Goal: Task Accomplishment & Management: Use online tool/utility

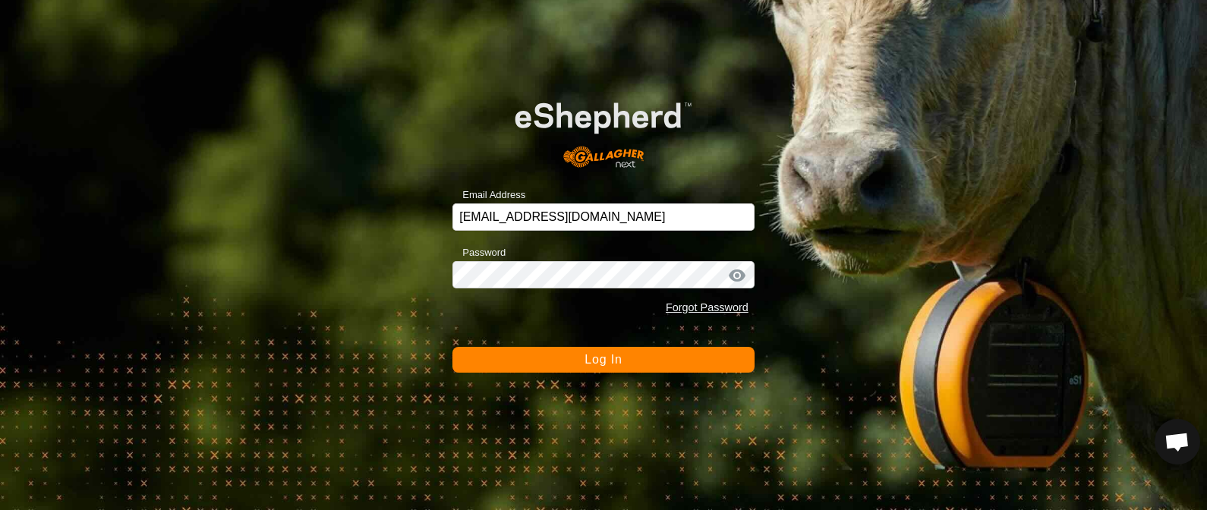
click at [559, 360] on button "Log In" at bounding box center [603, 360] width 302 height 26
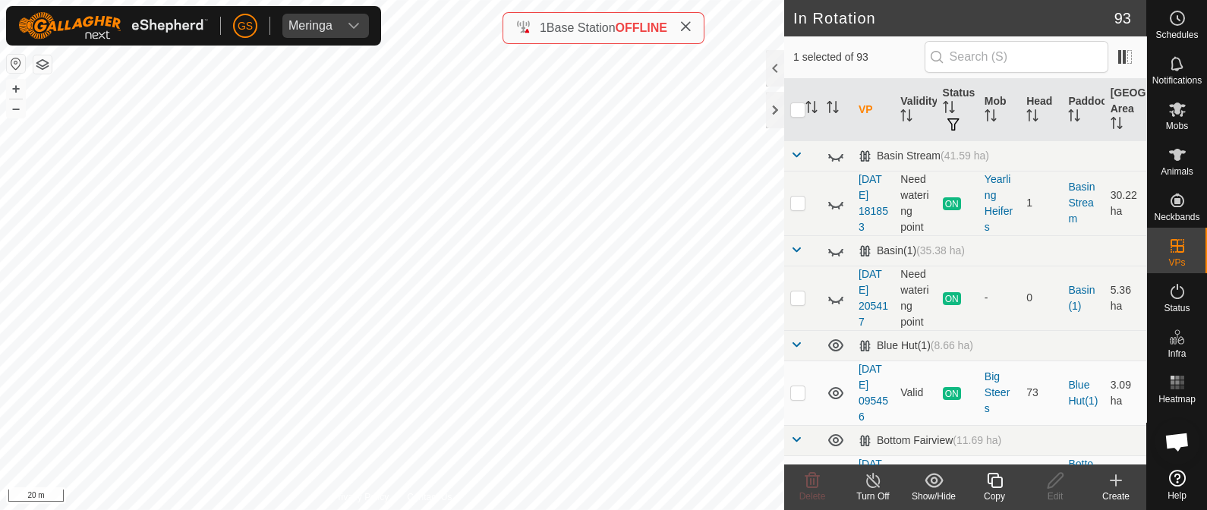
click at [996, 486] on icon at bounding box center [994, 480] width 19 height 18
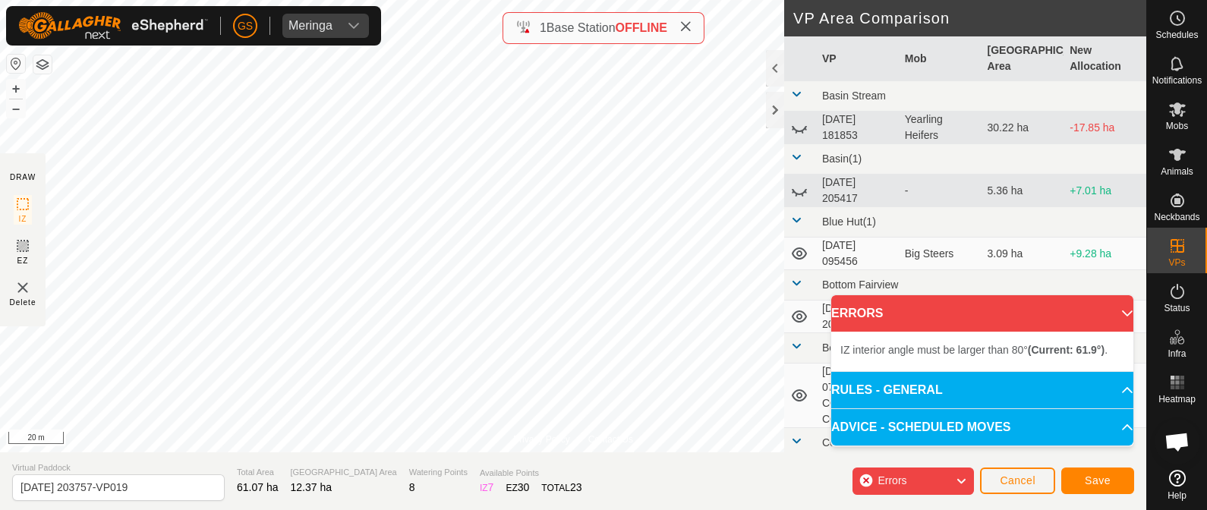
click at [571, 491] on div "Privacy Policy Contact Us Type: Inclusion Zone undefined Animal + – ⇧ i 20 m DR…" at bounding box center [573, 255] width 1146 height 510
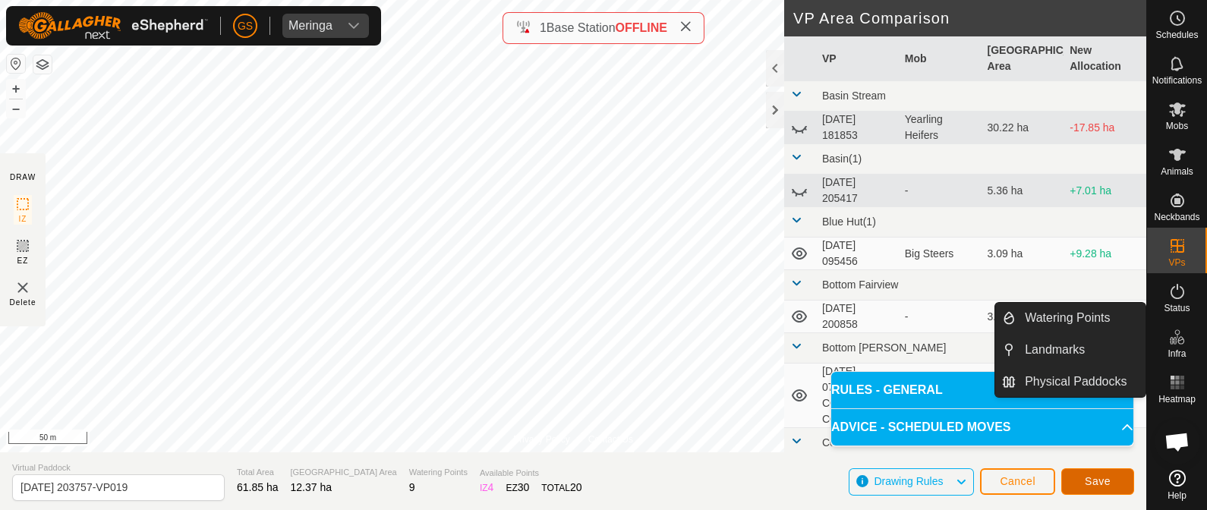
click at [1089, 477] on span "Save" at bounding box center [1097, 481] width 26 height 12
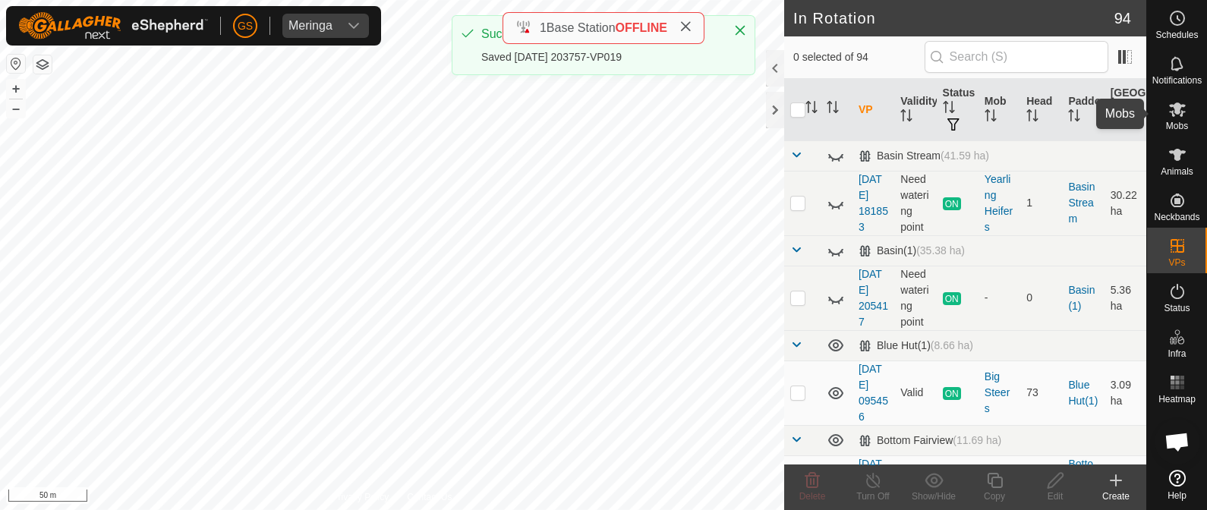
click at [1180, 102] on icon at bounding box center [1177, 109] width 18 height 18
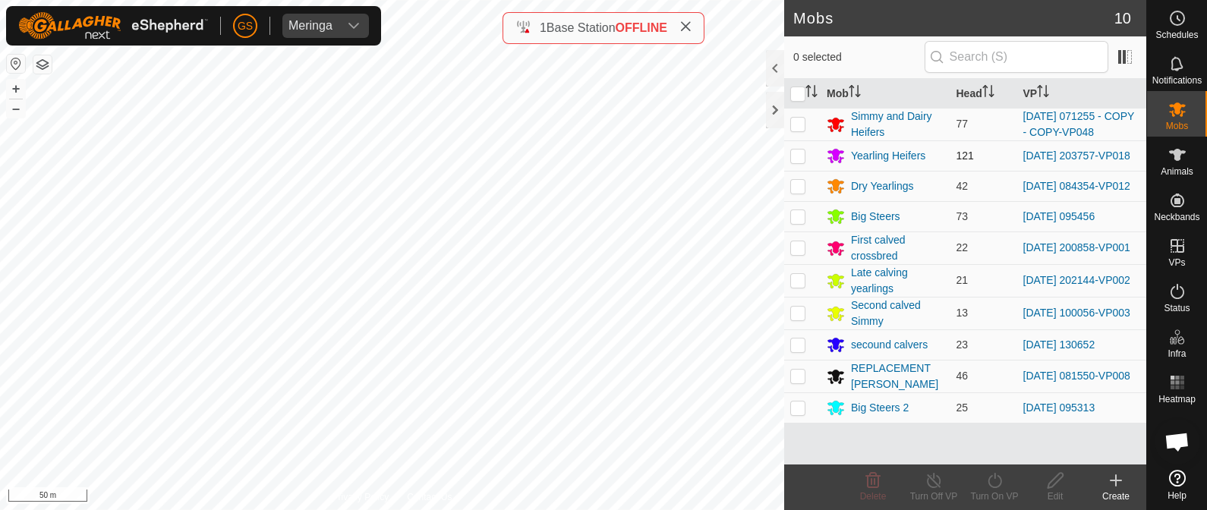
click at [799, 162] on td at bounding box center [802, 155] width 36 height 30
checkbox input "true"
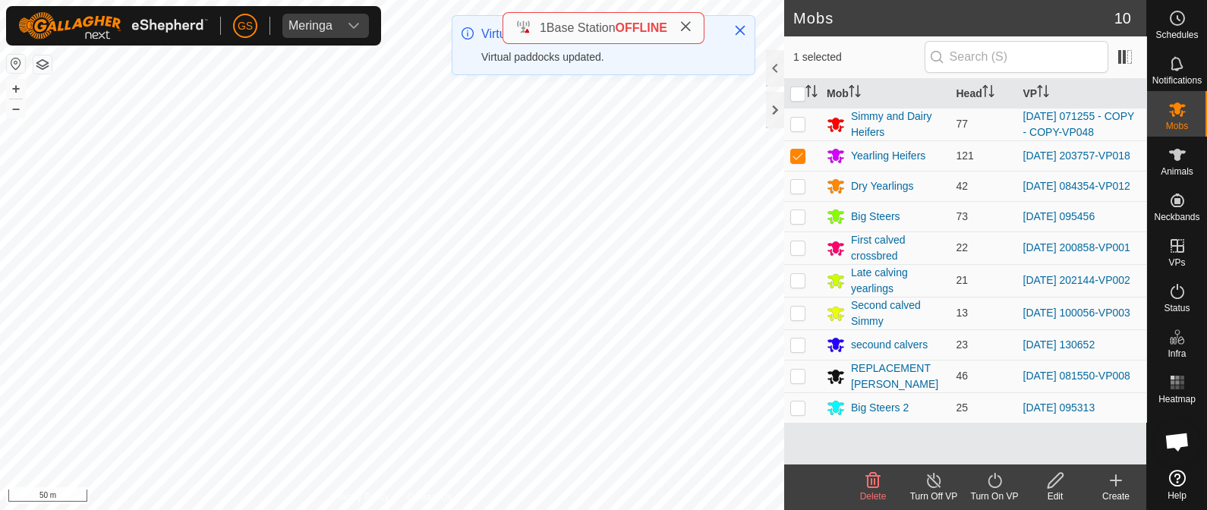
click at [993, 483] on icon at bounding box center [994, 480] width 19 height 18
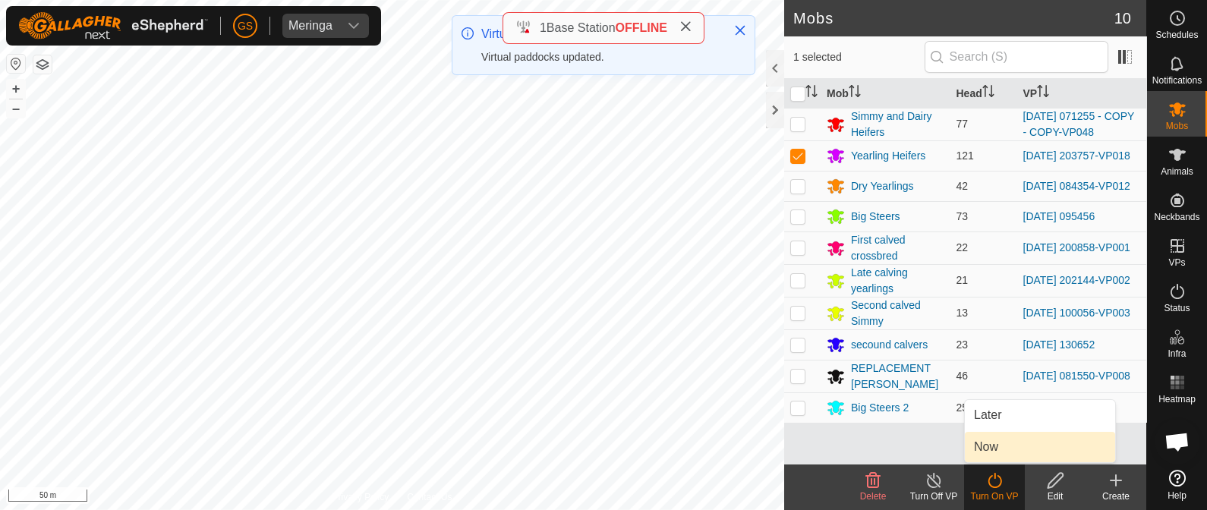
click at [994, 447] on link "Now" at bounding box center [1040, 447] width 150 height 30
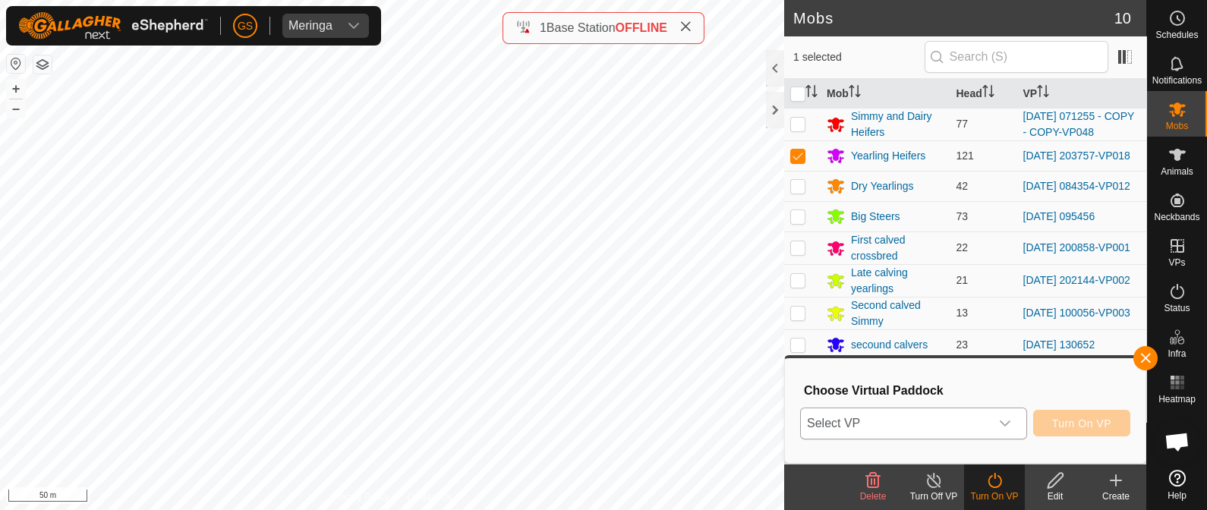
click at [999, 430] on div "dropdown trigger" at bounding box center [1005, 423] width 30 height 30
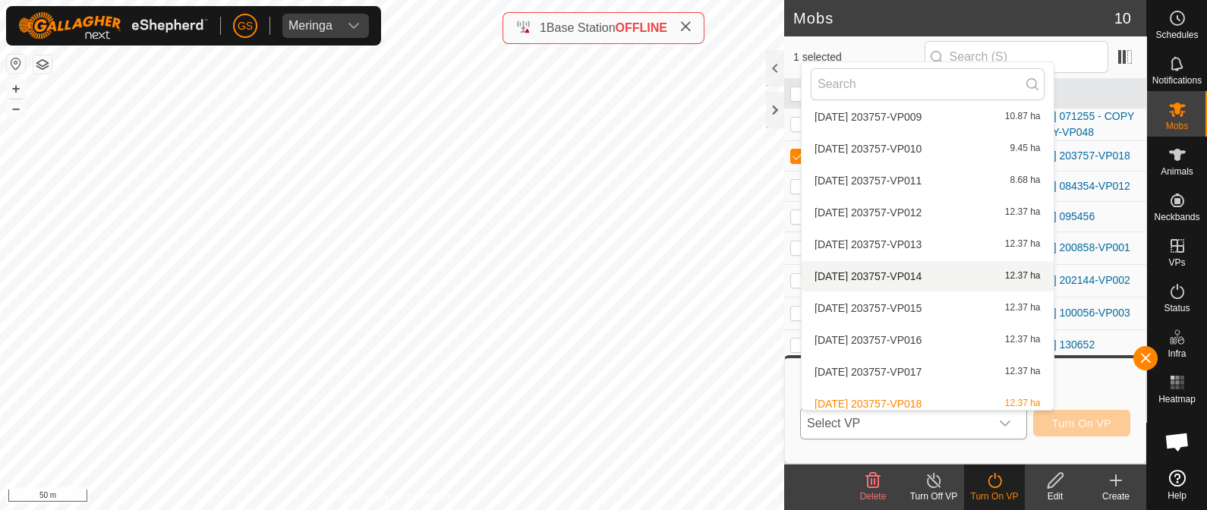
scroll to position [1897, 0]
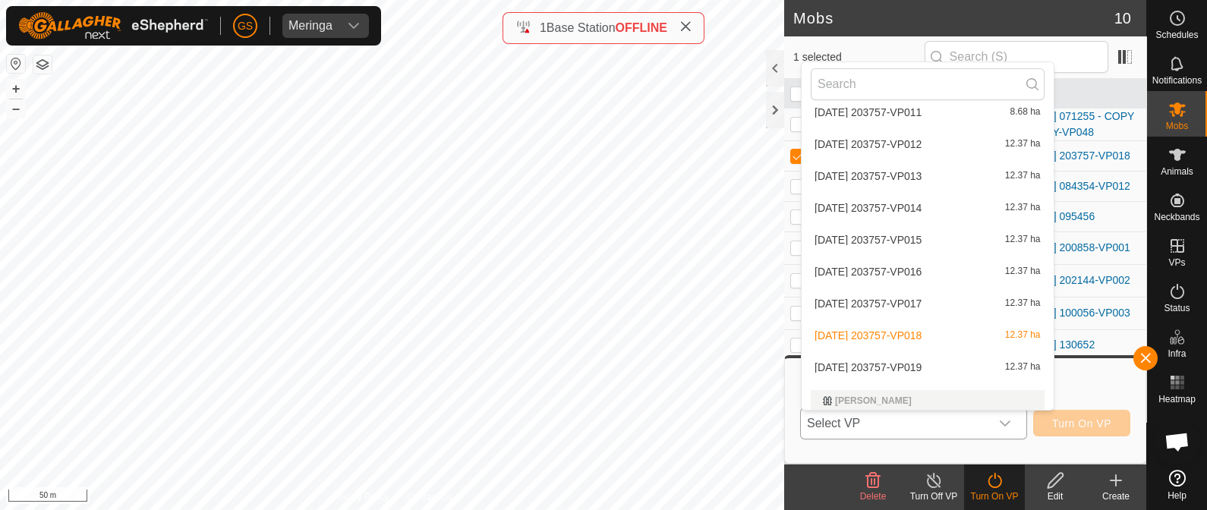
click at [941, 366] on li "2025-09-02 203757-VP019 12.37 ha" at bounding box center [927, 367] width 252 height 30
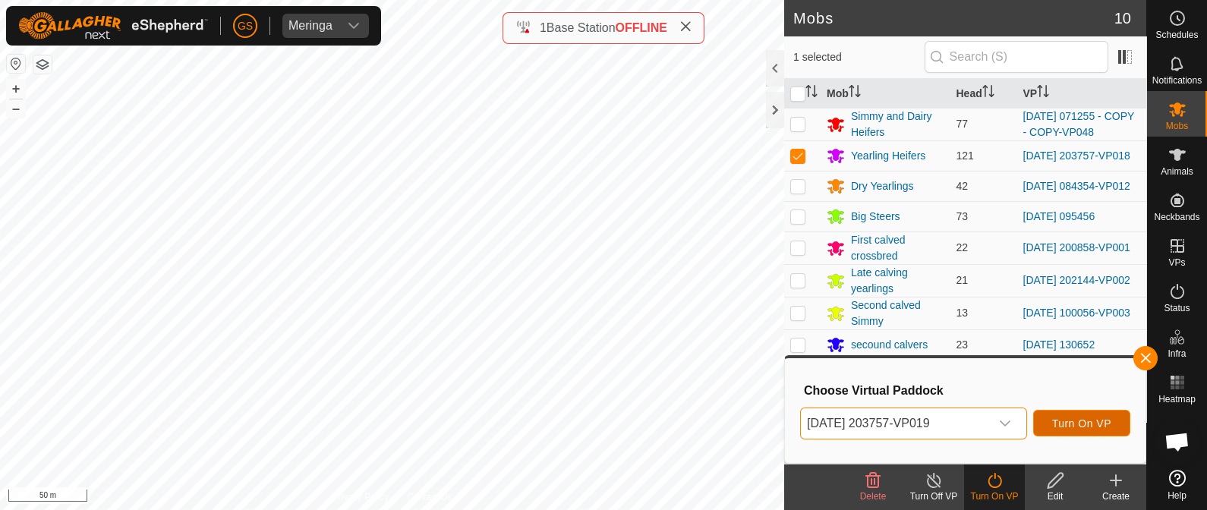
click at [1066, 420] on span "Turn On VP" at bounding box center [1081, 423] width 59 height 12
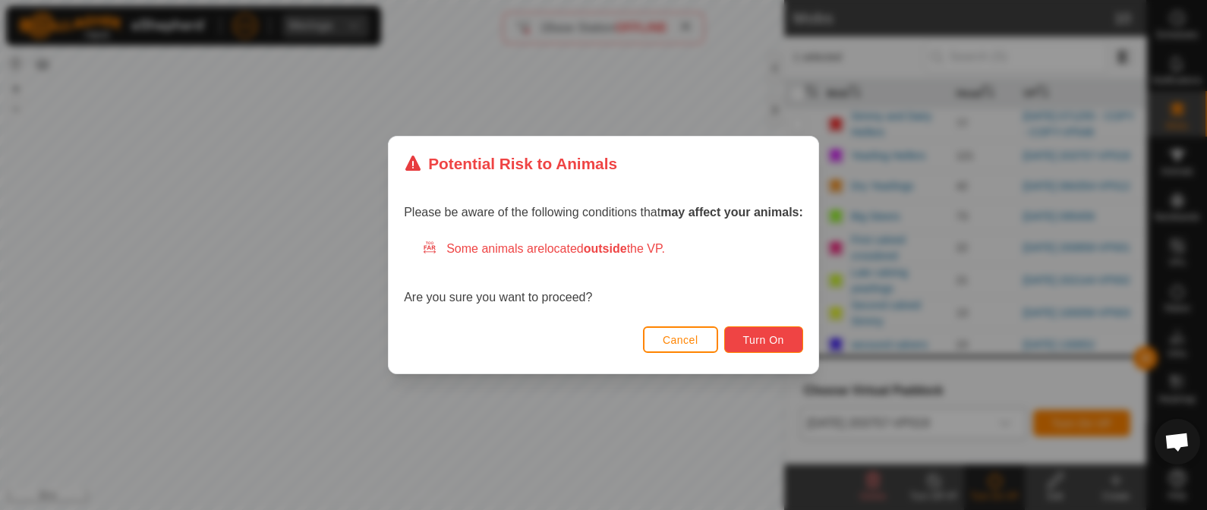
click at [776, 345] on span "Turn On" at bounding box center [763, 340] width 41 height 12
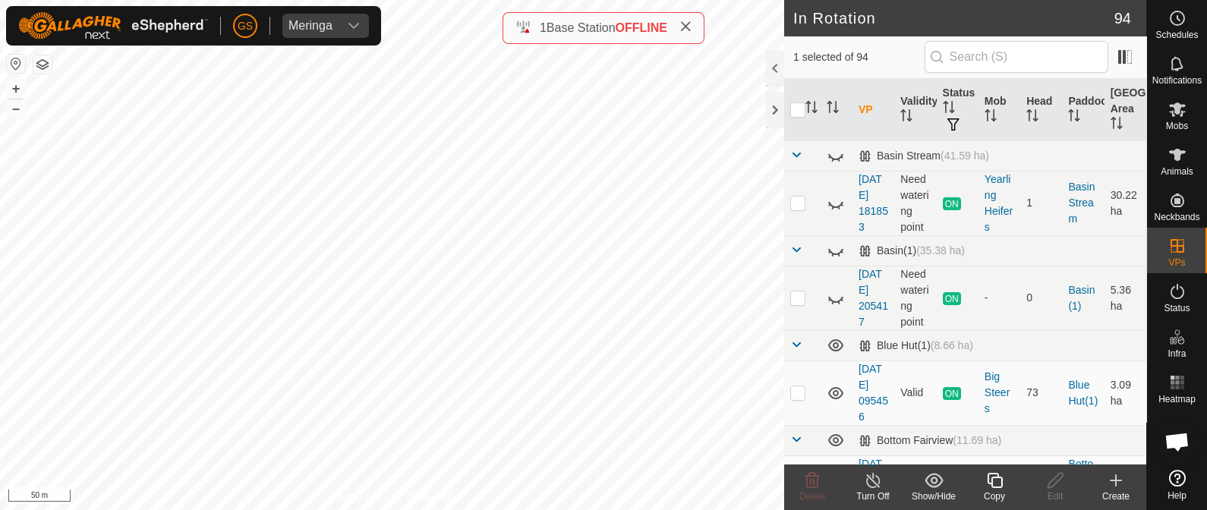
click at [990, 477] on icon at bounding box center [994, 480] width 19 height 18
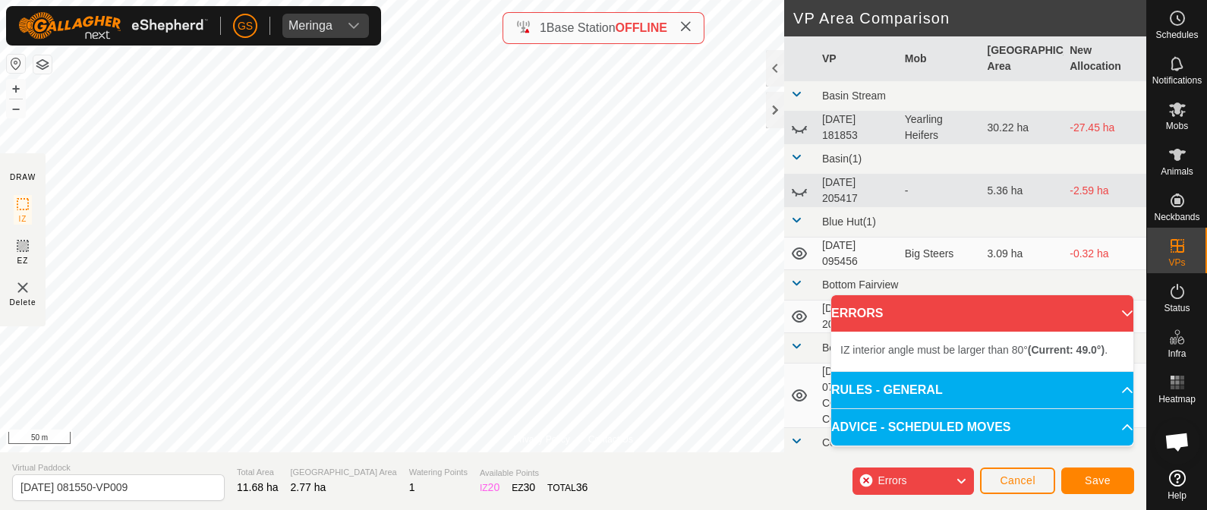
click at [532, 458] on div "Privacy Policy Contact Us Type: Inclusion Zone undefined Animal + – ⇧ i 50 m DR…" at bounding box center [573, 255] width 1146 height 510
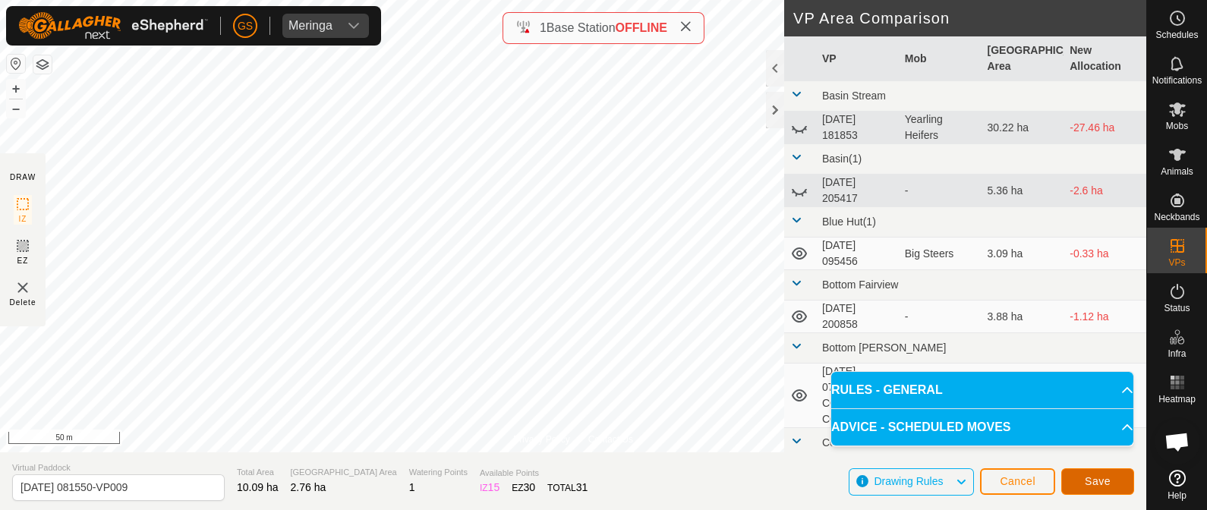
click at [1099, 475] on span "Save" at bounding box center [1097, 481] width 26 height 12
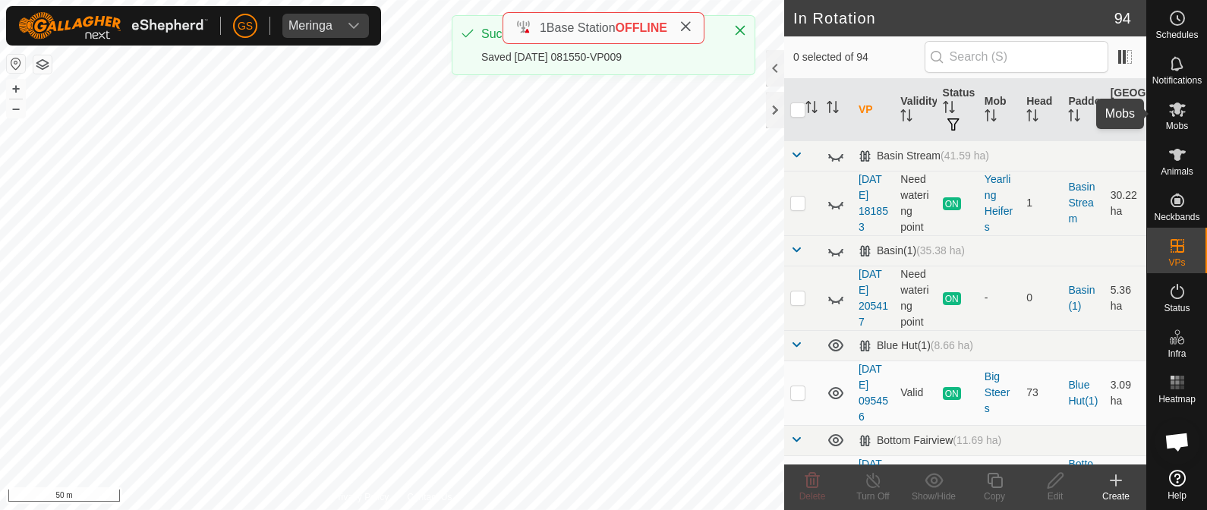
click at [1182, 112] on icon at bounding box center [1177, 109] width 17 height 14
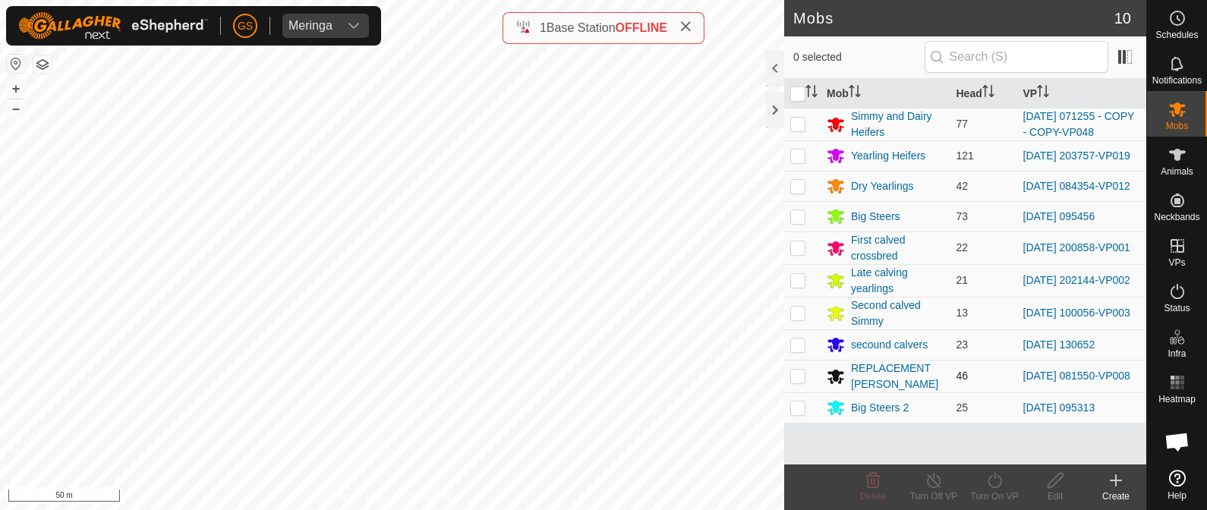
click at [795, 381] on p-checkbox at bounding box center [797, 376] width 15 height 12
checkbox input "true"
click at [994, 472] on icon at bounding box center [994, 480] width 19 height 18
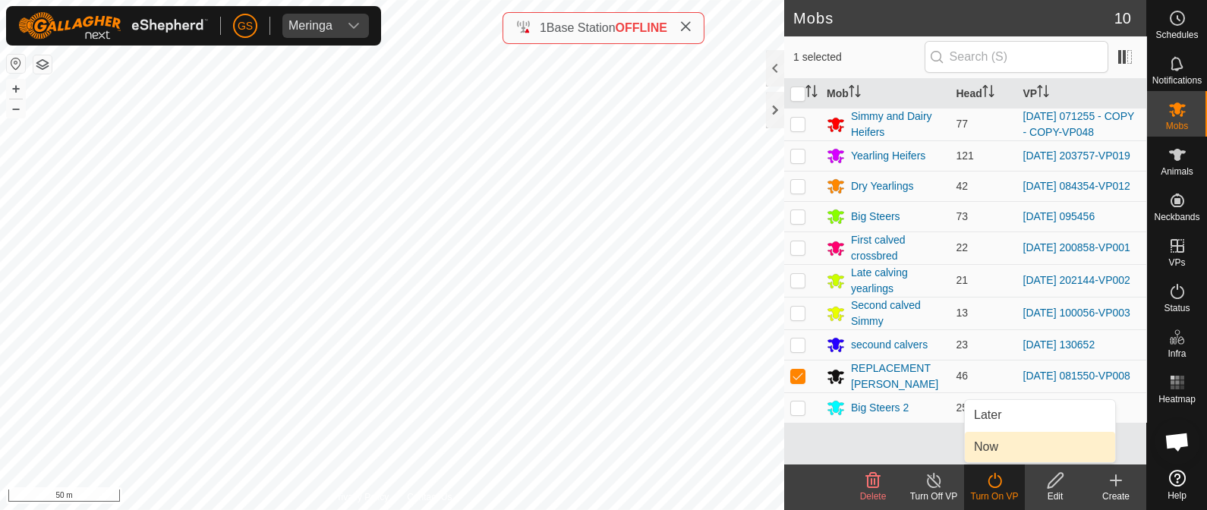
click at [998, 450] on link "Now" at bounding box center [1040, 447] width 150 height 30
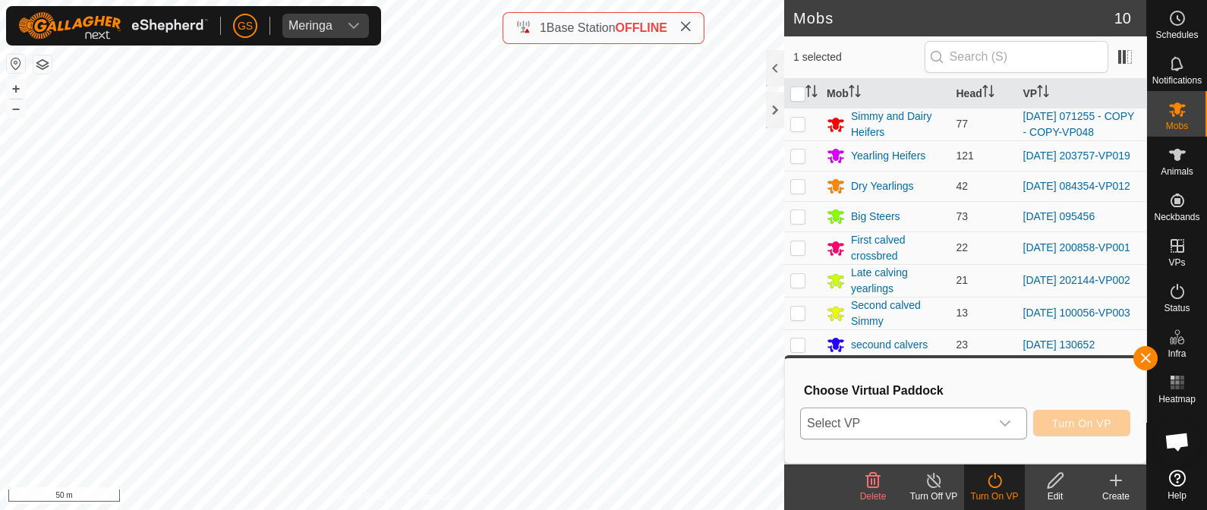
click at [990, 419] on div "dropdown trigger" at bounding box center [1005, 423] width 30 height 30
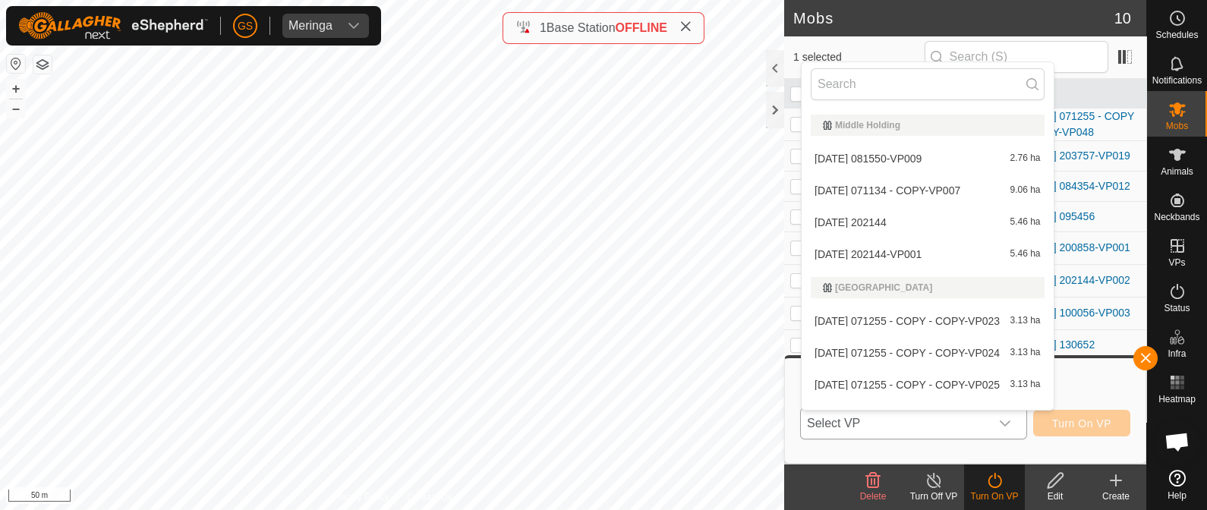
scroll to position [2655, 0]
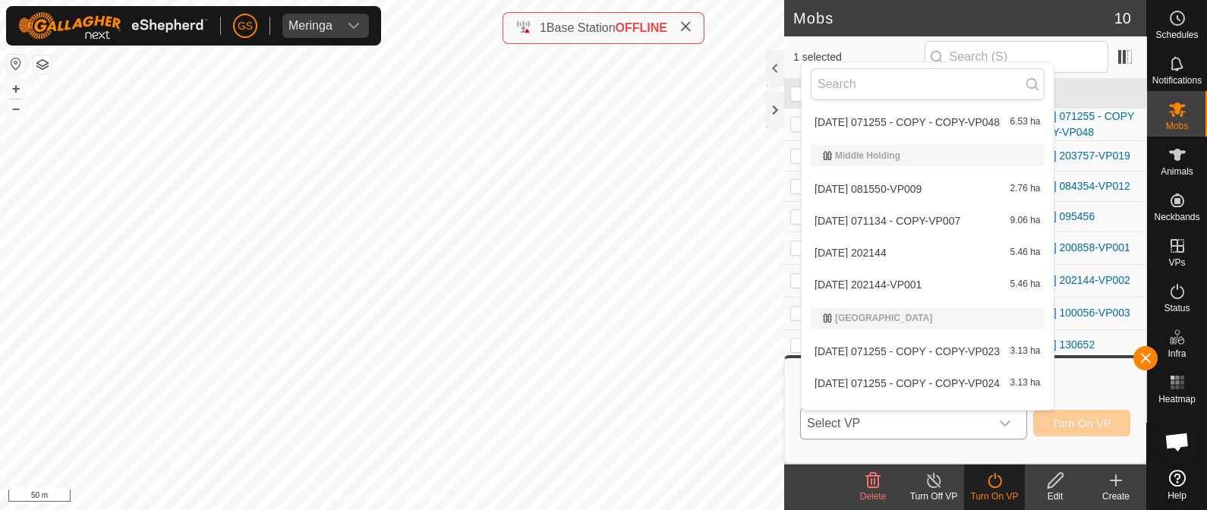
click at [869, 275] on div "2025-09-09 202144-VP001 5.46 ha" at bounding box center [928, 284] width 234 height 18
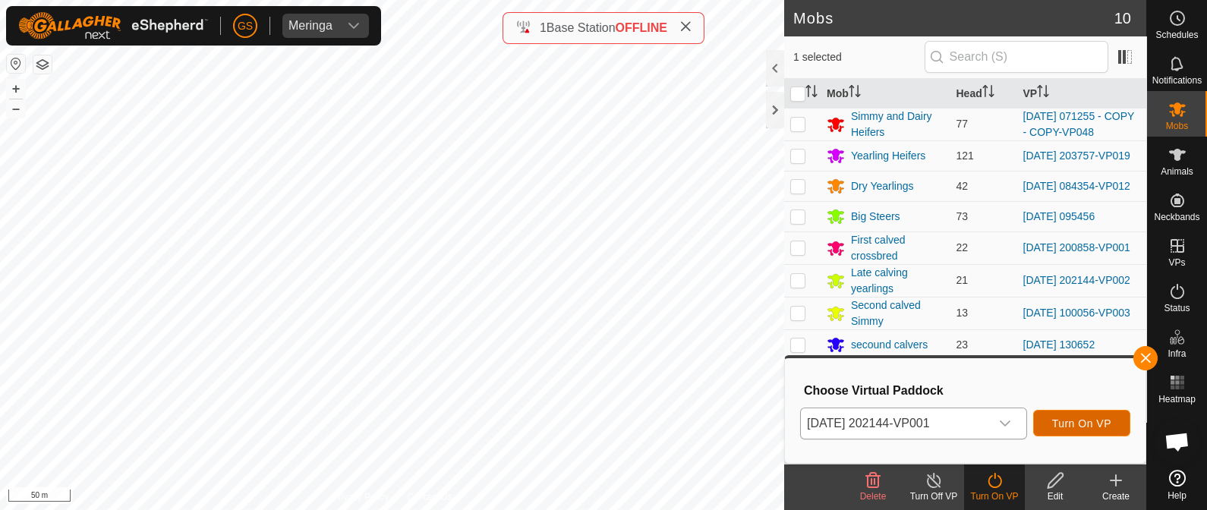
click at [1062, 425] on span "Turn On VP" at bounding box center [1081, 423] width 59 height 12
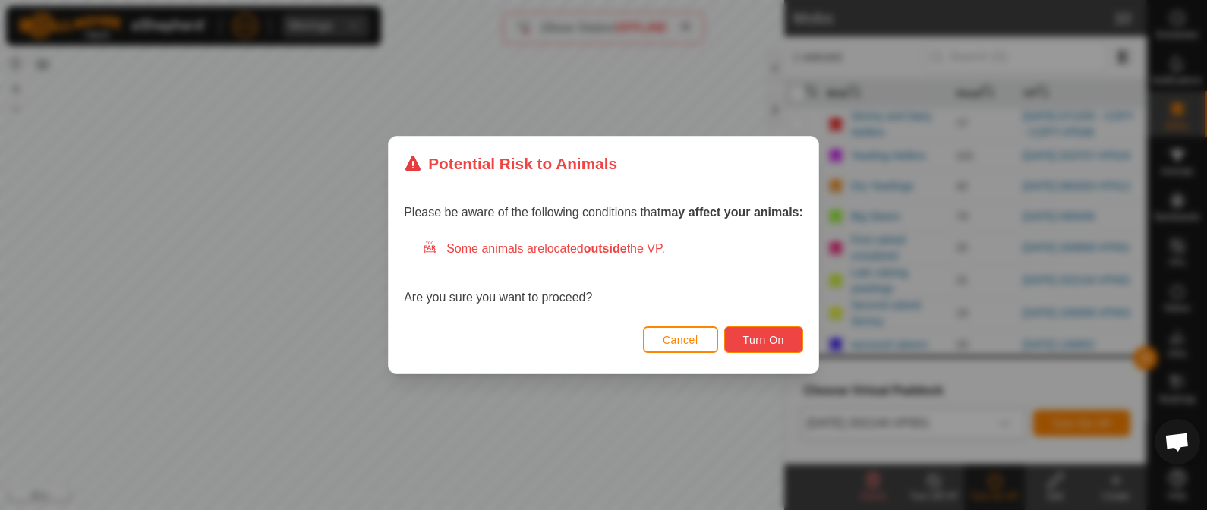
click at [766, 337] on span "Turn On" at bounding box center [763, 340] width 41 height 12
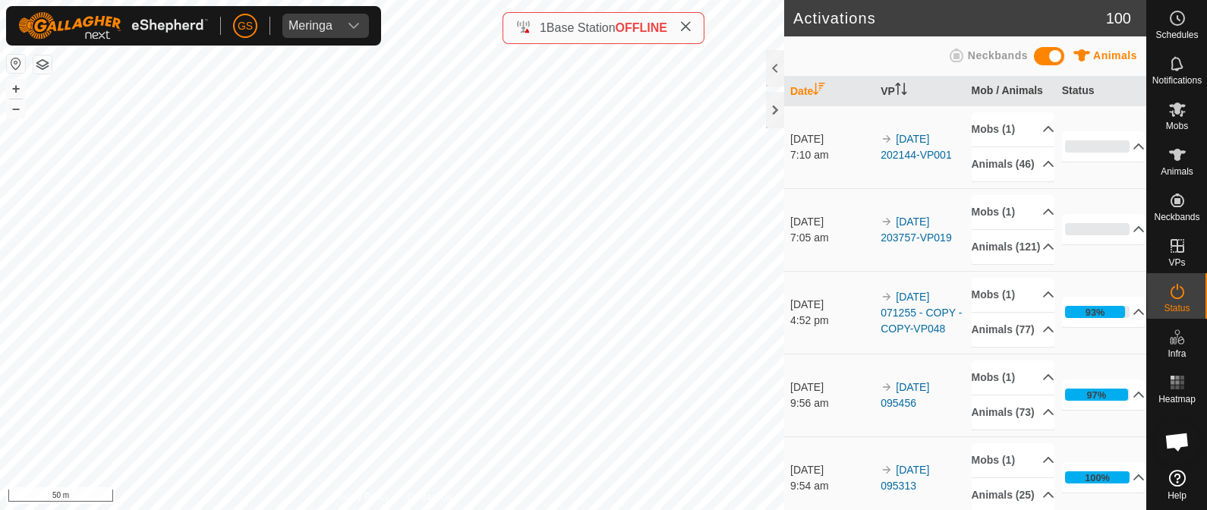
click at [80, 31] on img at bounding box center [113, 25] width 190 height 27
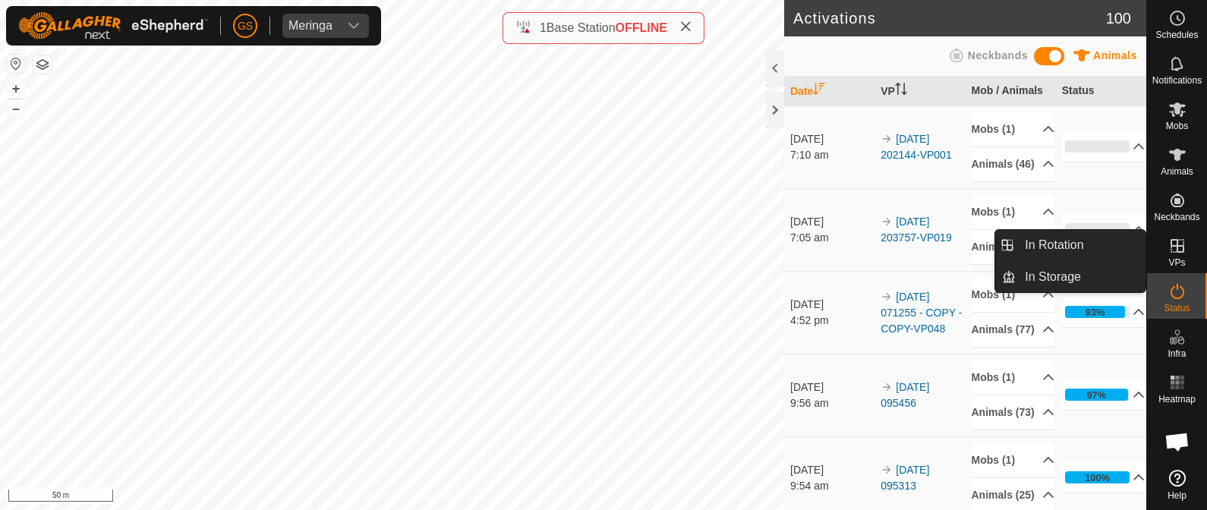
click at [1173, 248] on icon at bounding box center [1177, 246] width 18 height 18
click at [1081, 241] on link "In Rotation" at bounding box center [1080, 245] width 130 height 30
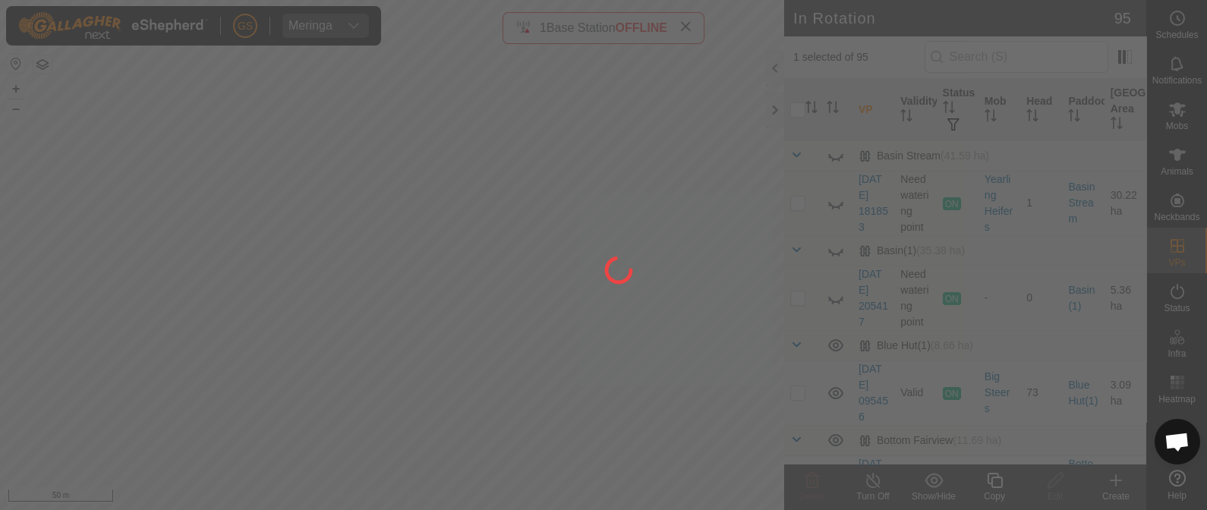
click at [1081, 241] on div at bounding box center [603, 255] width 1207 height 510
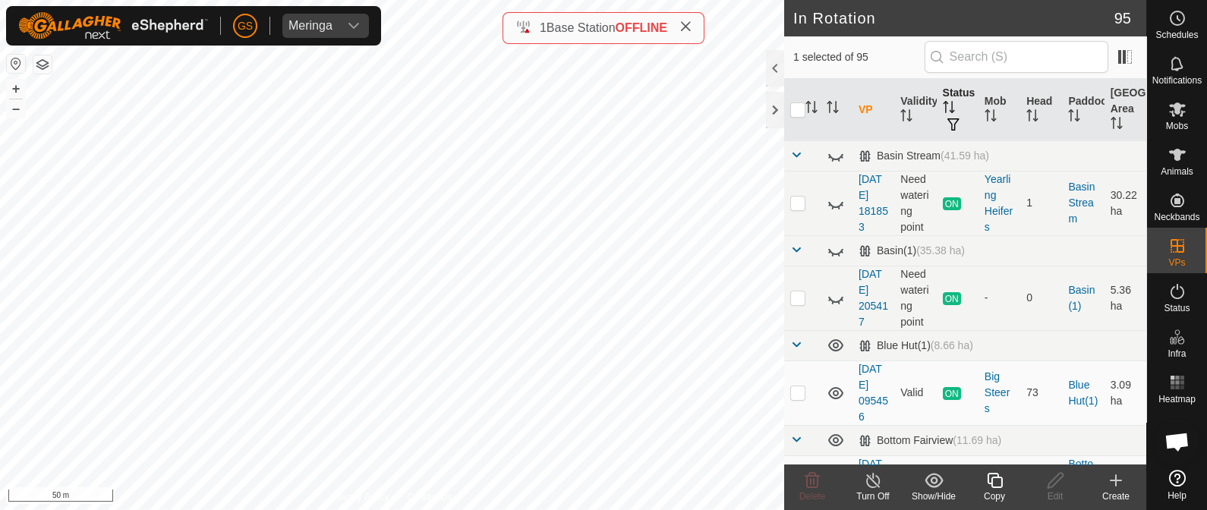
click at [945, 102] on icon "Activate to sort" at bounding box center [946, 107] width 2 height 12
click at [943, 102] on icon "Activate to sort" at bounding box center [948, 107] width 11 height 12
click at [949, 129] on span "button" at bounding box center [953, 124] width 12 height 12
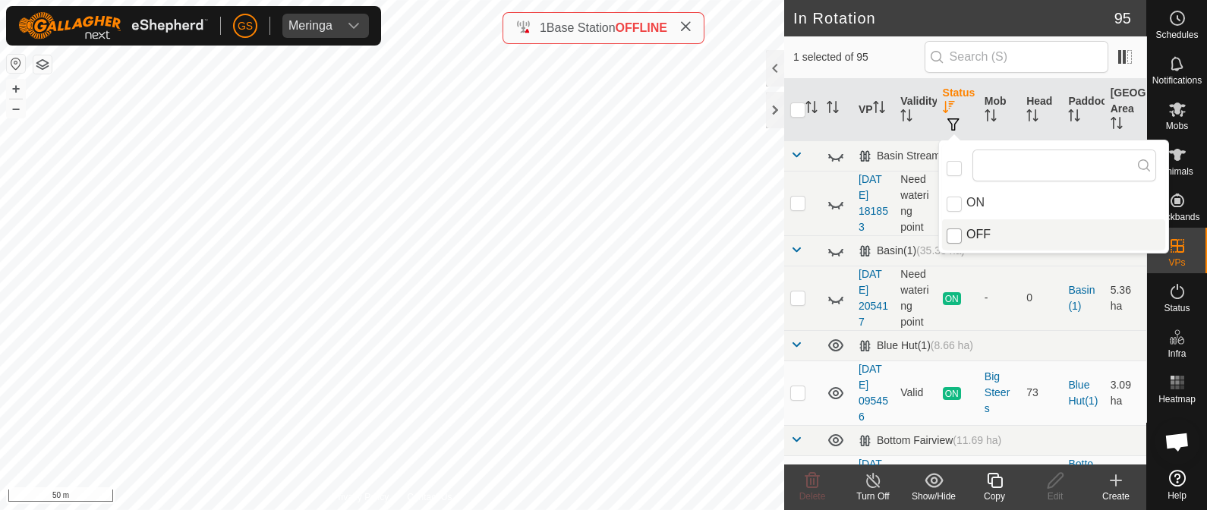
click at [952, 234] on input "OFF" at bounding box center [953, 235] width 15 height 15
checkbox input "true"
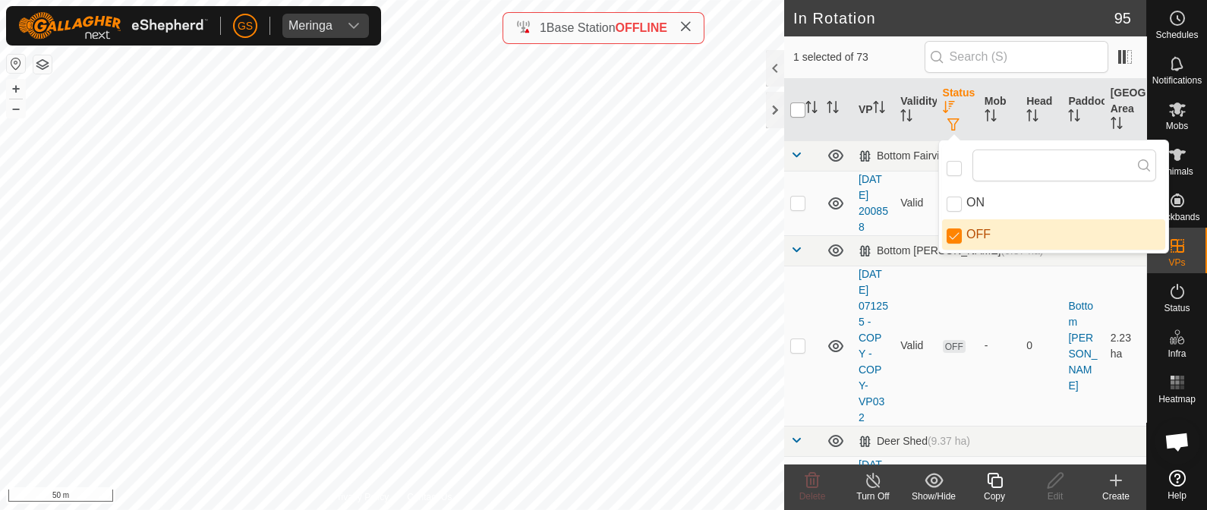
click at [795, 110] on input "checkbox" at bounding box center [797, 109] width 15 height 15
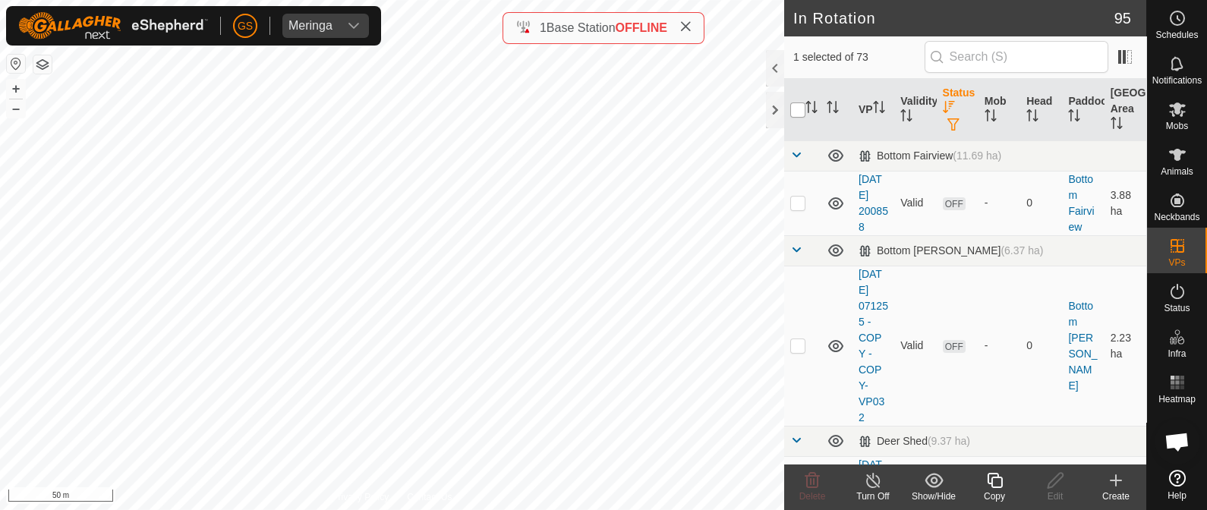
checkbox input "true"
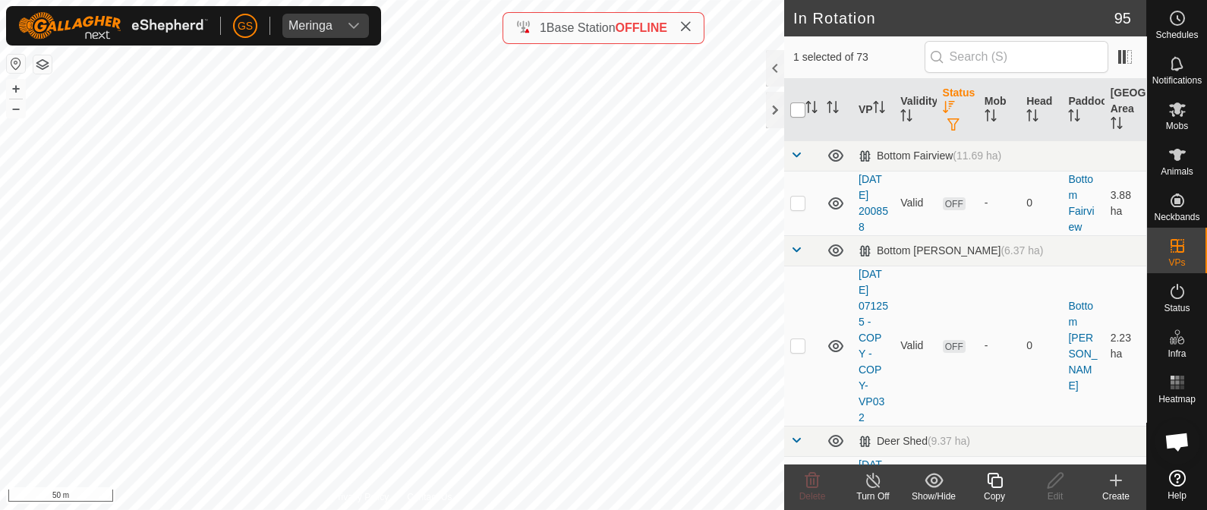
checkbox input "true"
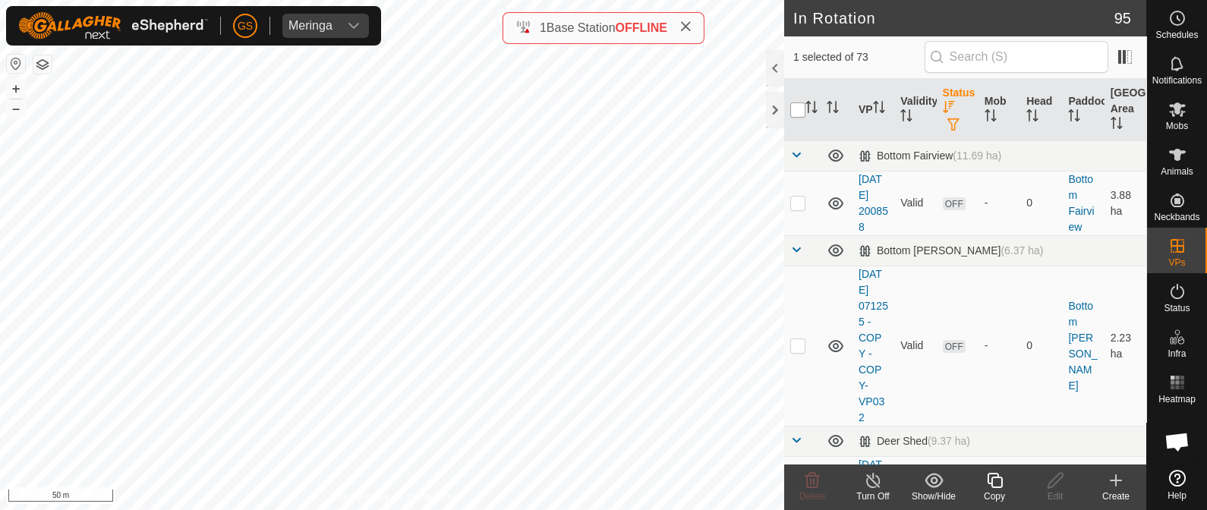
checkbox input "true"
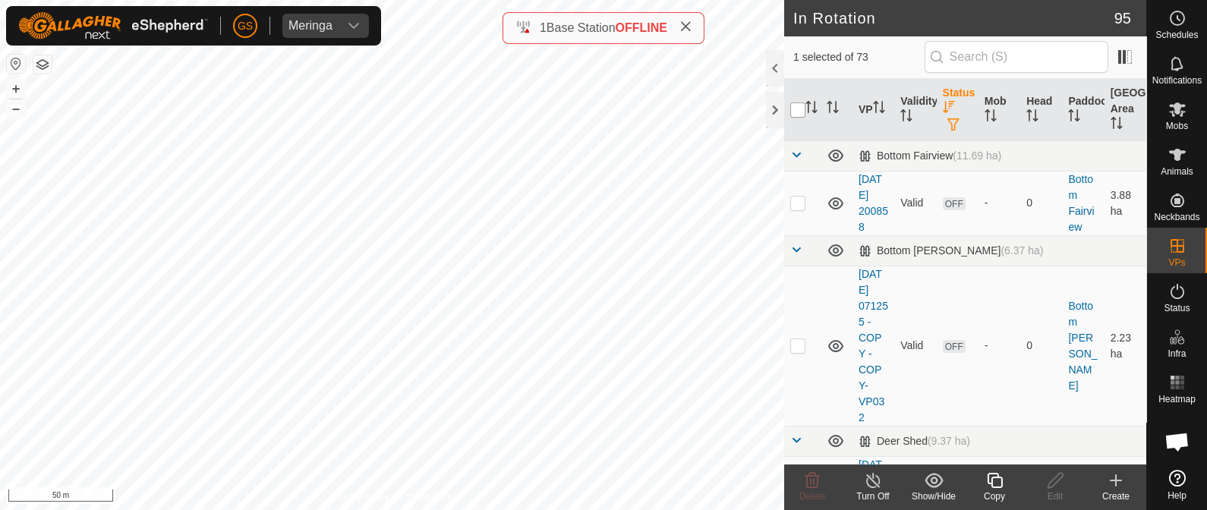
checkbox input "true"
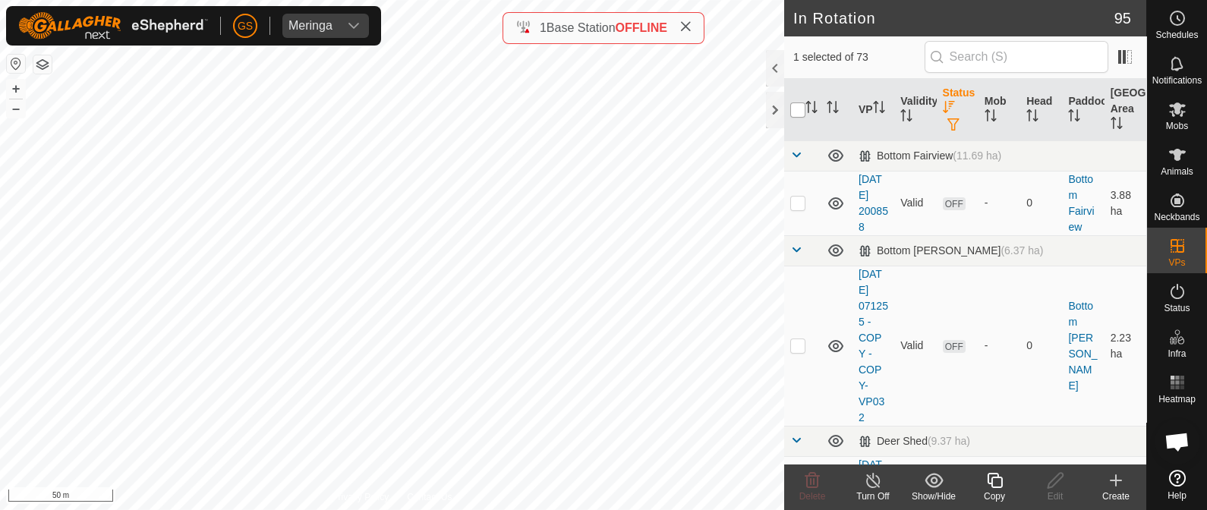
checkbox input "true"
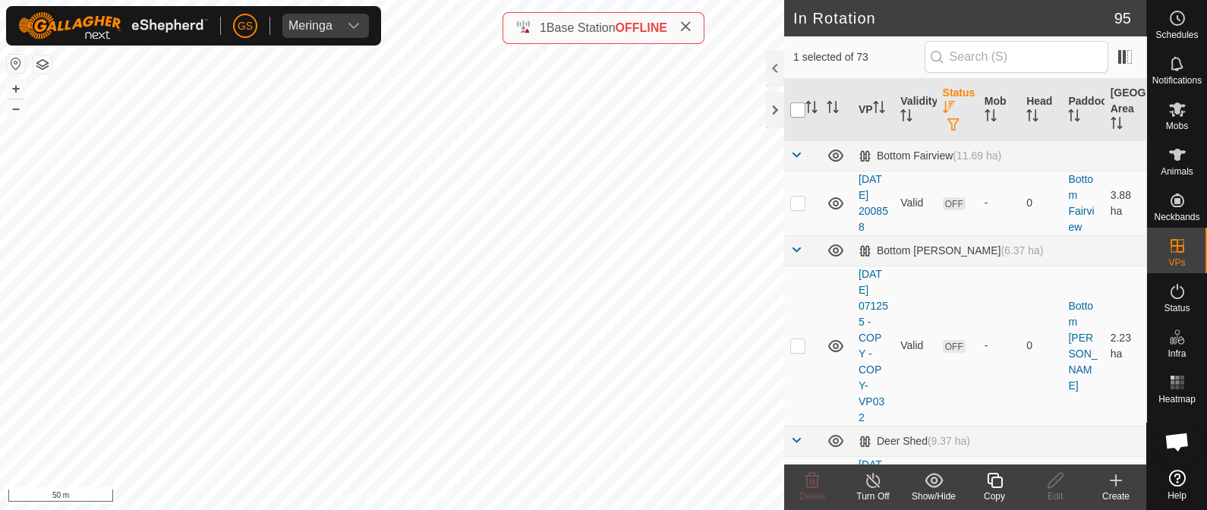
checkbox input "true"
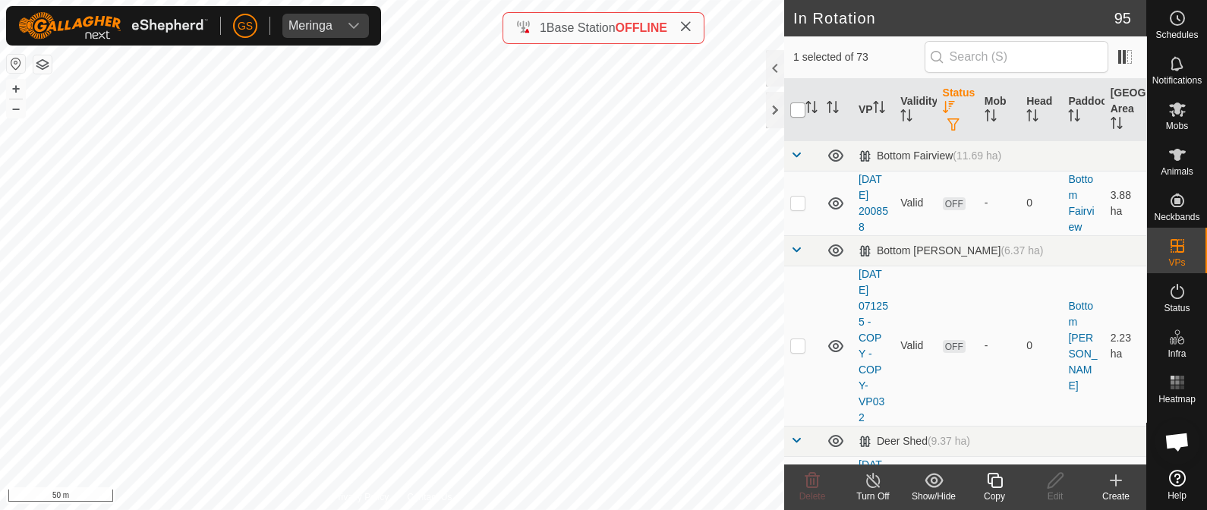
checkbox input "true"
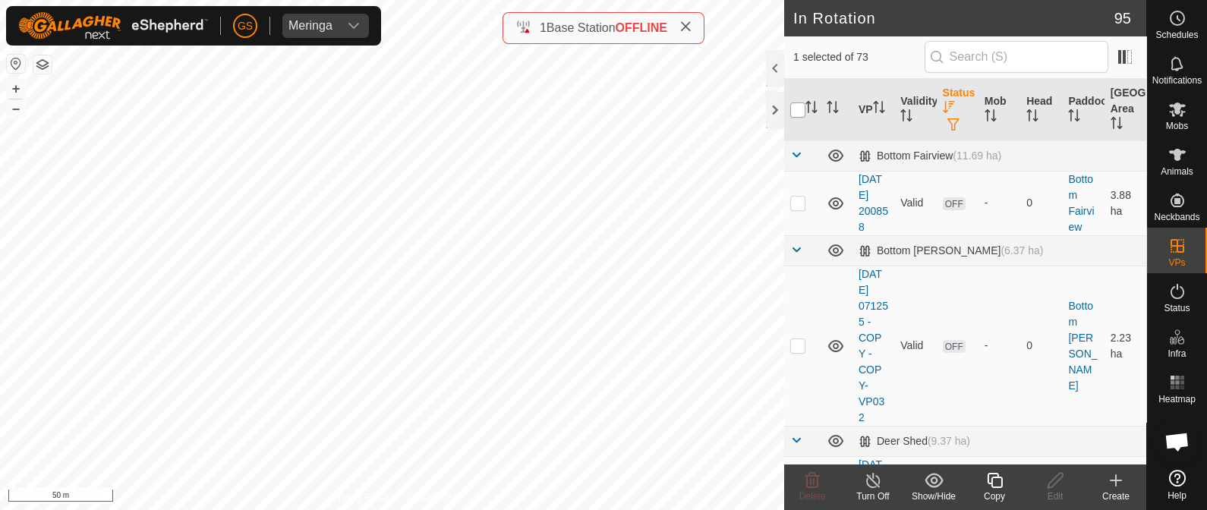
checkbox input "true"
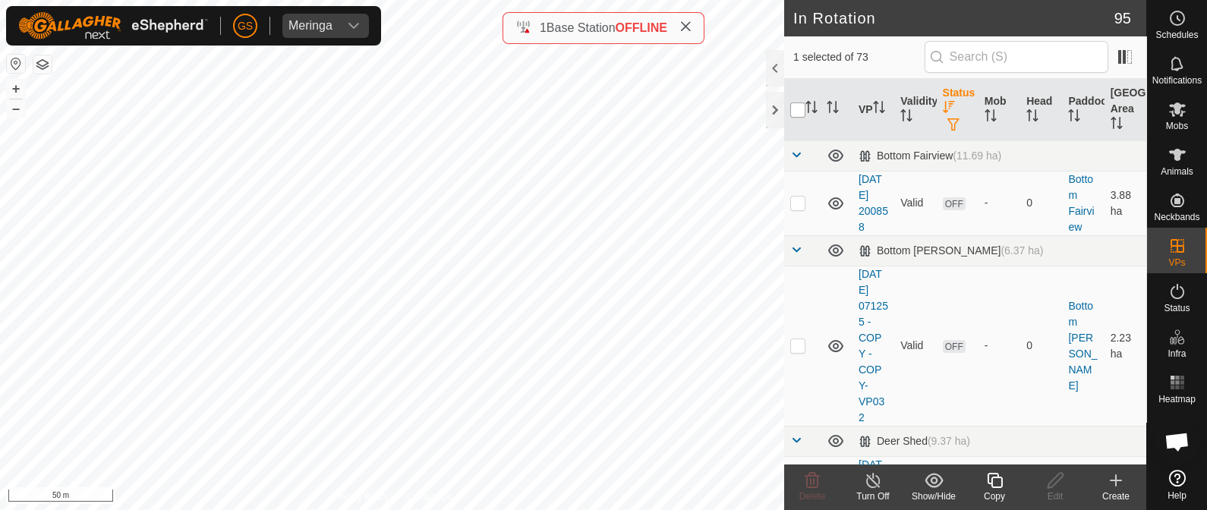
checkbox input "true"
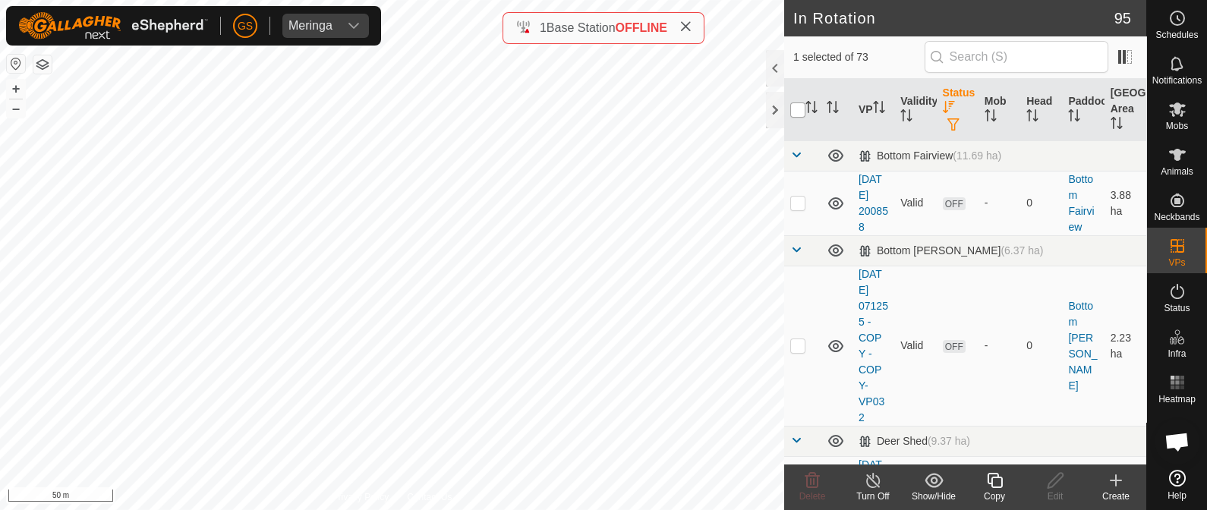
checkbox input "true"
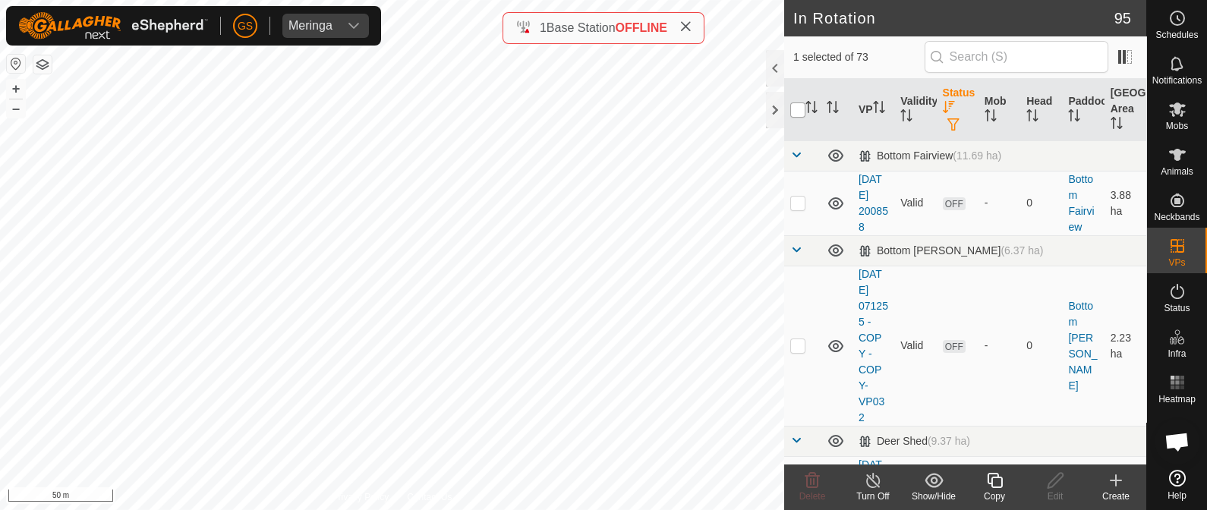
checkbox input "true"
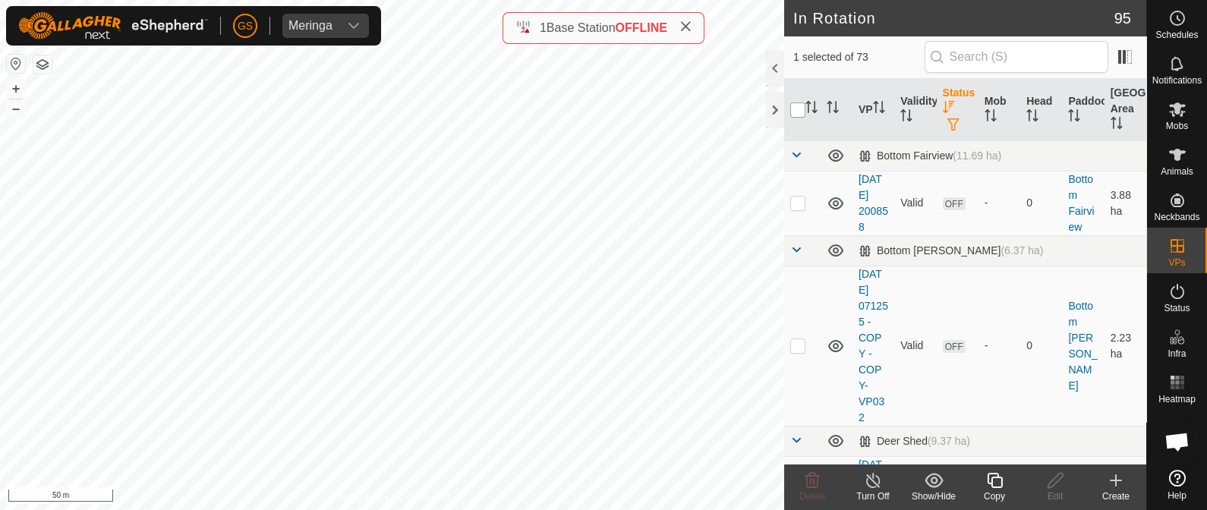
checkbox input "true"
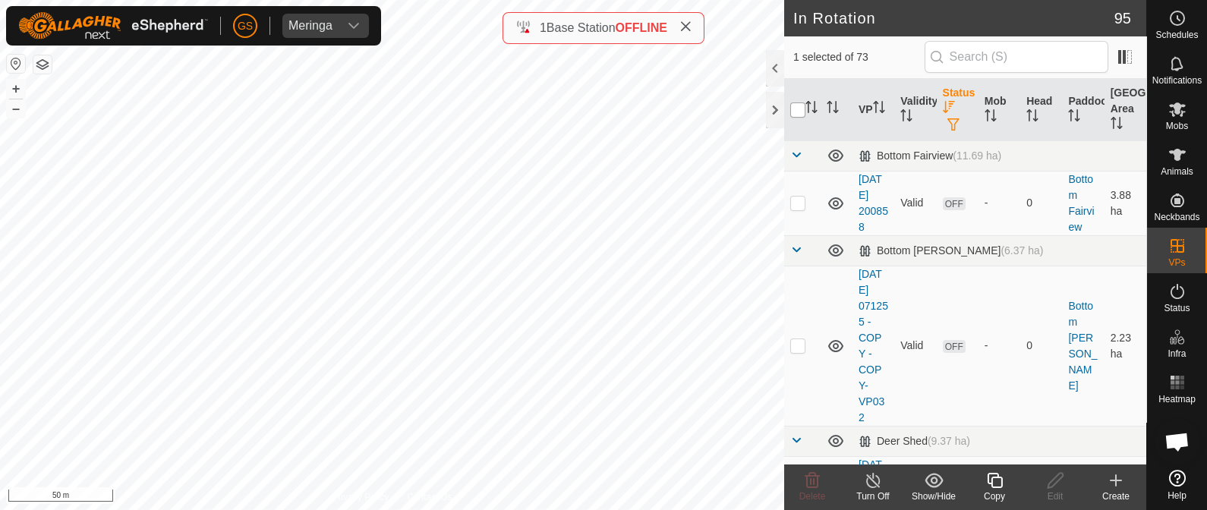
checkbox input "true"
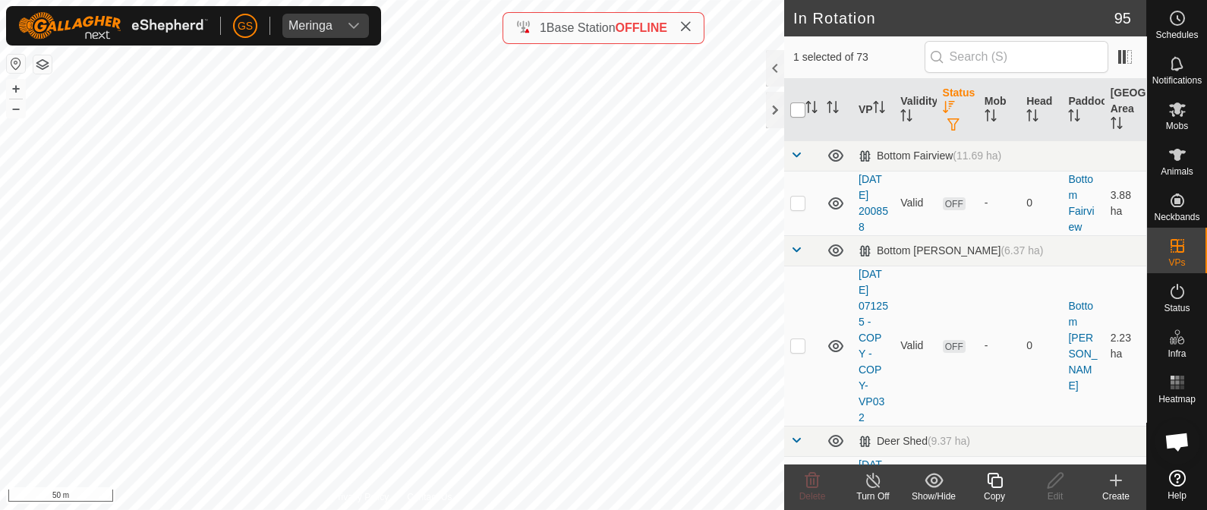
checkbox input "true"
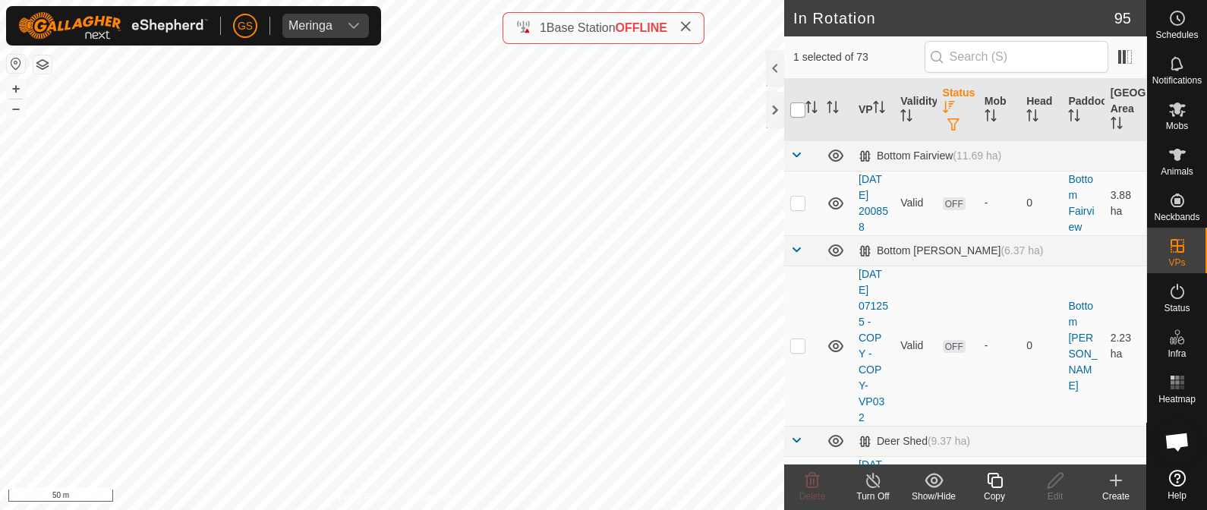
checkbox input "true"
click at [813, 480] on icon at bounding box center [812, 480] width 14 height 15
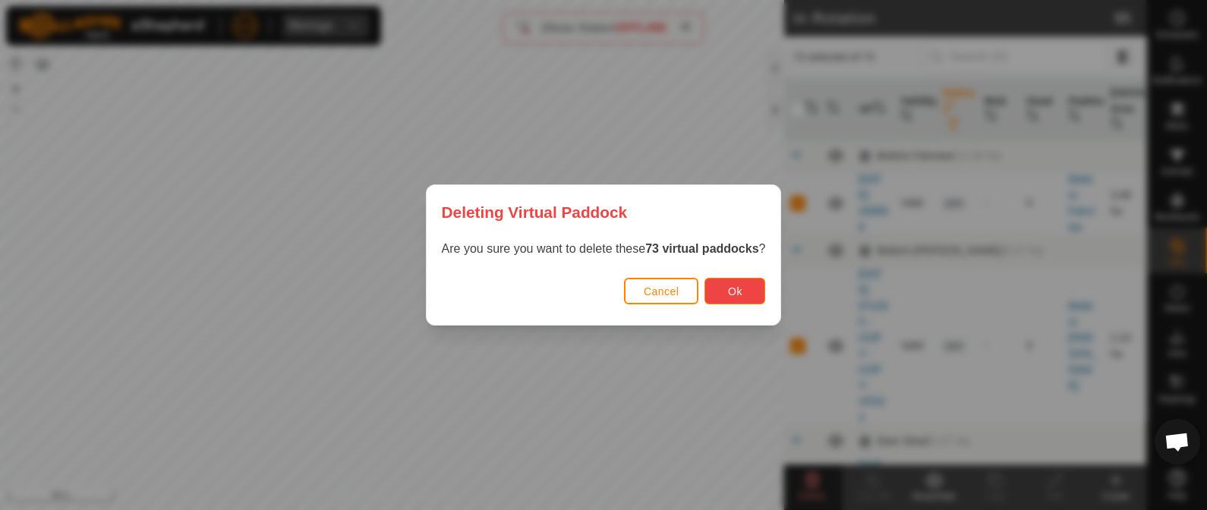
click at [744, 293] on button "Ok" at bounding box center [734, 291] width 61 height 27
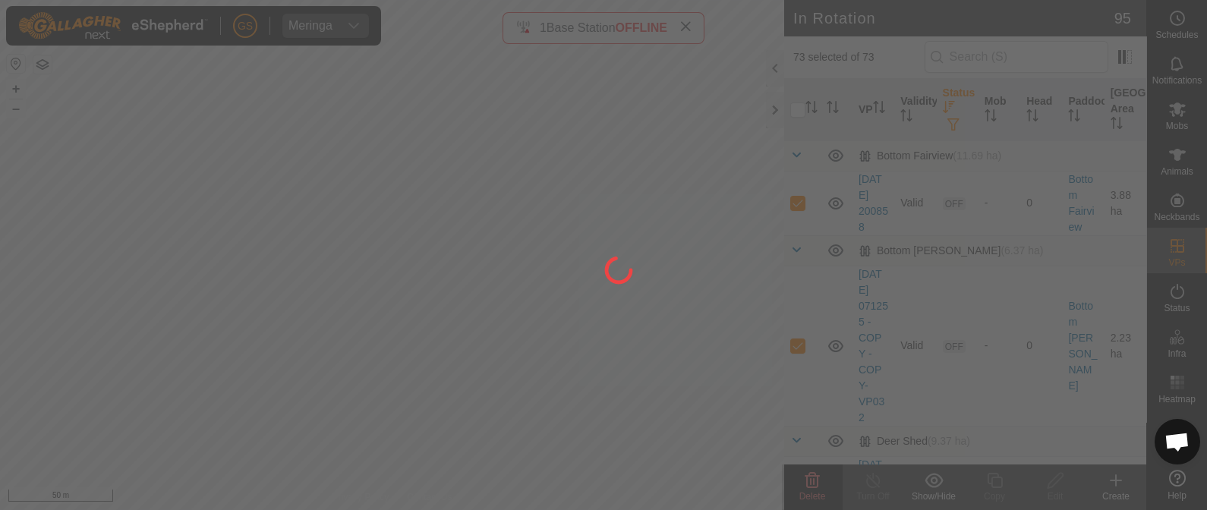
checkbox input "false"
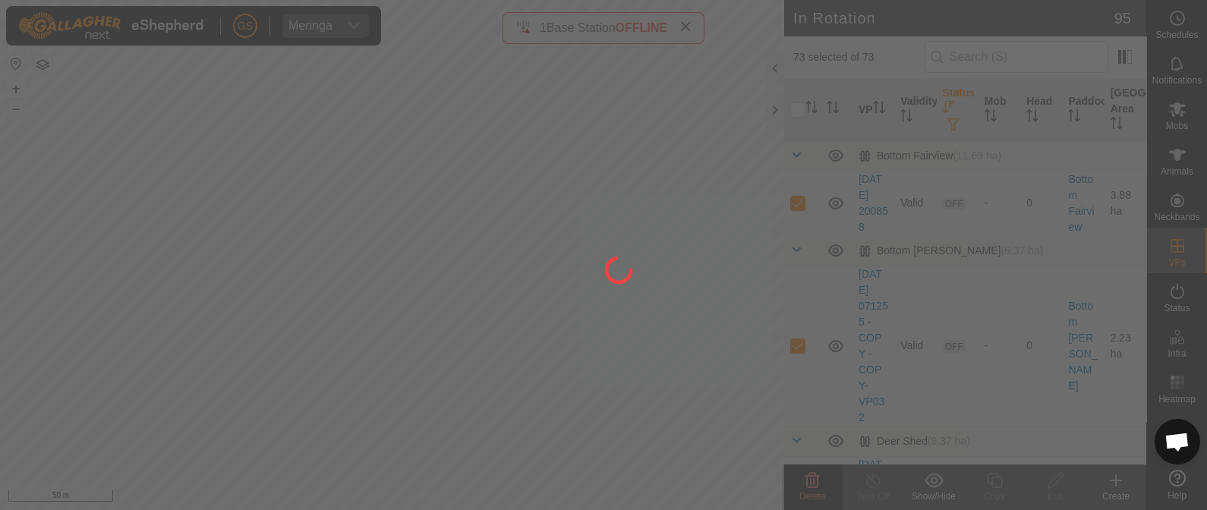
checkbox input "false"
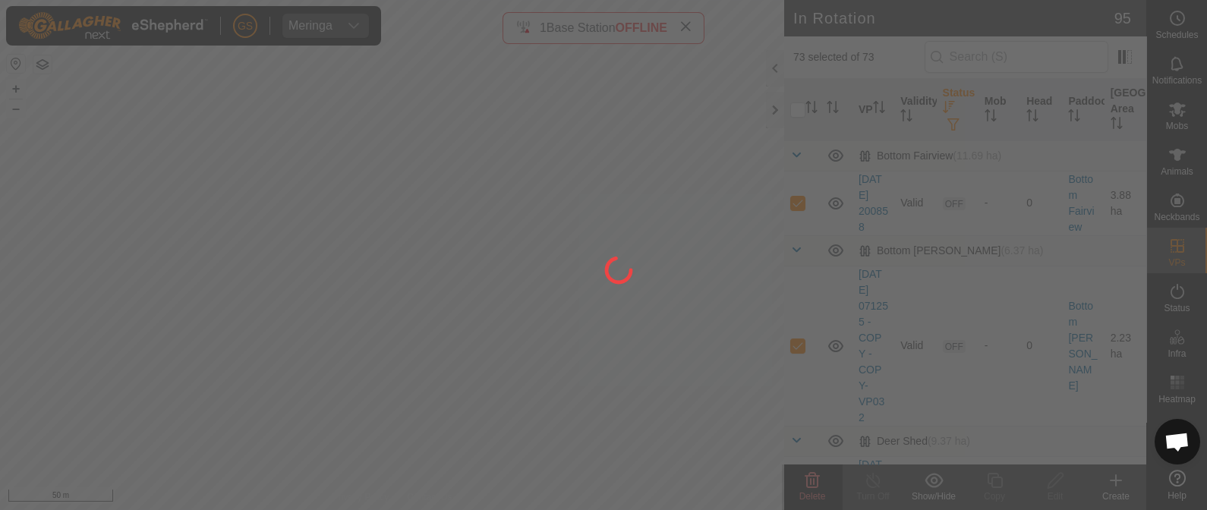
checkbox input "false"
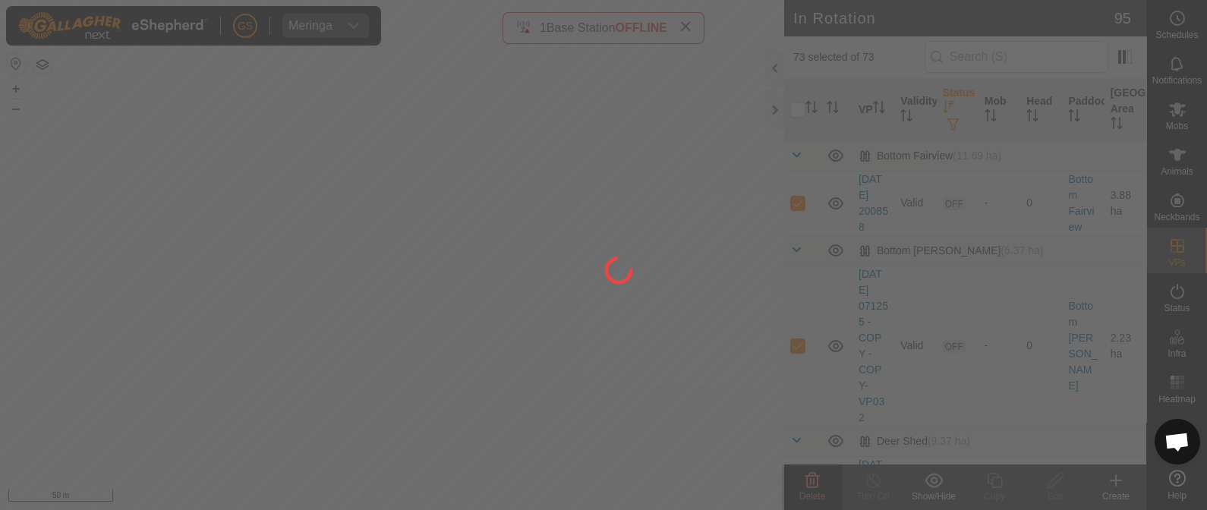
checkbox input "false"
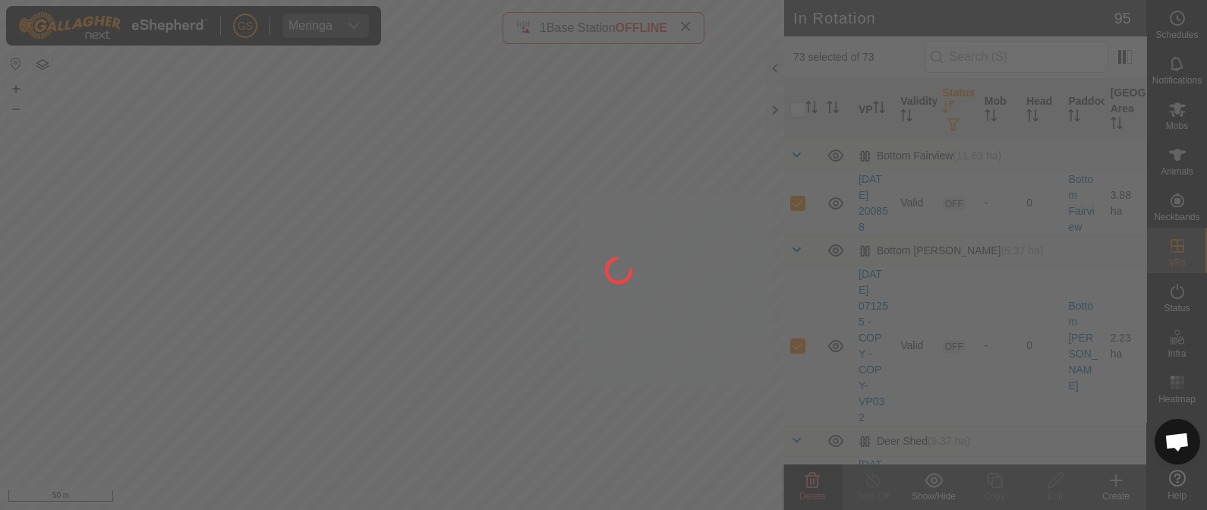
checkbox input "false"
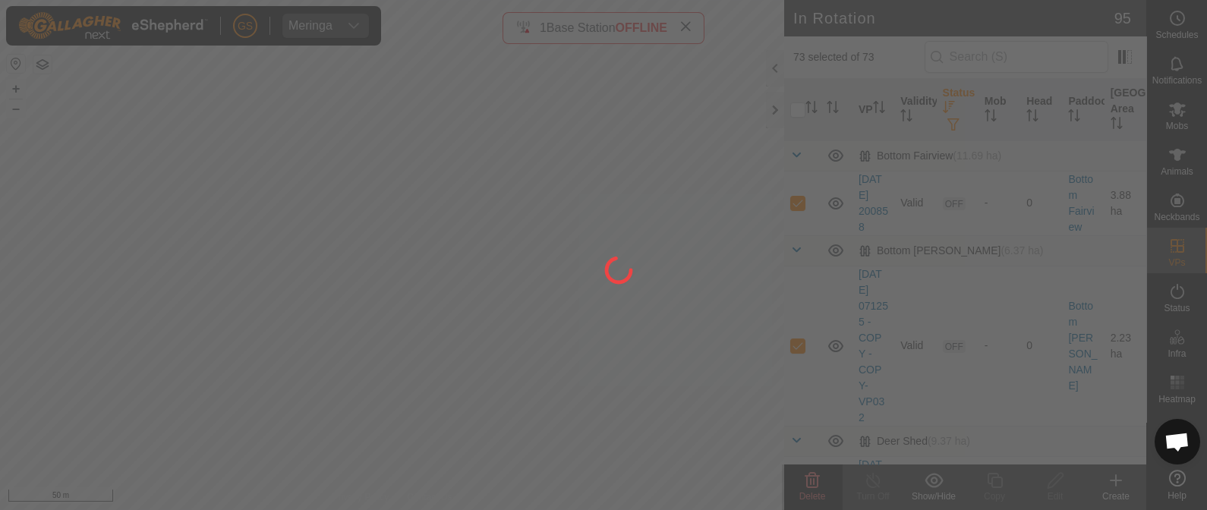
checkbox input "false"
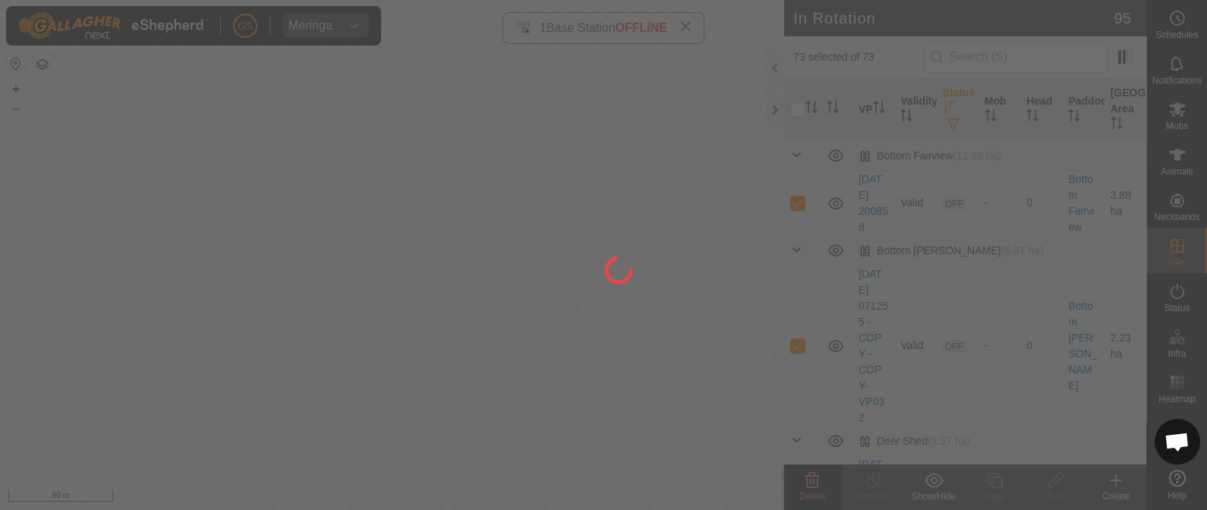
checkbox input "false"
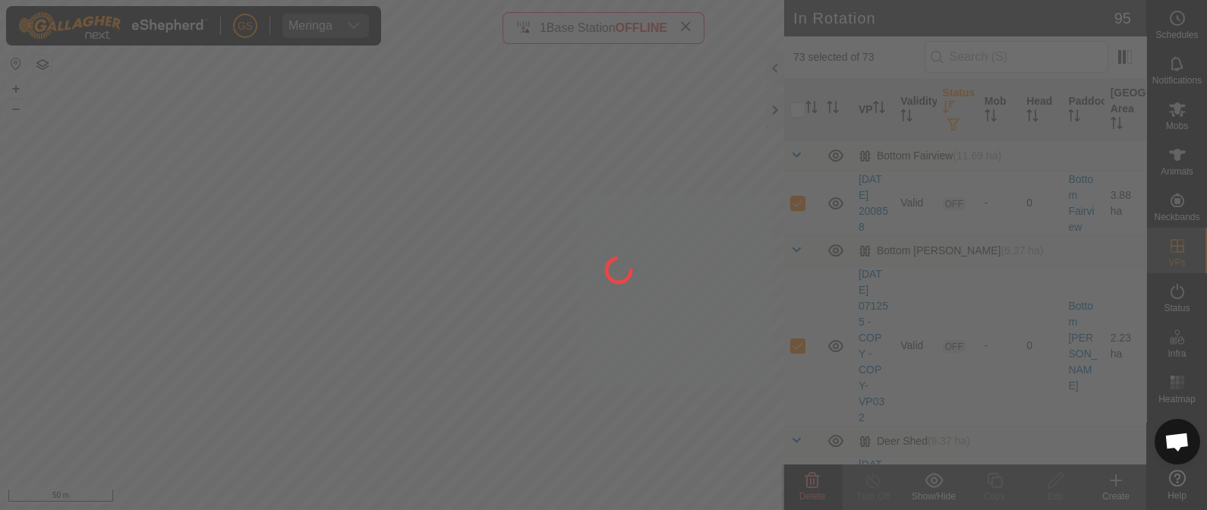
checkbox input "false"
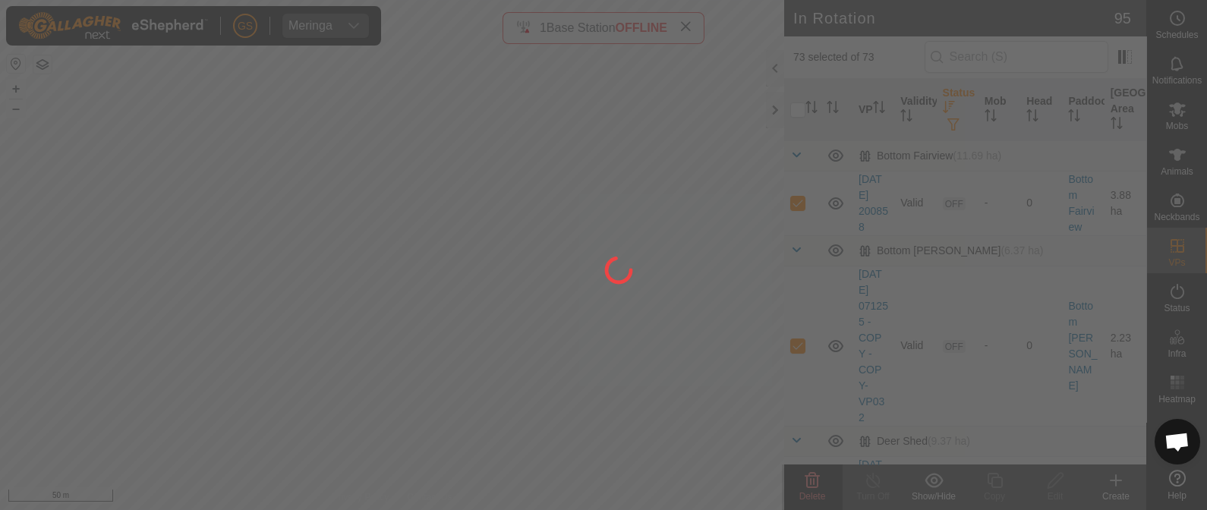
checkbox input "false"
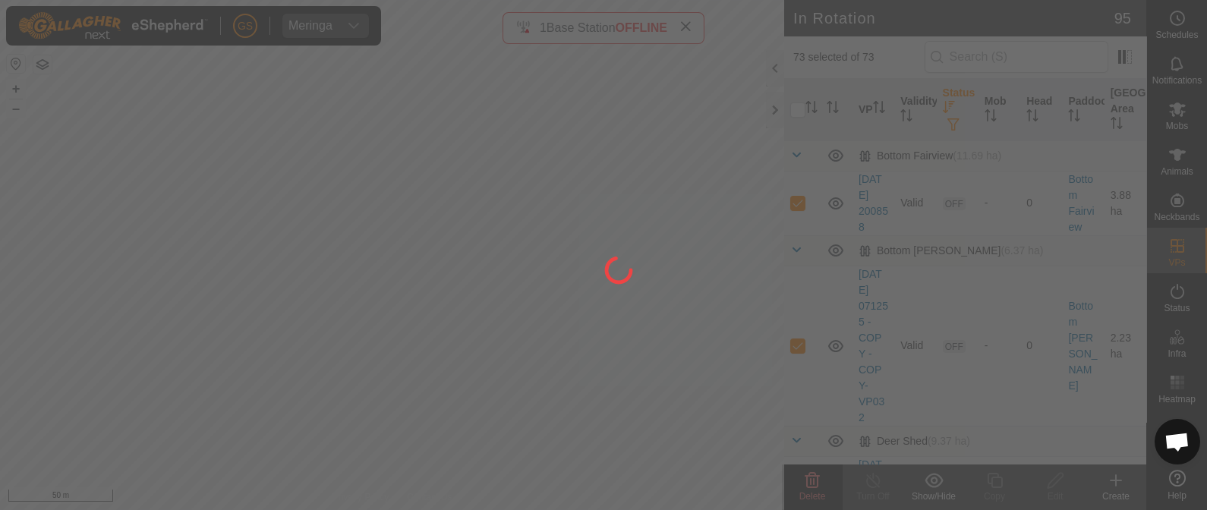
checkbox input "false"
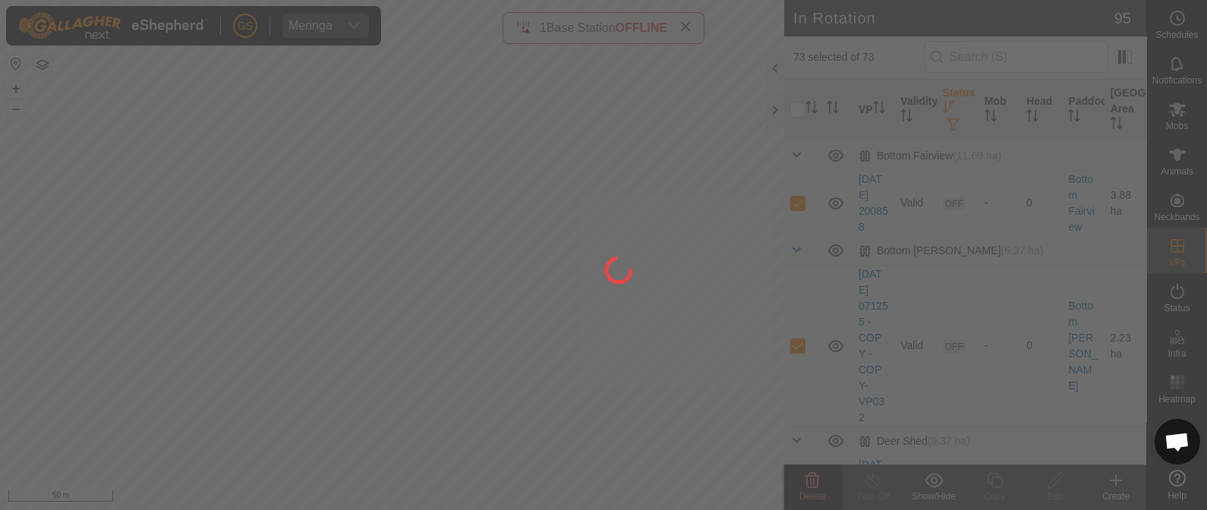
checkbox input "false"
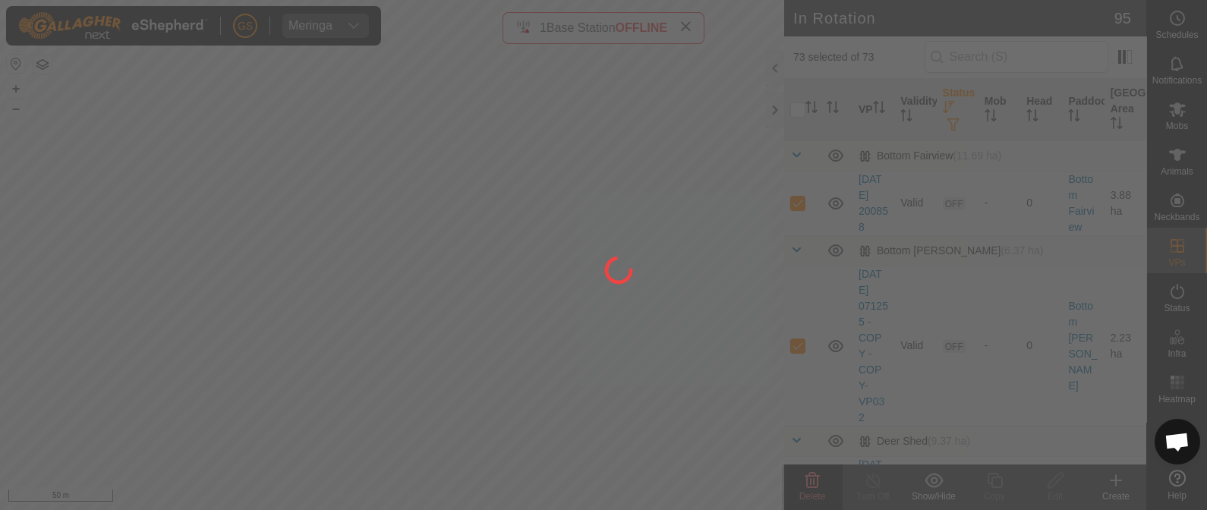
checkbox input "false"
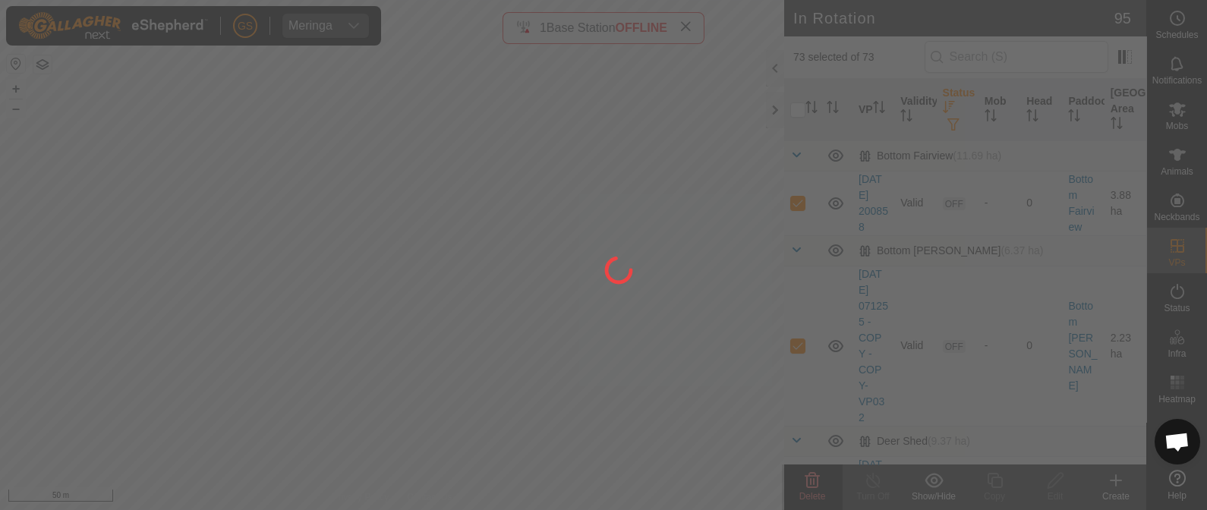
checkbox input "false"
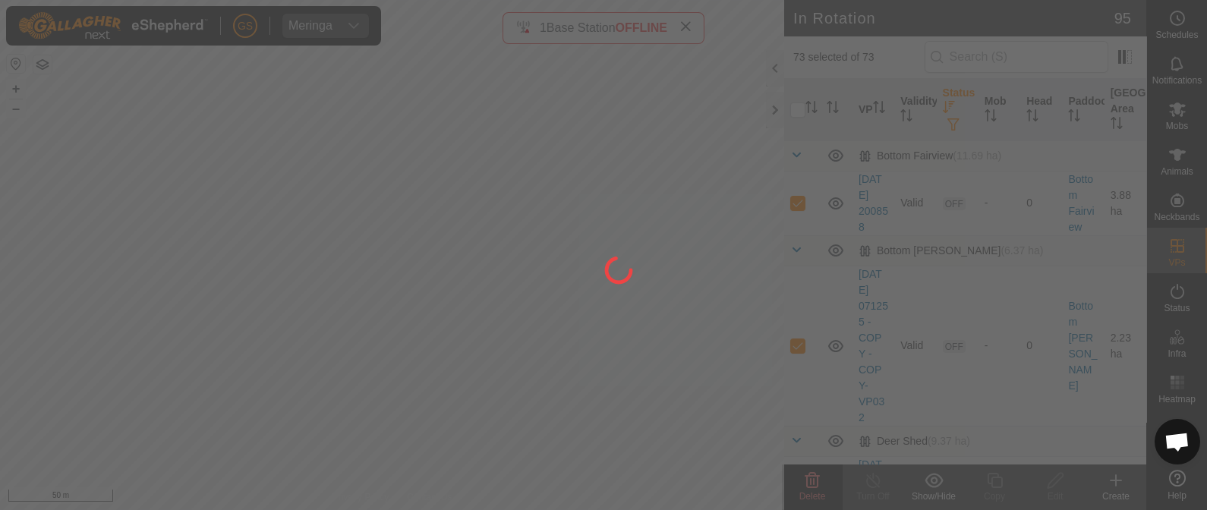
checkbox input "false"
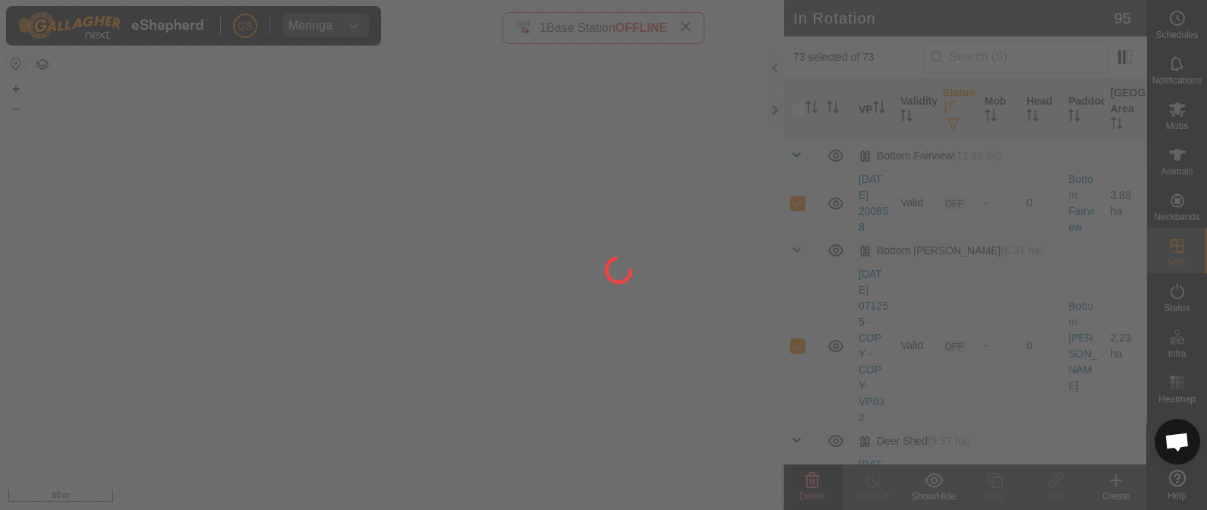
checkbox input "false"
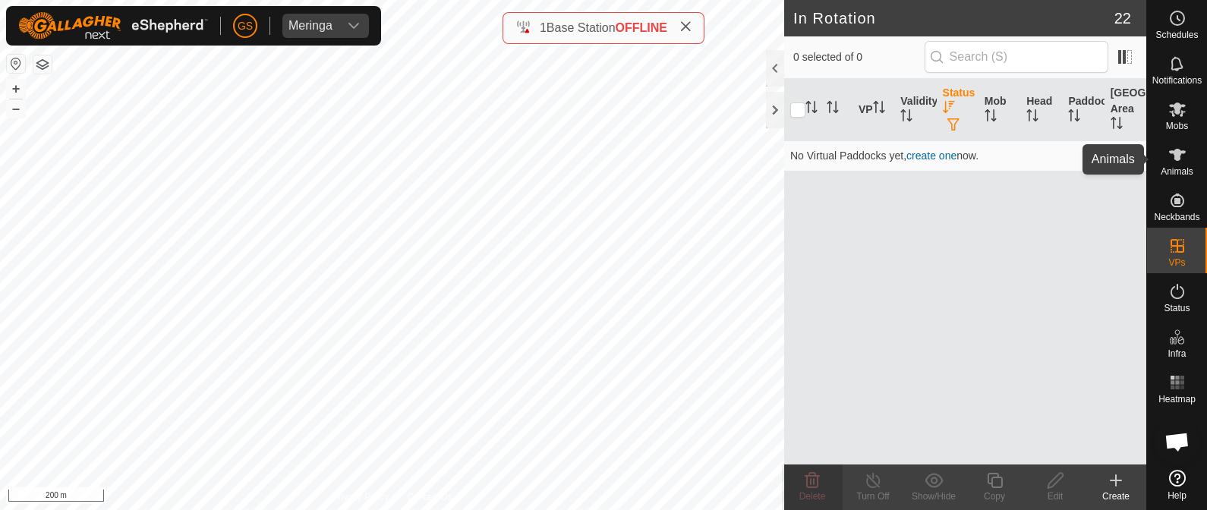
click at [1176, 152] on icon at bounding box center [1177, 155] width 17 height 12
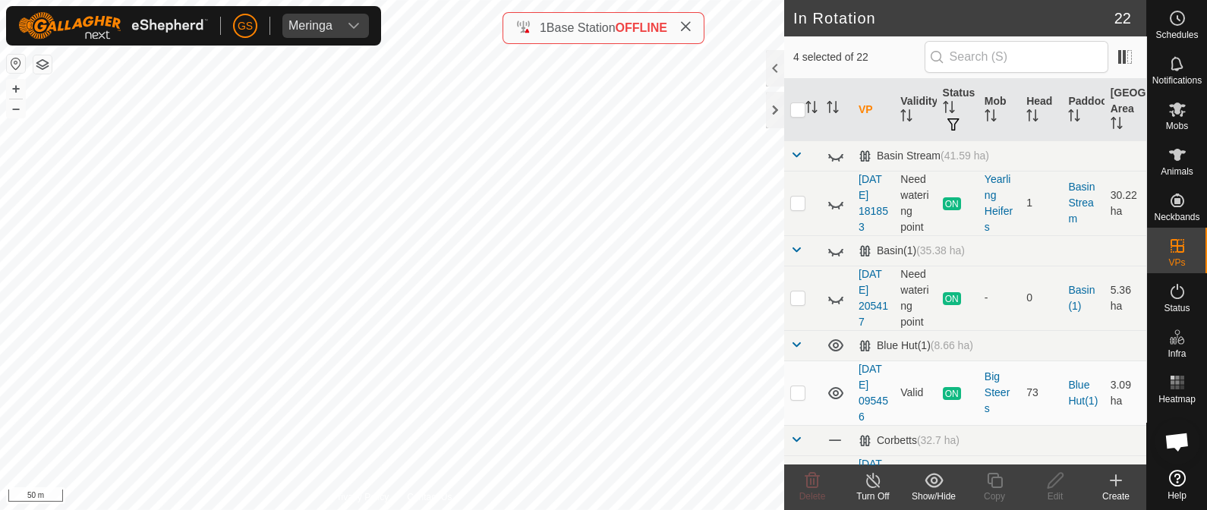
click at [1179, 172] on span "Animals" at bounding box center [1176, 171] width 33 height 9
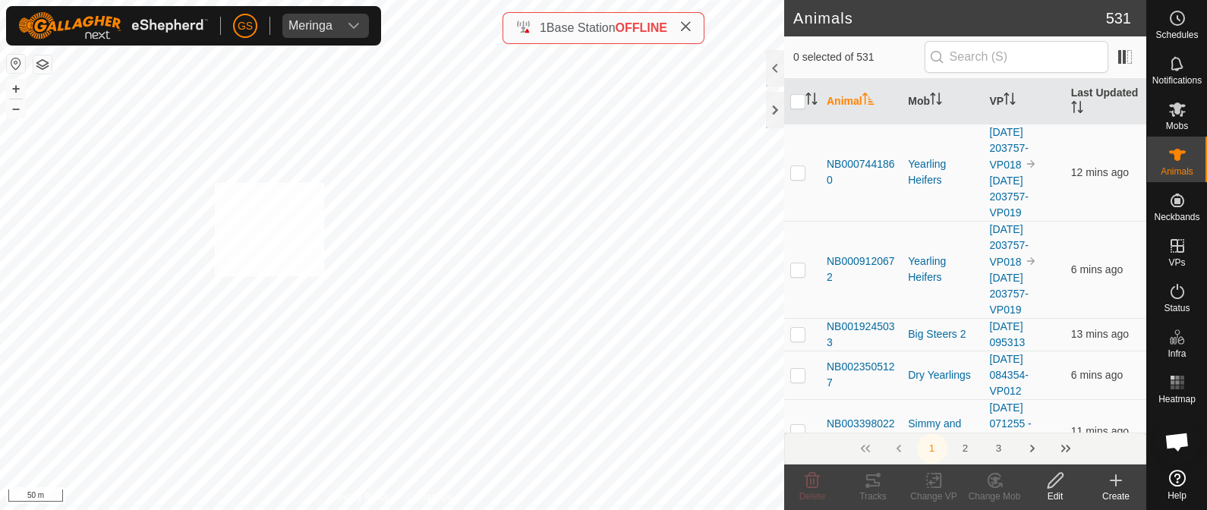
checkbox input "true"
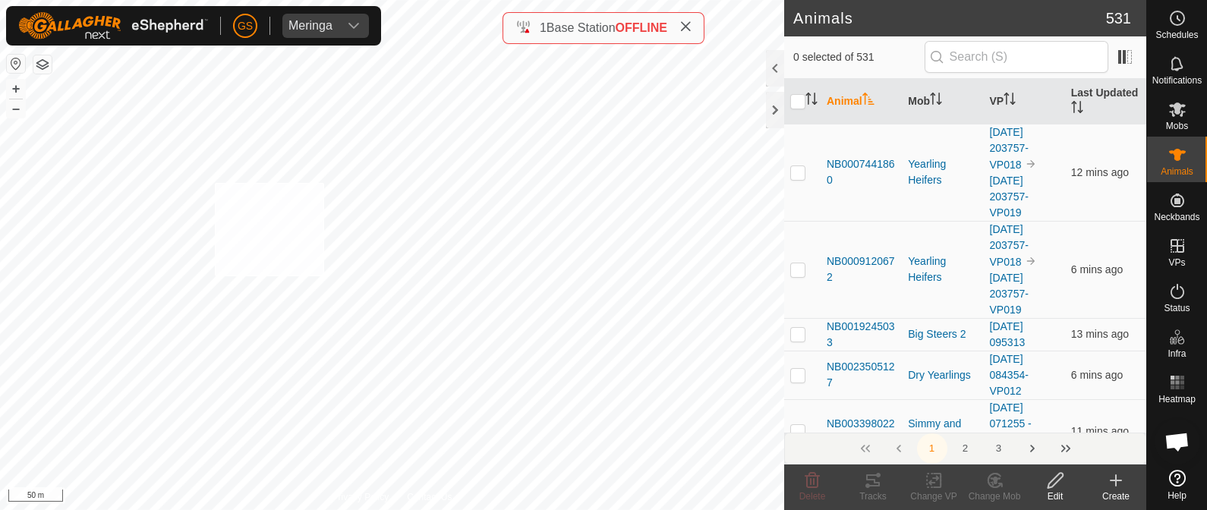
checkbox input "true"
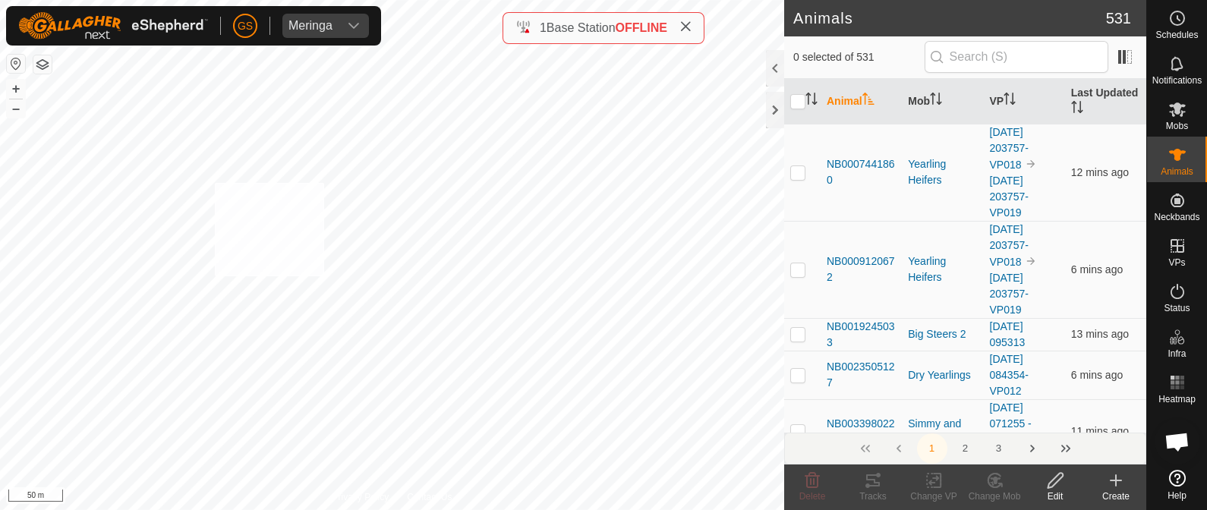
checkbox input "true"
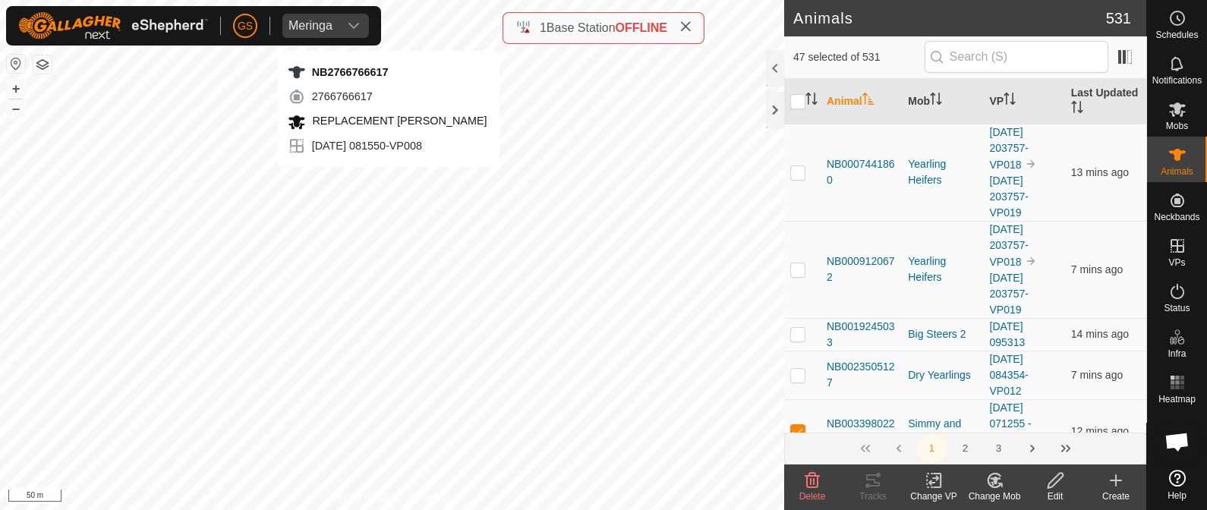
checkbox input "false"
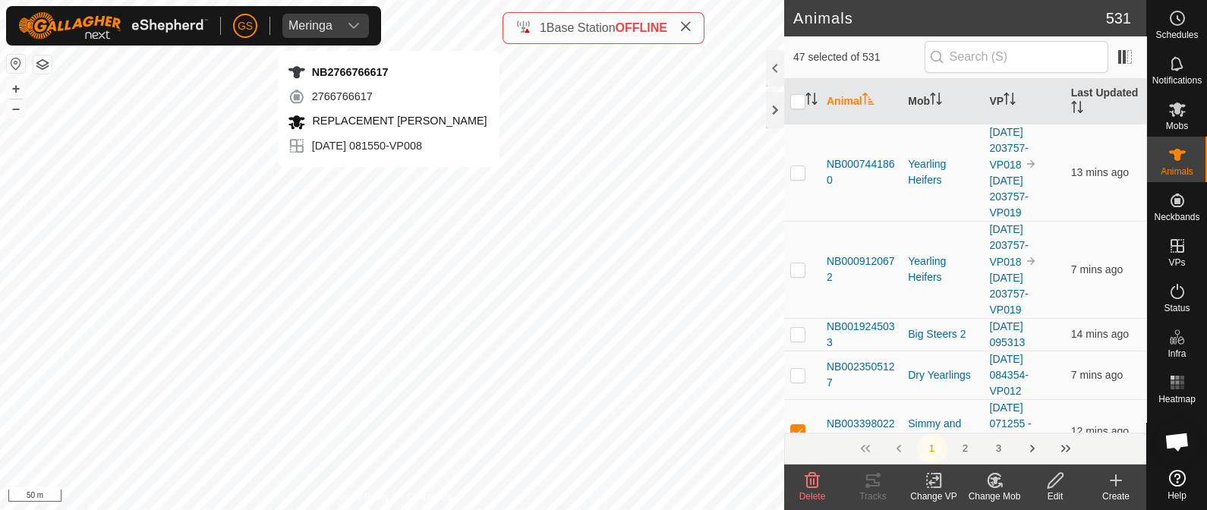
checkbox input "false"
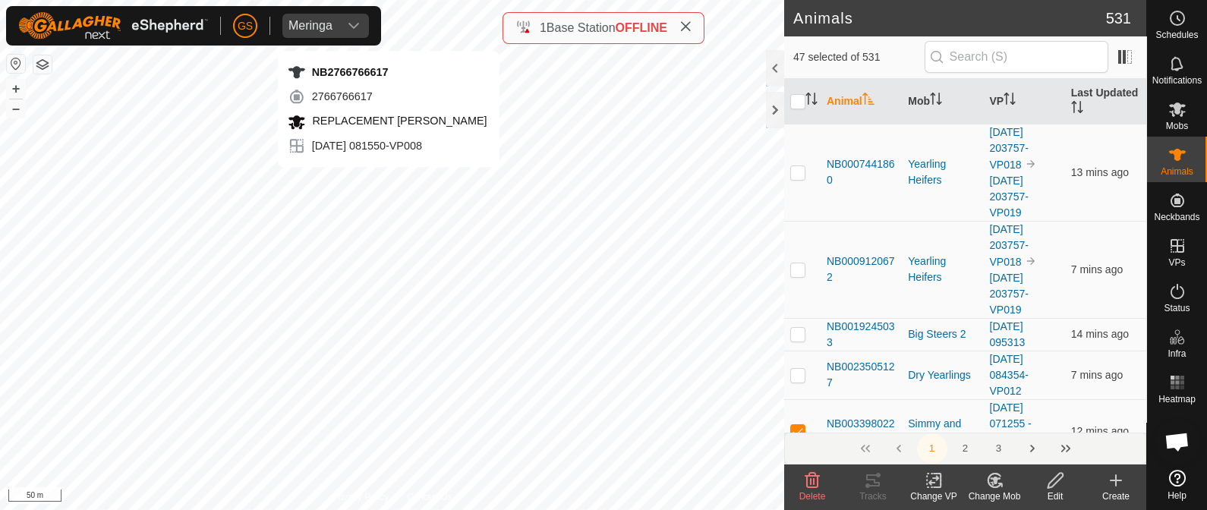
checkbox input "false"
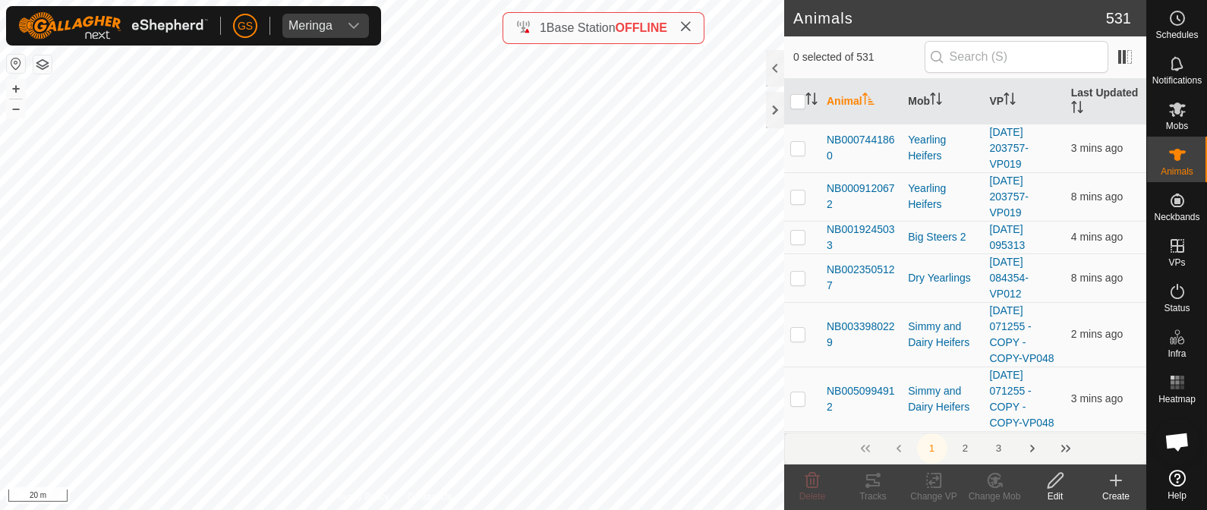
checkbox input "true"
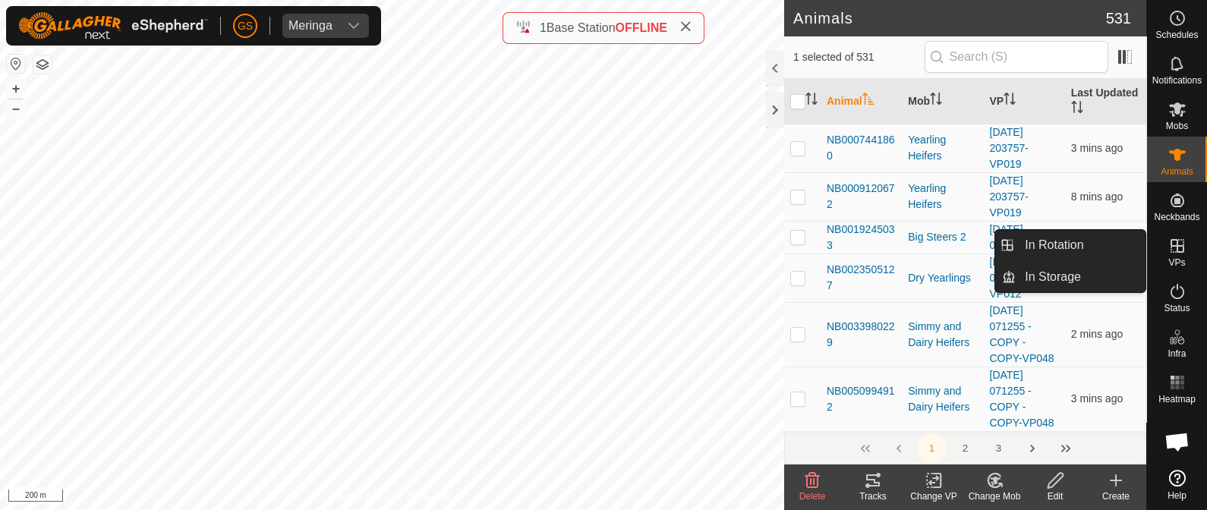
click at [1176, 244] on icon at bounding box center [1177, 246] width 18 height 18
drag, startPoint x: 1072, startPoint y: 248, endPoint x: 1071, endPoint y: 256, distance: 7.7
click at [1073, 246] on link "In Rotation" at bounding box center [1080, 245] width 130 height 30
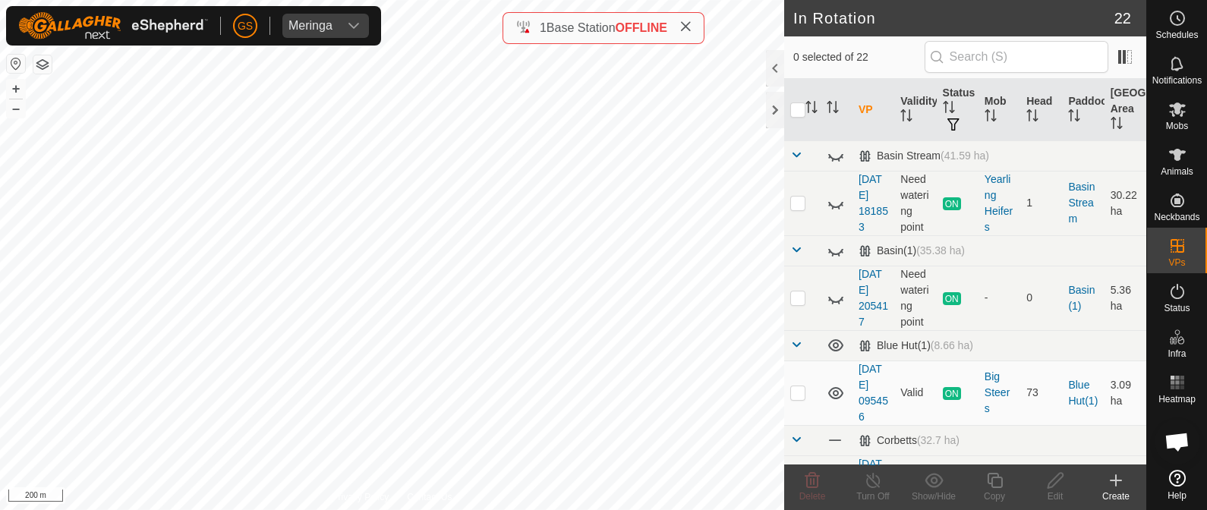
click at [1118, 480] on icon at bounding box center [1115, 480] width 18 height 18
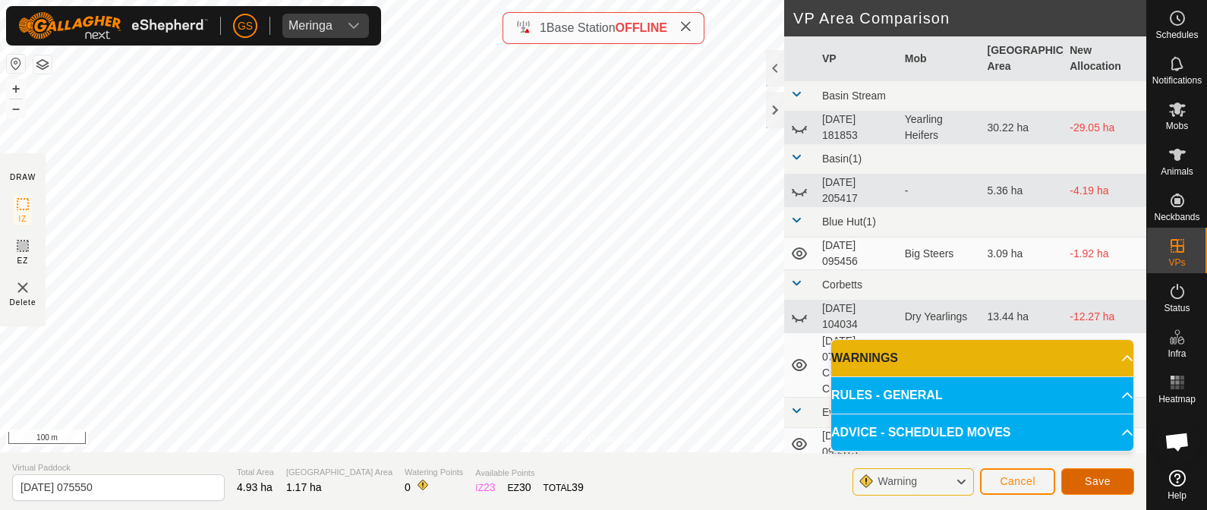
click at [1095, 483] on span "Save" at bounding box center [1097, 481] width 26 height 12
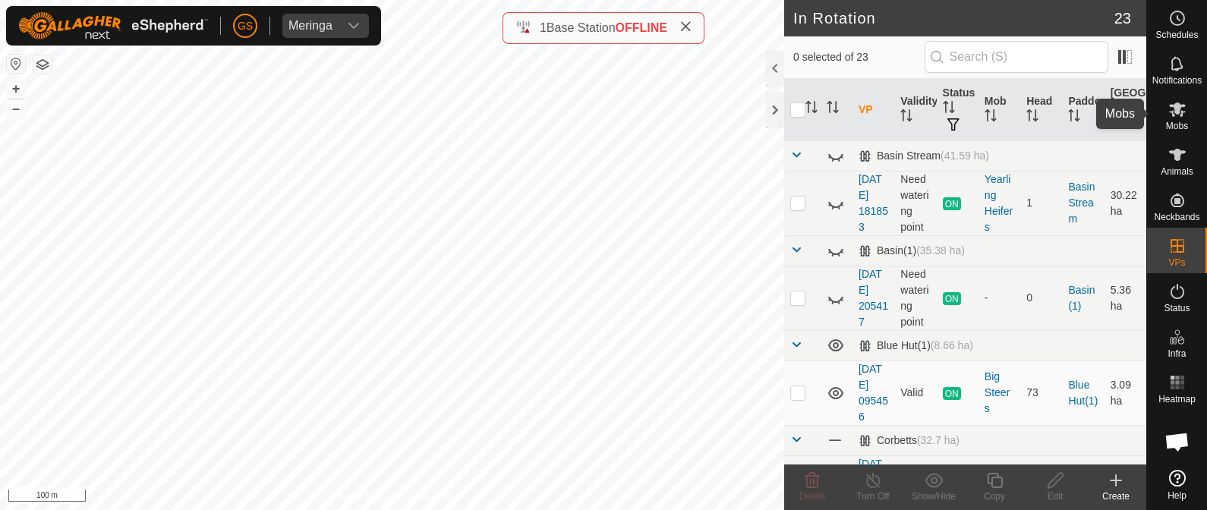
click at [1163, 112] on es-mob-svg-icon at bounding box center [1176, 109] width 27 height 24
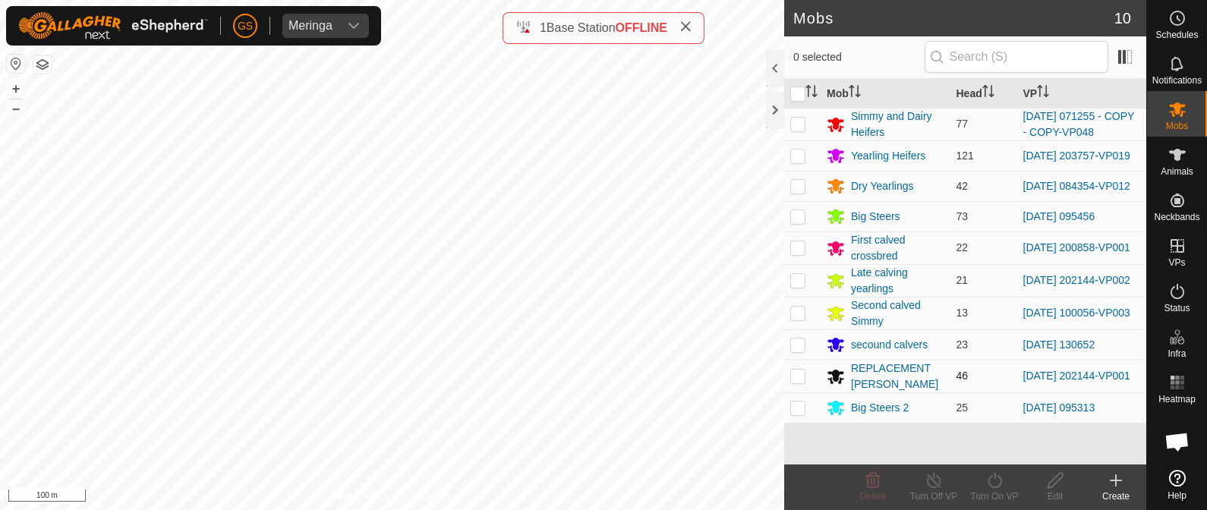
click at [794, 379] on p-checkbox at bounding box center [797, 376] width 15 height 12
checkbox input "true"
click at [991, 480] on icon at bounding box center [994, 480] width 19 height 18
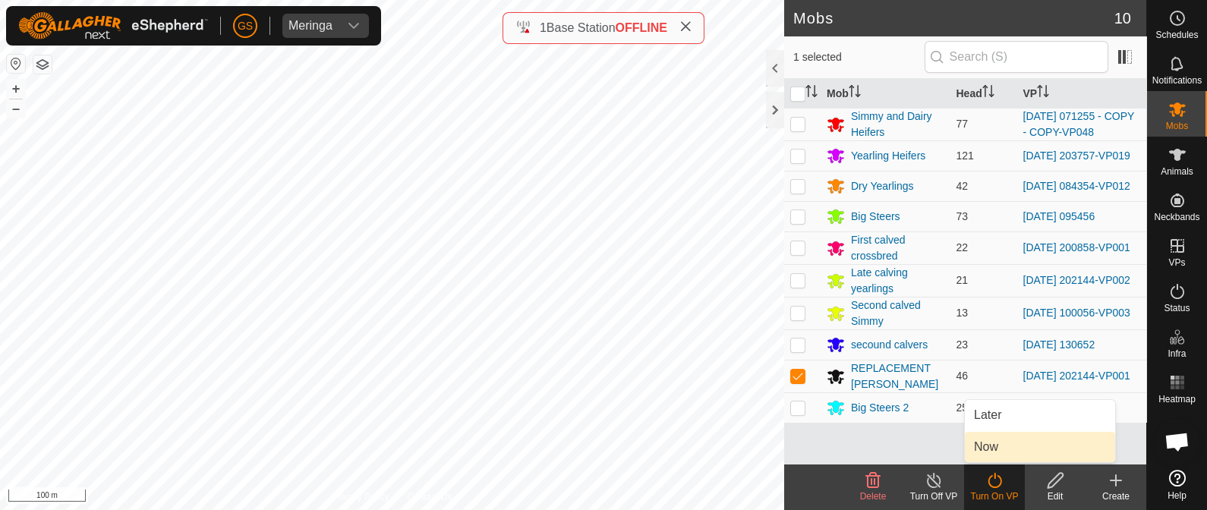
click at [990, 445] on link "Now" at bounding box center [1040, 447] width 150 height 30
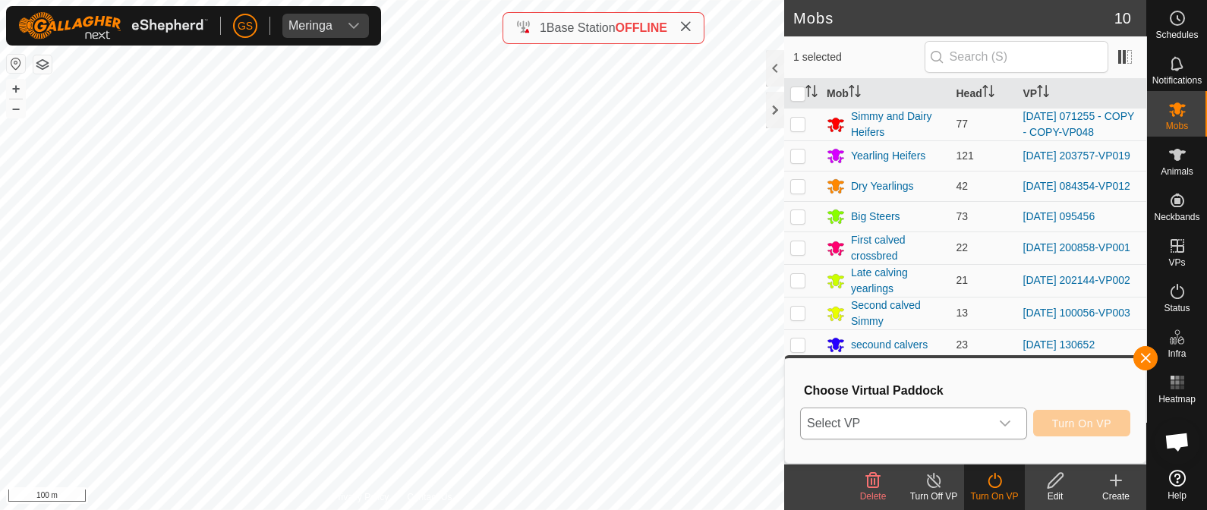
click at [996, 417] on div "dropdown trigger" at bounding box center [1005, 423] width 30 height 30
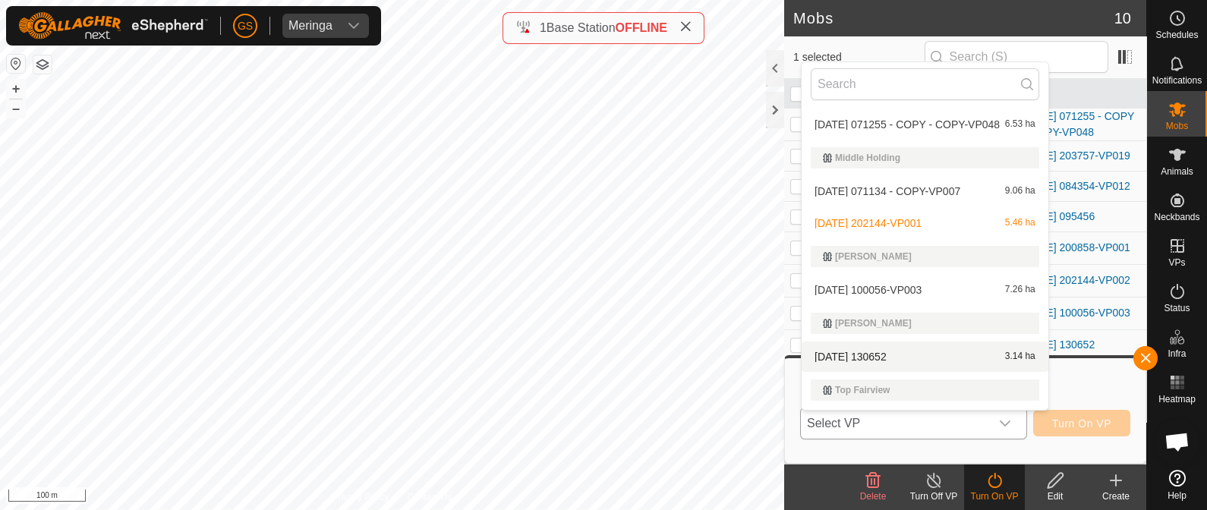
scroll to position [726, 0]
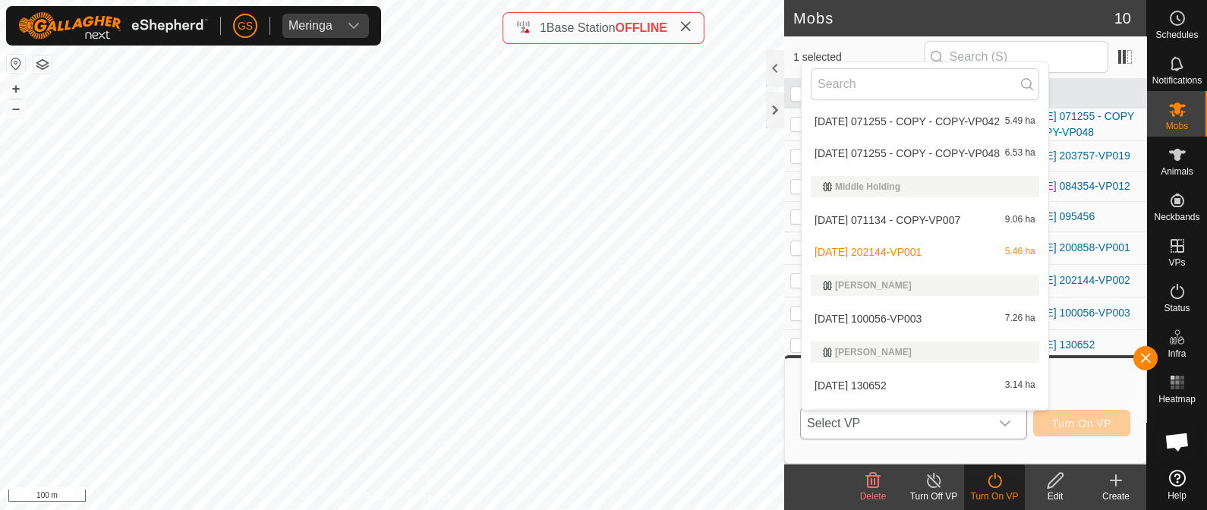
drag, startPoint x: 918, startPoint y: 244, endPoint x: 917, endPoint y: 253, distance: 8.4
click at [917, 249] on li "2025-09-09 202144-VP001 5.46 ha" at bounding box center [924, 252] width 247 height 30
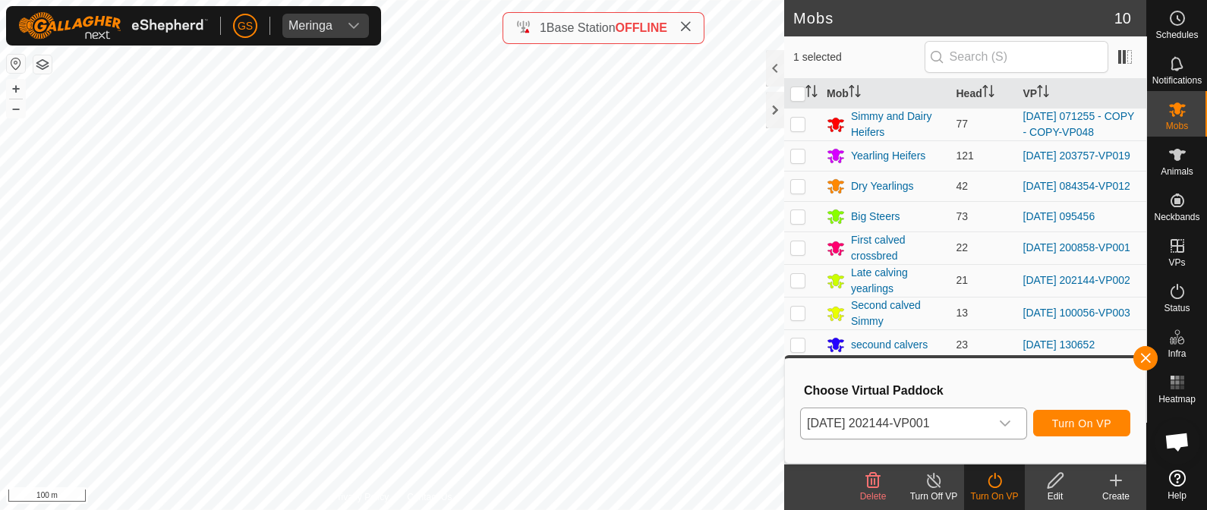
click at [1006, 420] on icon "dropdown trigger" at bounding box center [1005, 423] width 12 height 12
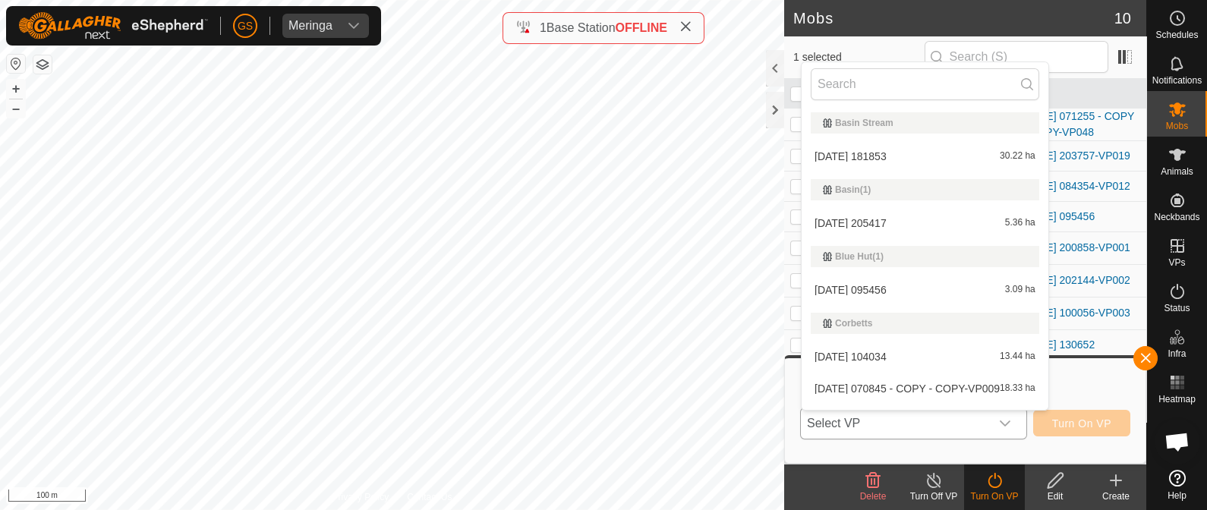
scroll to position [582, 0]
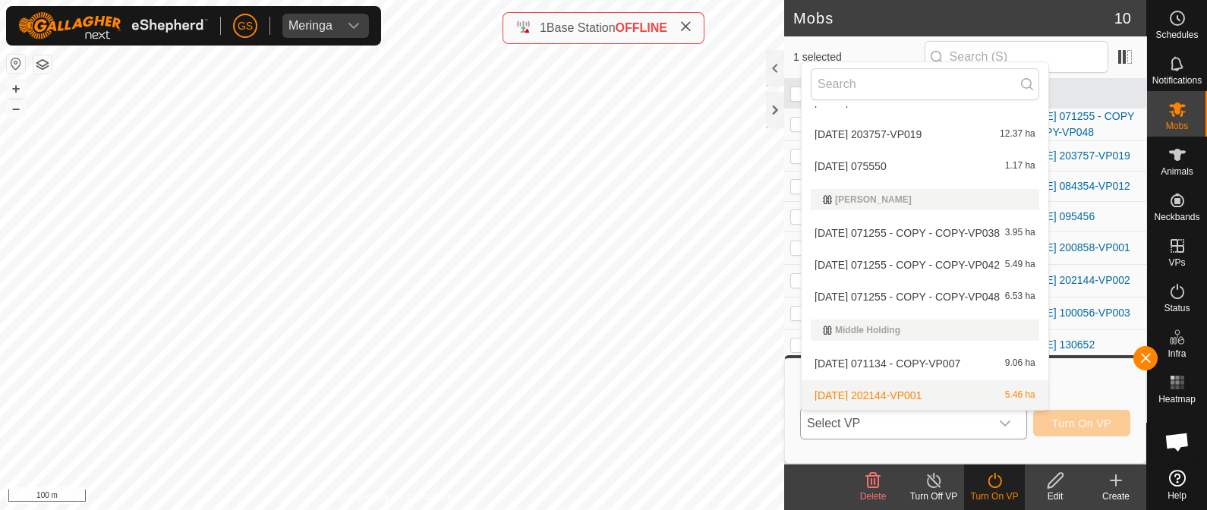
click at [987, 421] on span "Select VP" at bounding box center [895, 423] width 189 height 30
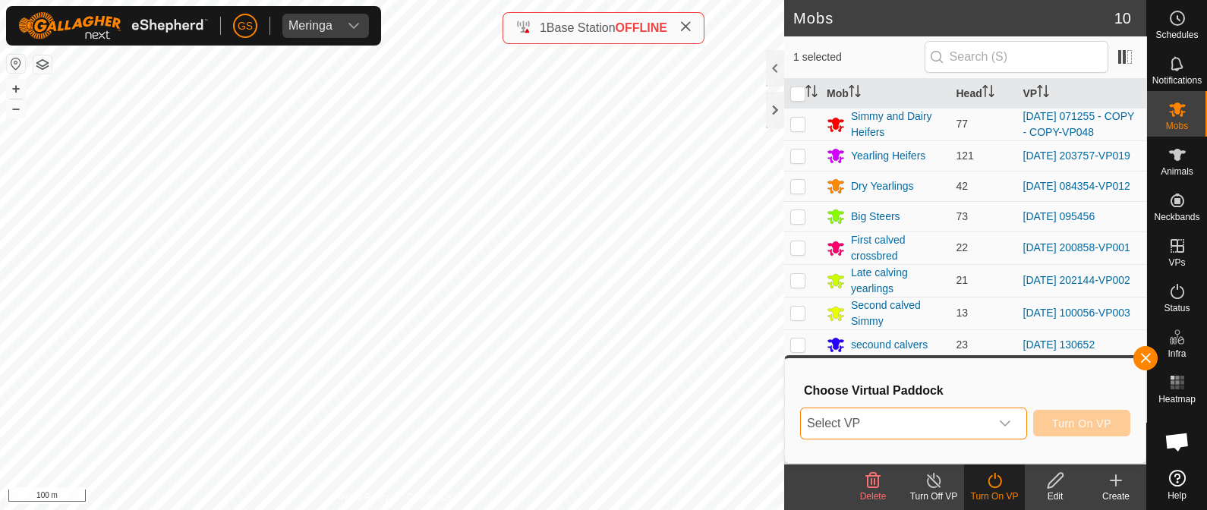
click at [937, 417] on span "Select VP" at bounding box center [895, 423] width 189 height 30
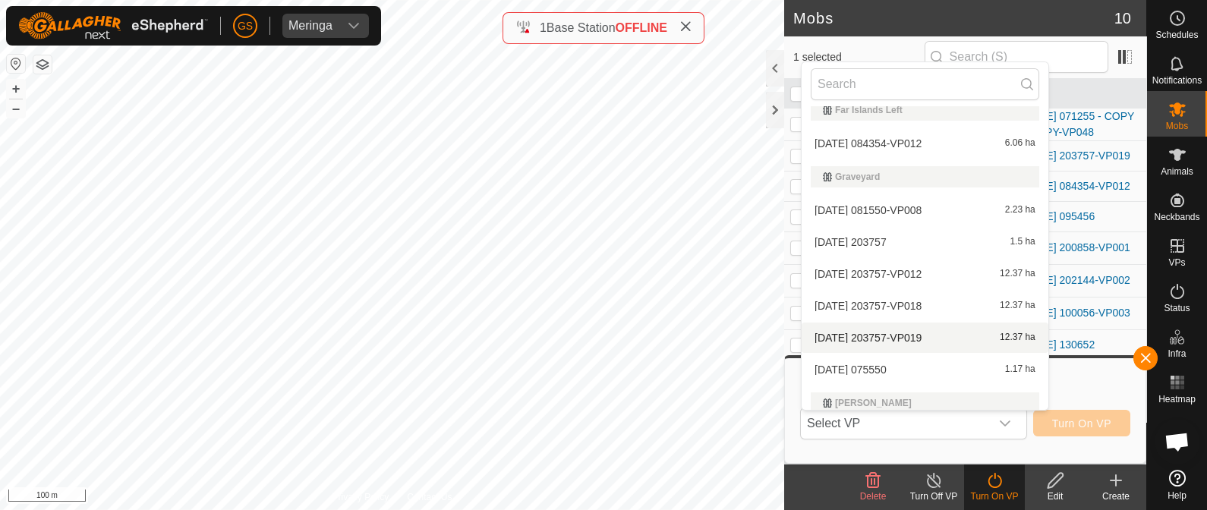
scroll to position [474, 0]
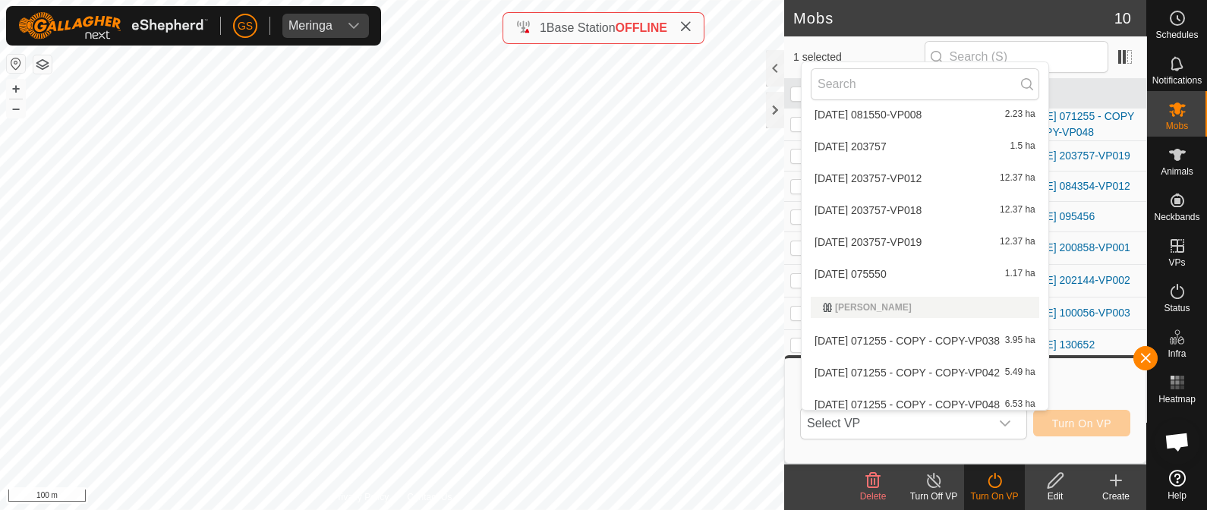
click at [886, 275] on span "[DATE] 075550" at bounding box center [850, 274] width 72 height 11
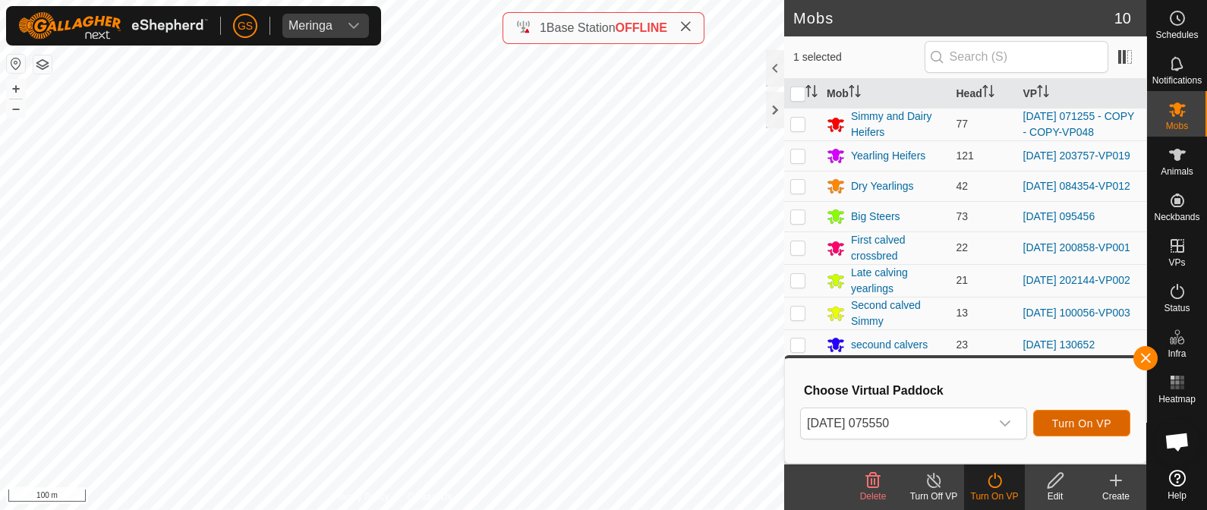
click at [1088, 417] on span "Turn On VP" at bounding box center [1081, 423] width 59 height 12
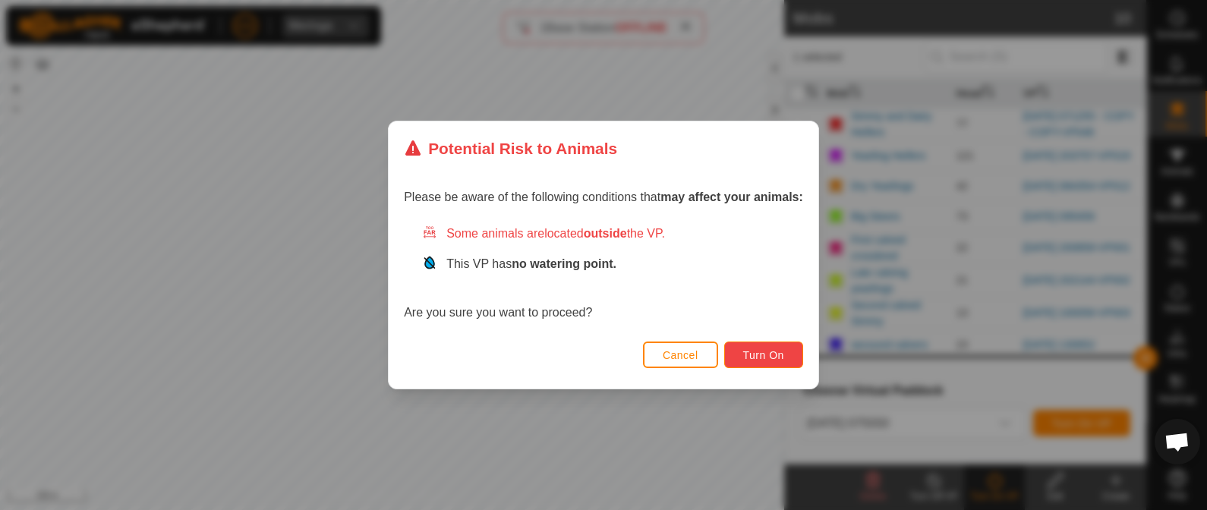
click at [792, 356] on button "Turn On" at bounding box center [763, 355] width 79 height 27
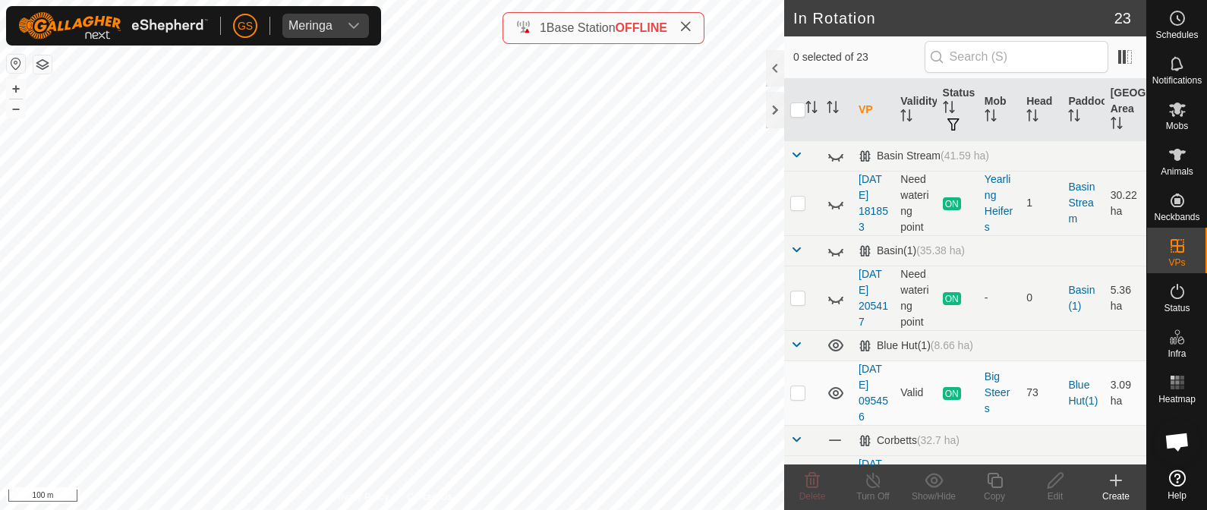
checkbox input "true"
checkbox input "false"
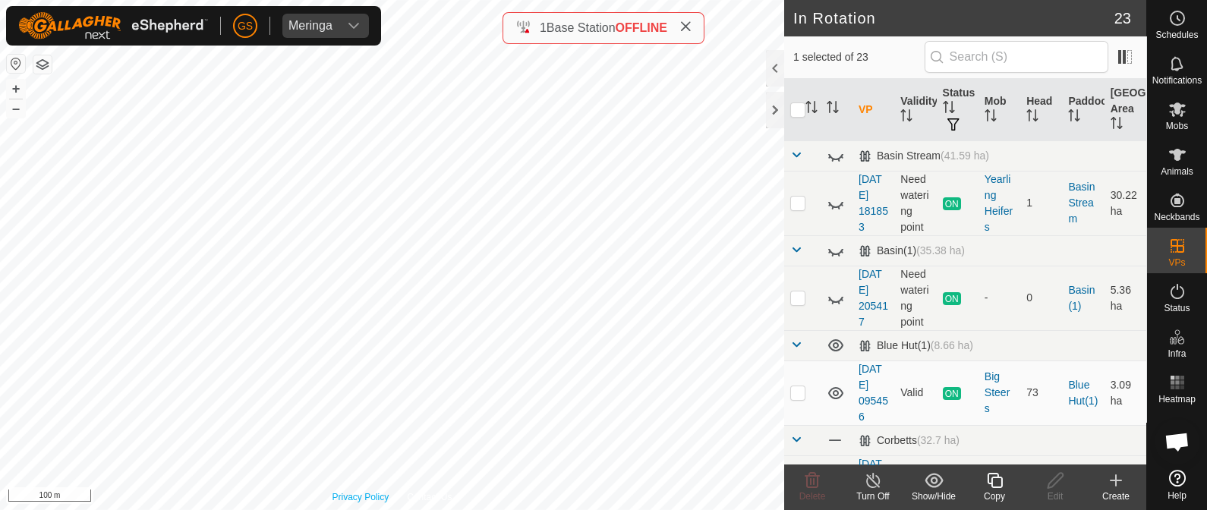
checkbox input "true"
checkbox input "false"
click at [995, 488] on div "Copy" at bounding box center [994, 487] width 61 height 46
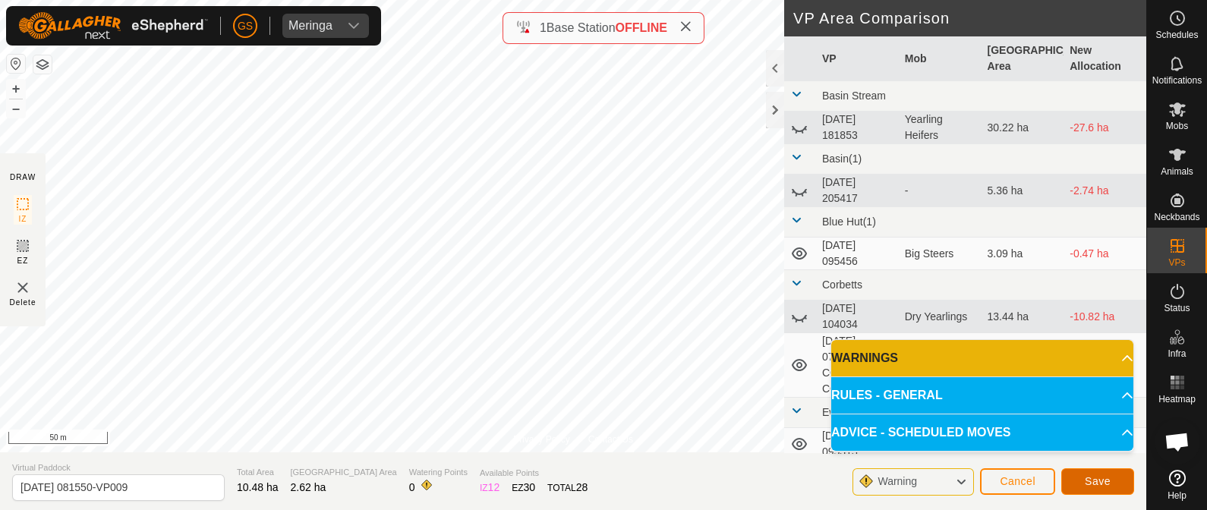
click at [1081, 480] on button "Save" at bounding box center [1097, 481] width 73 height 27
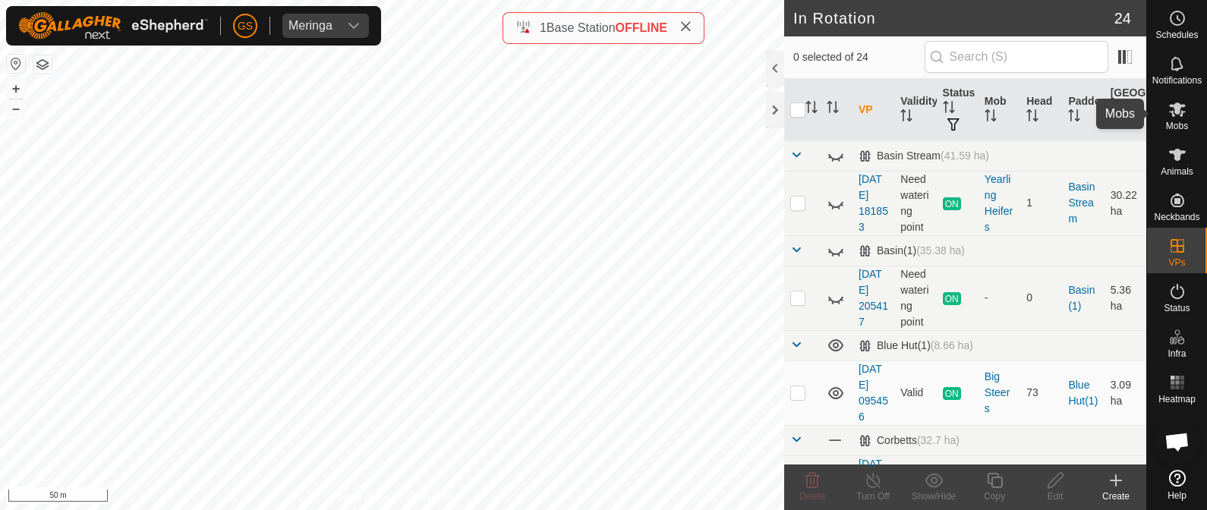
click at [1169, 109] on icon at bounding box center [1177, 109] width 18 height 18
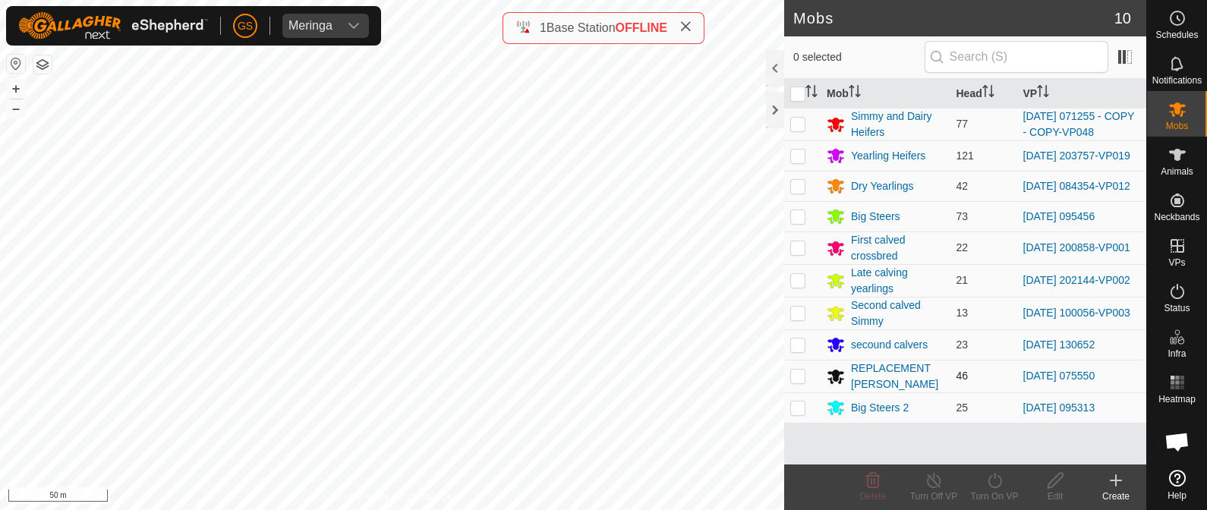
click at [800, 382] on p-checkbox at bounding box center [797, 376] width 15 height 12
checkbox input "true"
click at [993, 486] on icon at bounding box center [994, 480] width 19 height 18
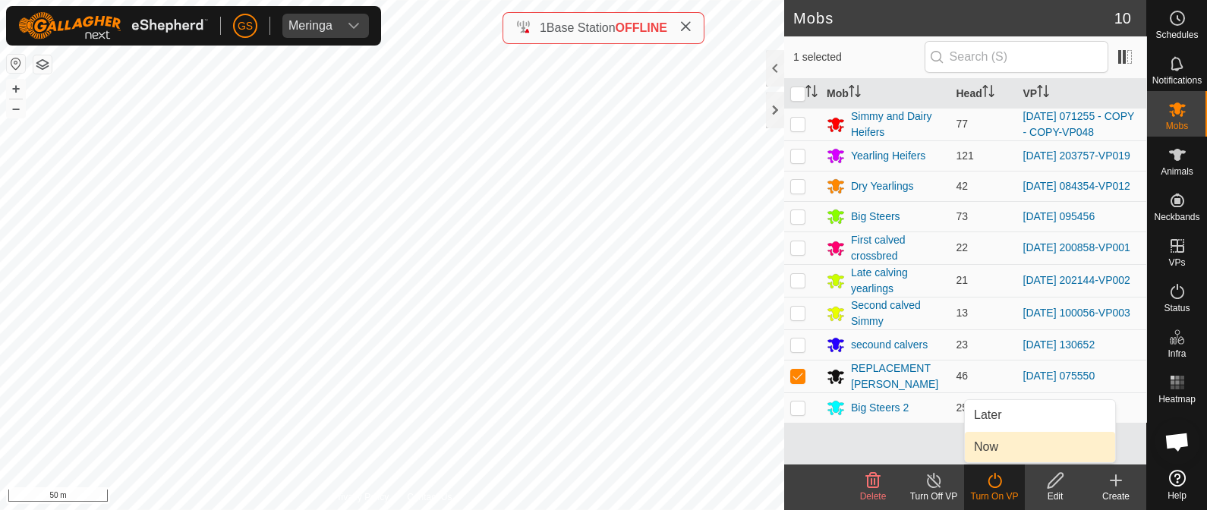
click at [1002, 446] on link "Now" at bounding box center [1040, 447] width 150 height 30
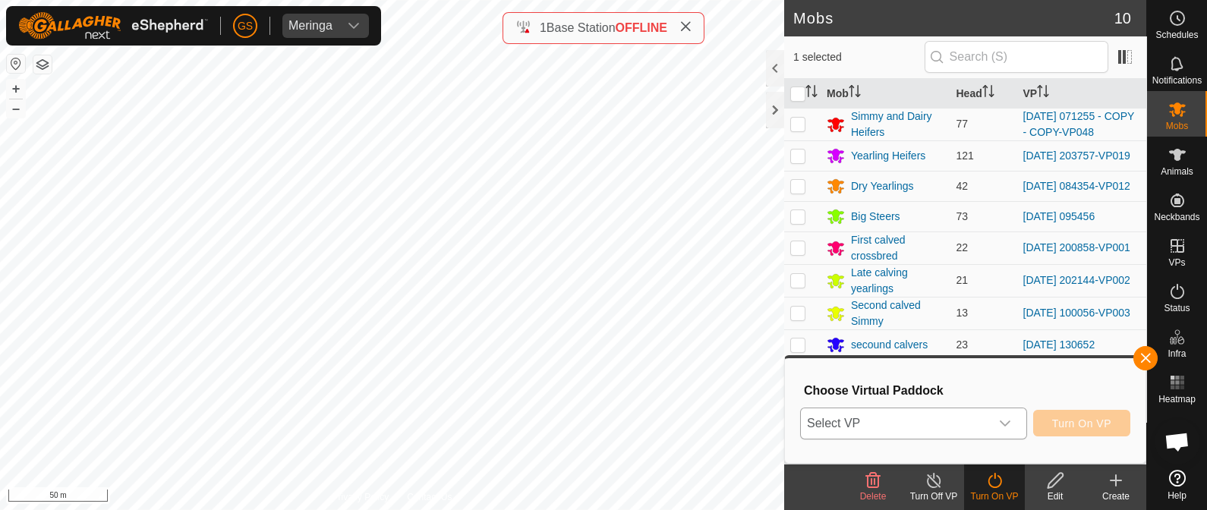
click at [998, 427] on div "dropdown trigger" at bounding box center [1005, 423] width 30 height 30
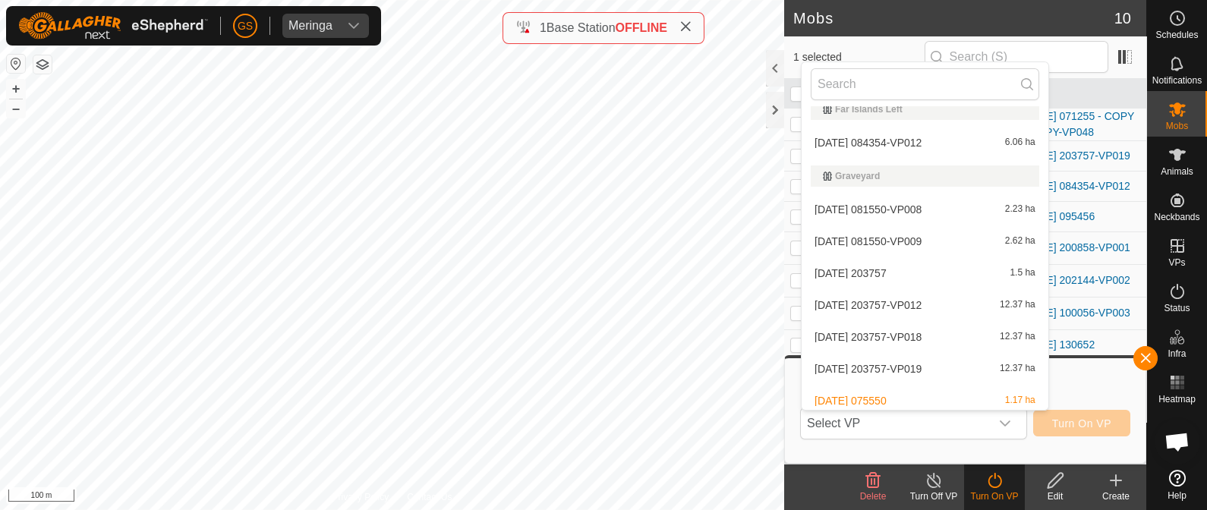
scroll to position [386, 0]
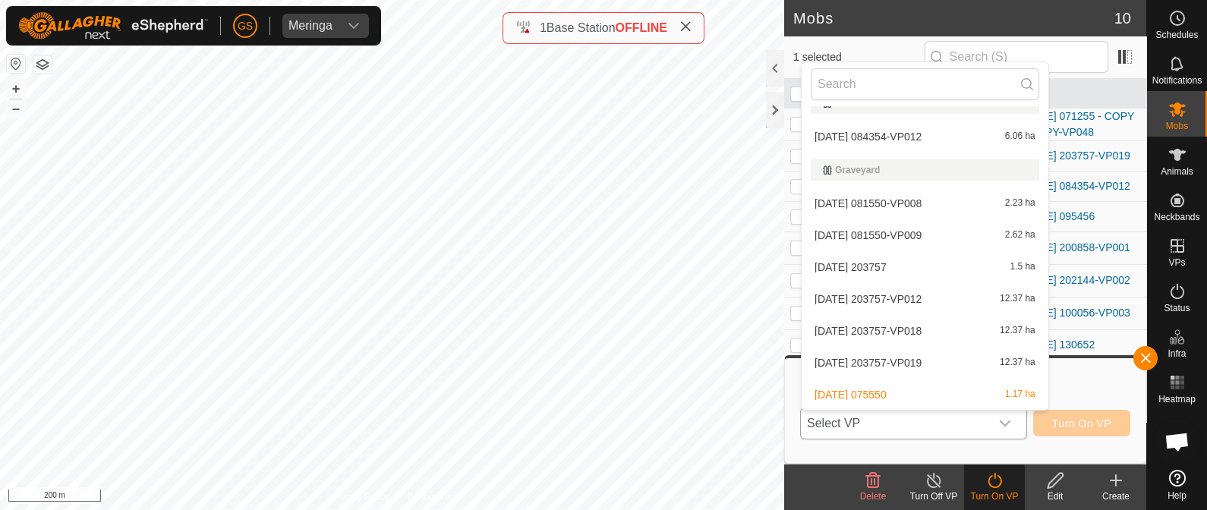
click at [911, 233] on li "2025-07-15 081550-VP009 2.62 ha" at bounding box center [924, 235] width 247 height 30
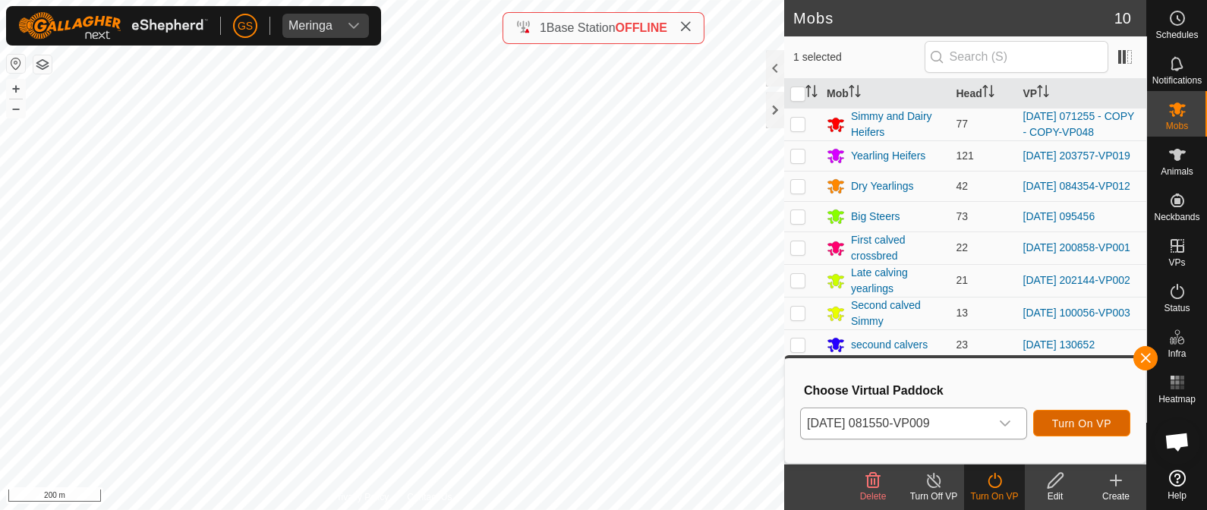
click at [1067, 420] on span "Turn On VP" at bounding box center [1081, 423] width 59 height 12
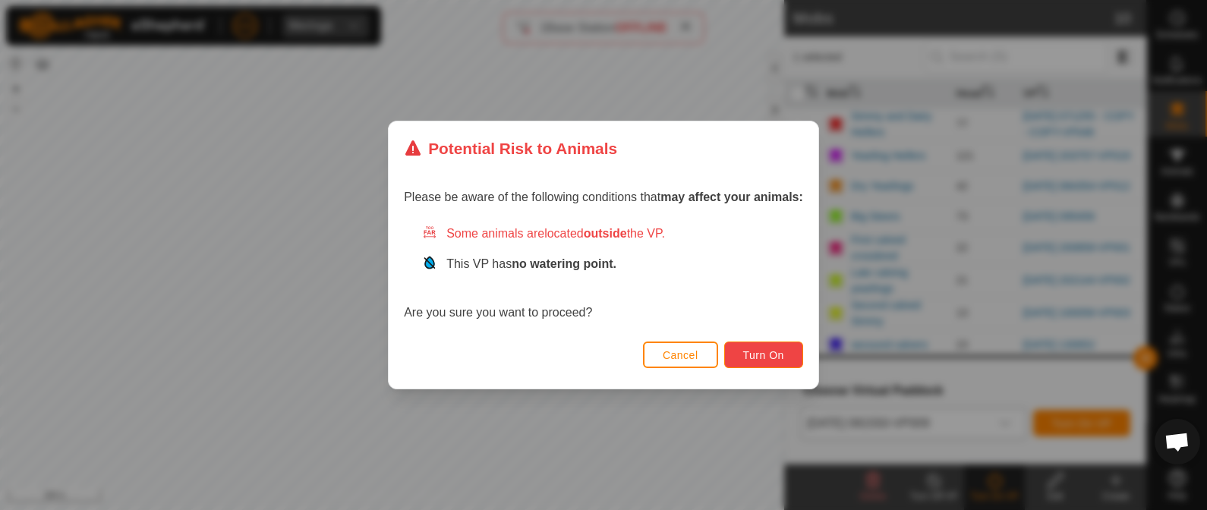
click at [761, 349] on span "Turn On" at bounding box center [763, 355] width 41 height 12
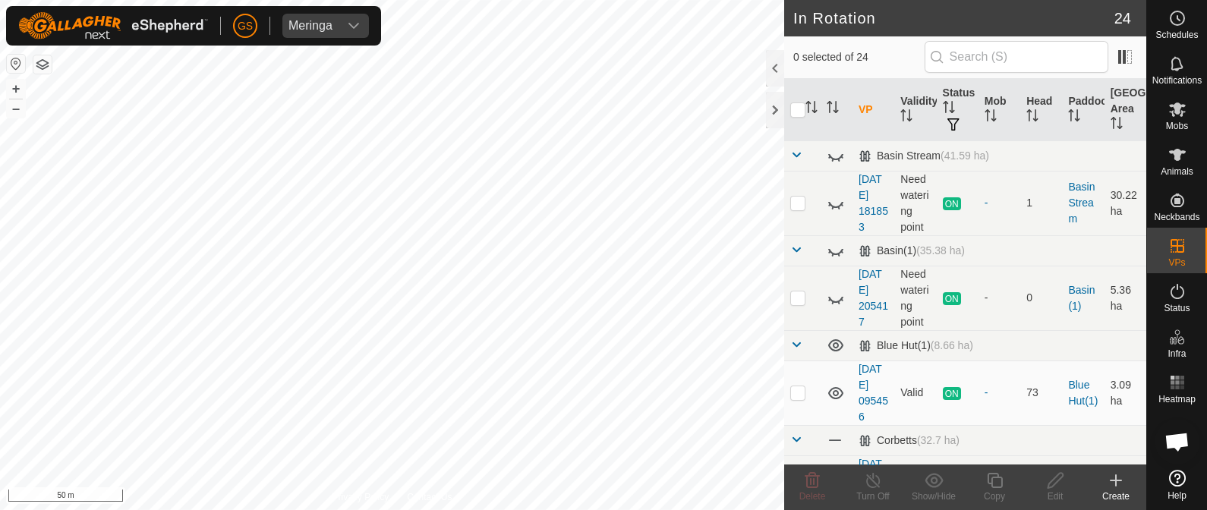
checkbox input "true"
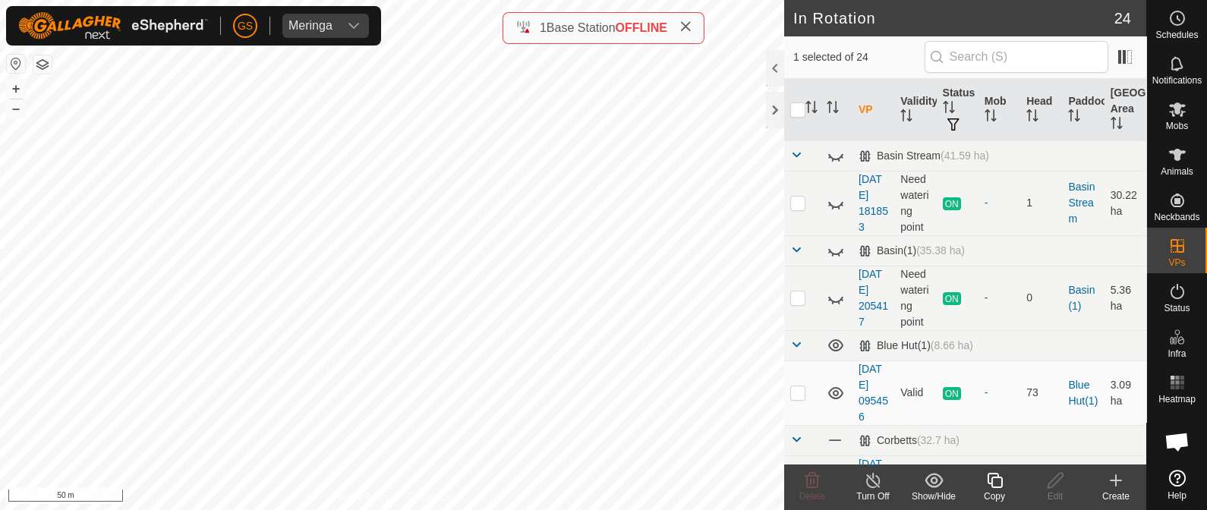
click at [994, 487] on icon at bounding box center [994, 480] width 19 height 18
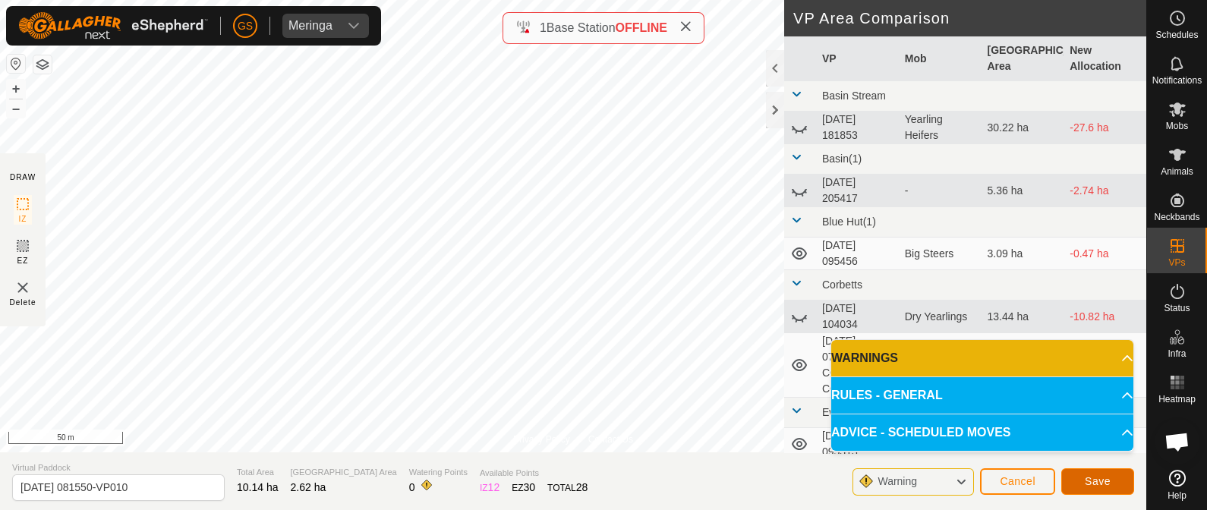
click at [1097, 480] on span "Save" at bounding box center [1097, 481] width 26 height 12
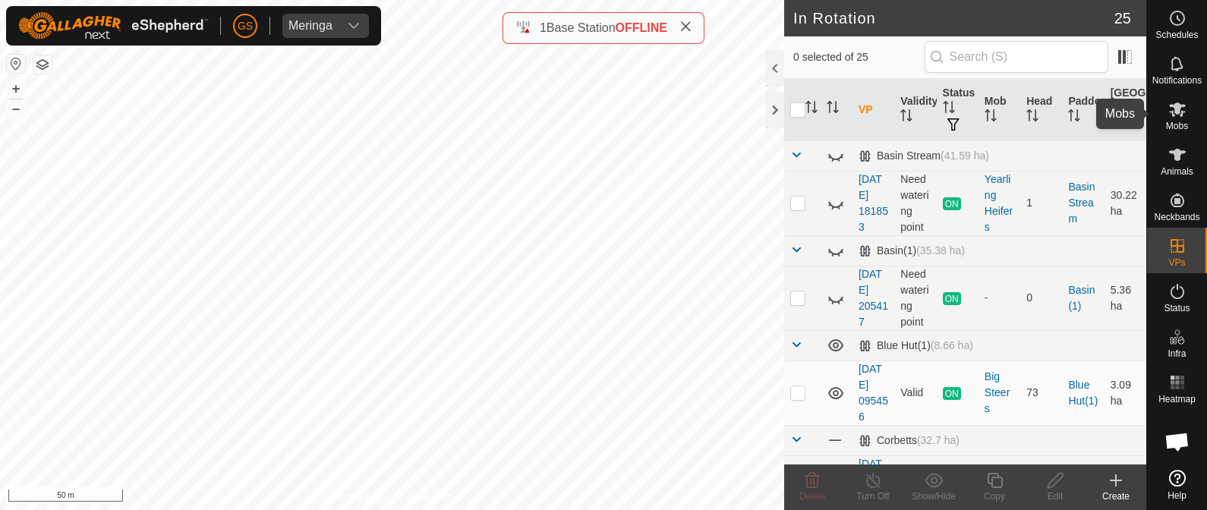
click at [1169, 113] on icon at bounding box center [1177, 109] width 18 height 18
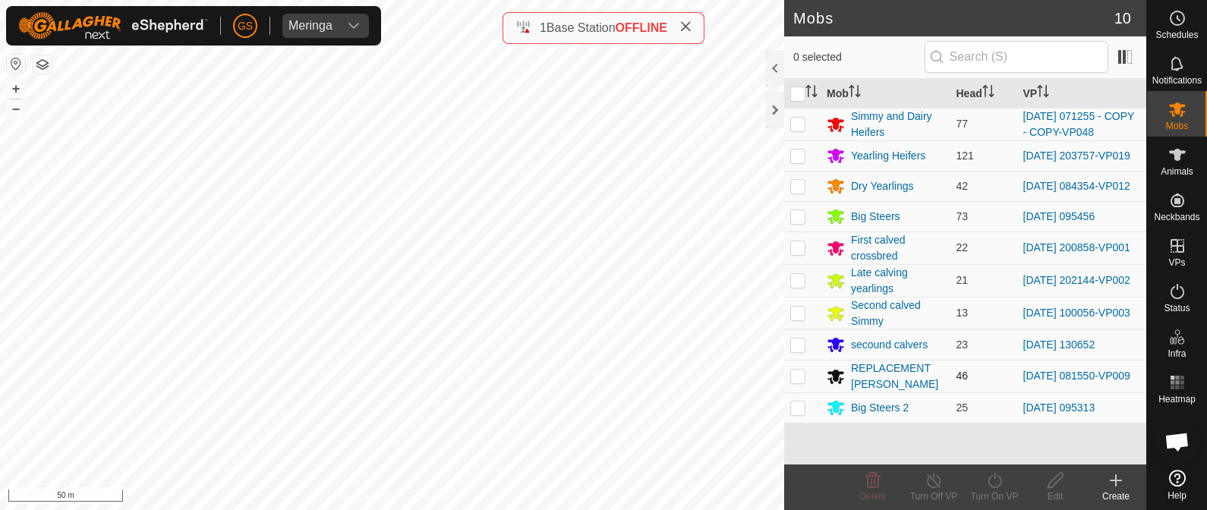
click at [793, 385] on td at bounding box center [802, 376] width 36 height 33
checkbox input "true"
click at [998, 480] on icon at bounding box center [994, 480] width 19 height 18
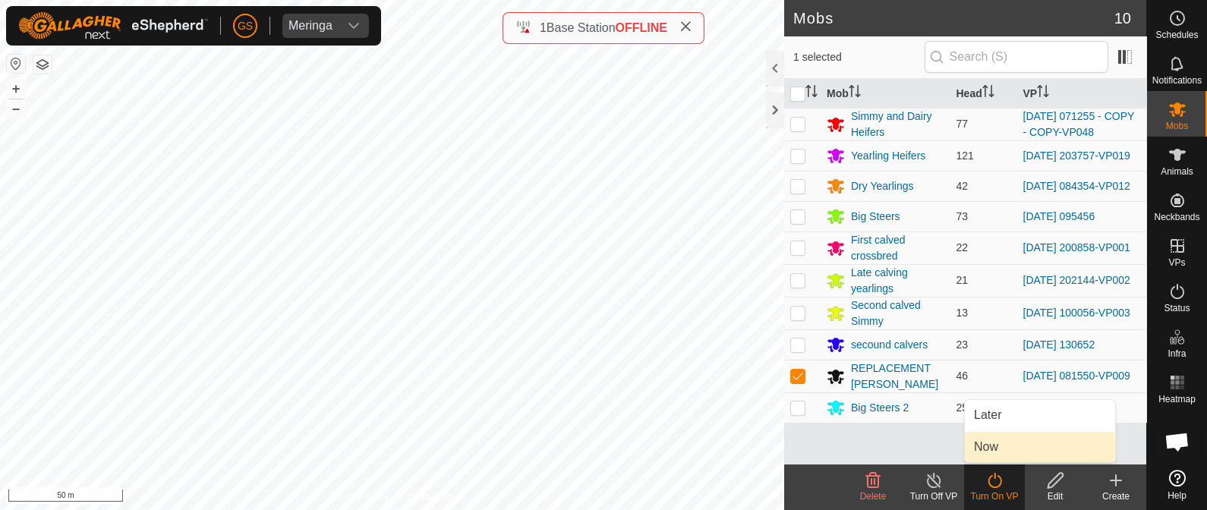
click at [977, 439] on link "Now" at bounding box center [1040, 447] width 150 height 30
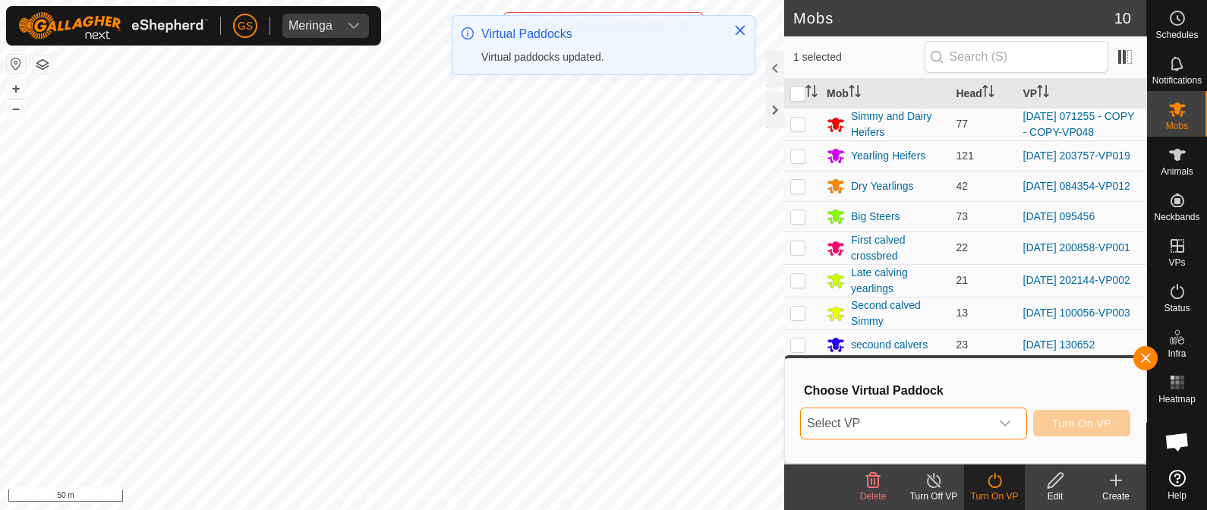
click at [898, 427] on span "Select VP" at bounding box center [895, 423] width 189 height 30
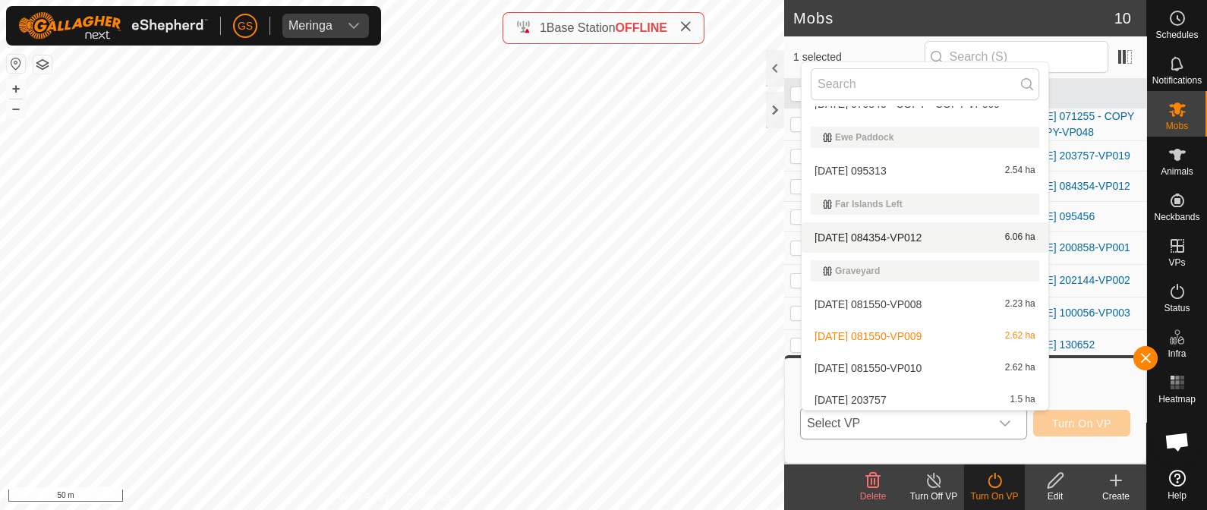
scroll to position [379, 0]
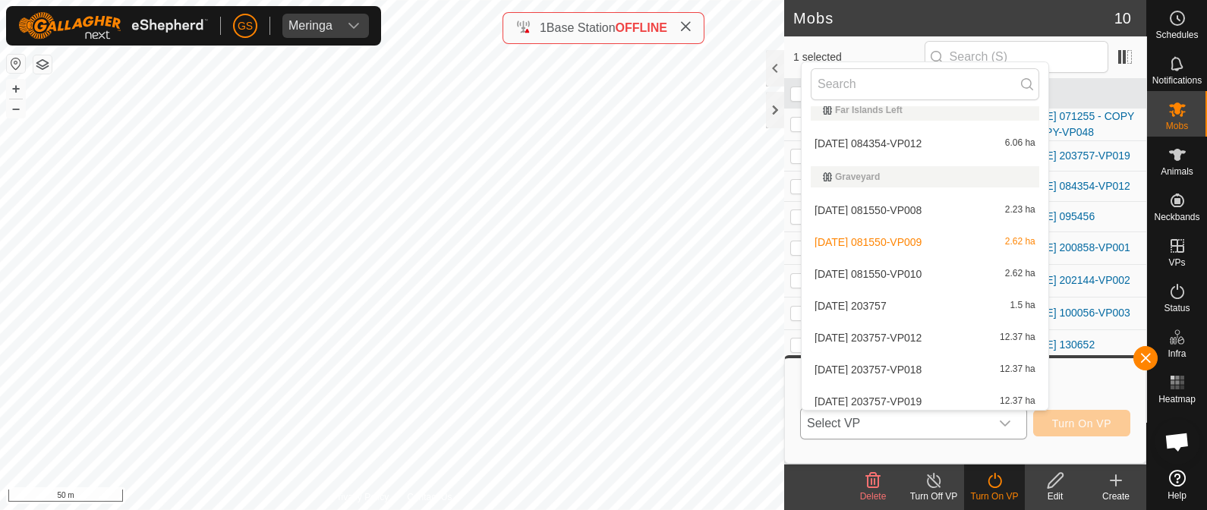
click at [914, 274] on li "[DATE] 081550-VP010 2.62 ha" at bounding box center [924, 274] width 247 height 30
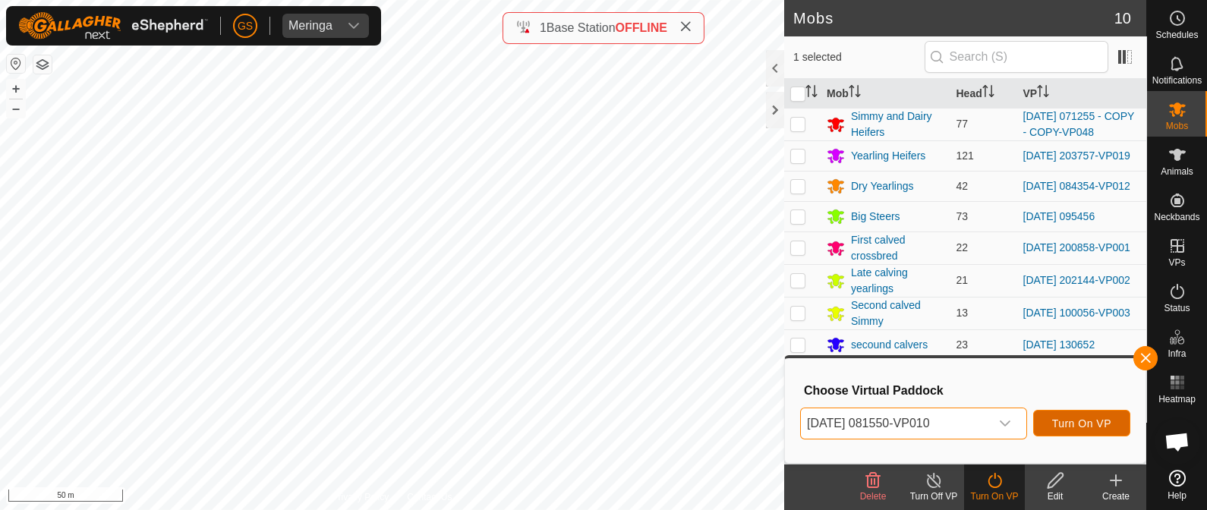
click at [1074, 417] on span "Turn On VP" at bounding box center [1081, 423] width 59 height 12
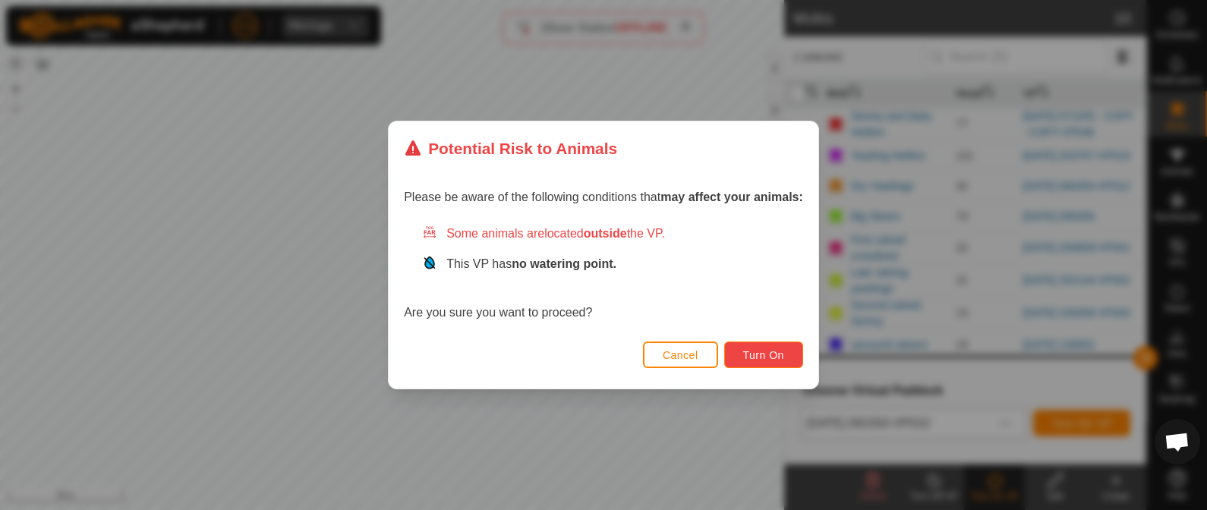
click at [768, 360] on span "Turn On" at bounding box center [763, 355] width 41 height 12
